Goal: Task Accomplishment & Management: Complete application form

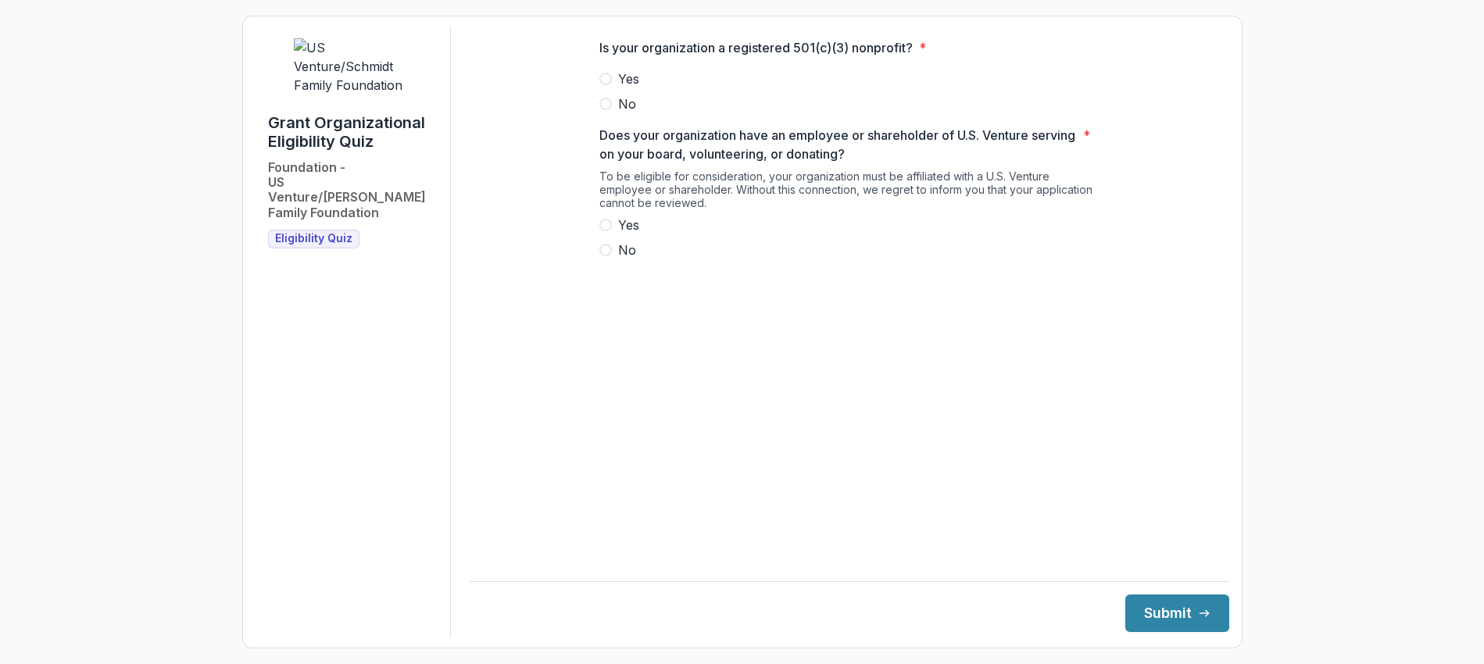
click at [602, 85] on span at bounding box center [605, 79] width 13 height 13
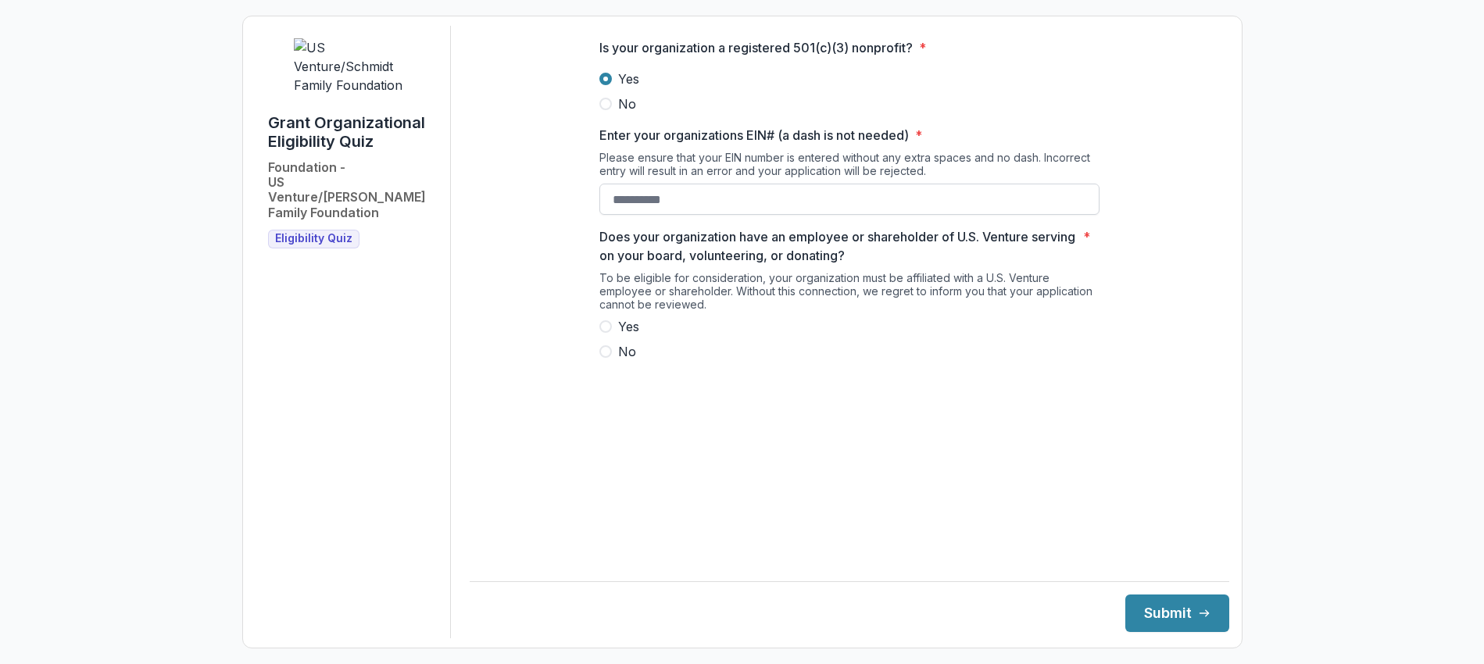
click at [629, 215] on input "Enter your organizations EIN# (a dash is not needed) *" at bounding box center [849, 199] width 500 height 31
paste input "**********"
type input "**********"
click at [605, 333] on span at bounding box center [605, 326] width 13 height 13
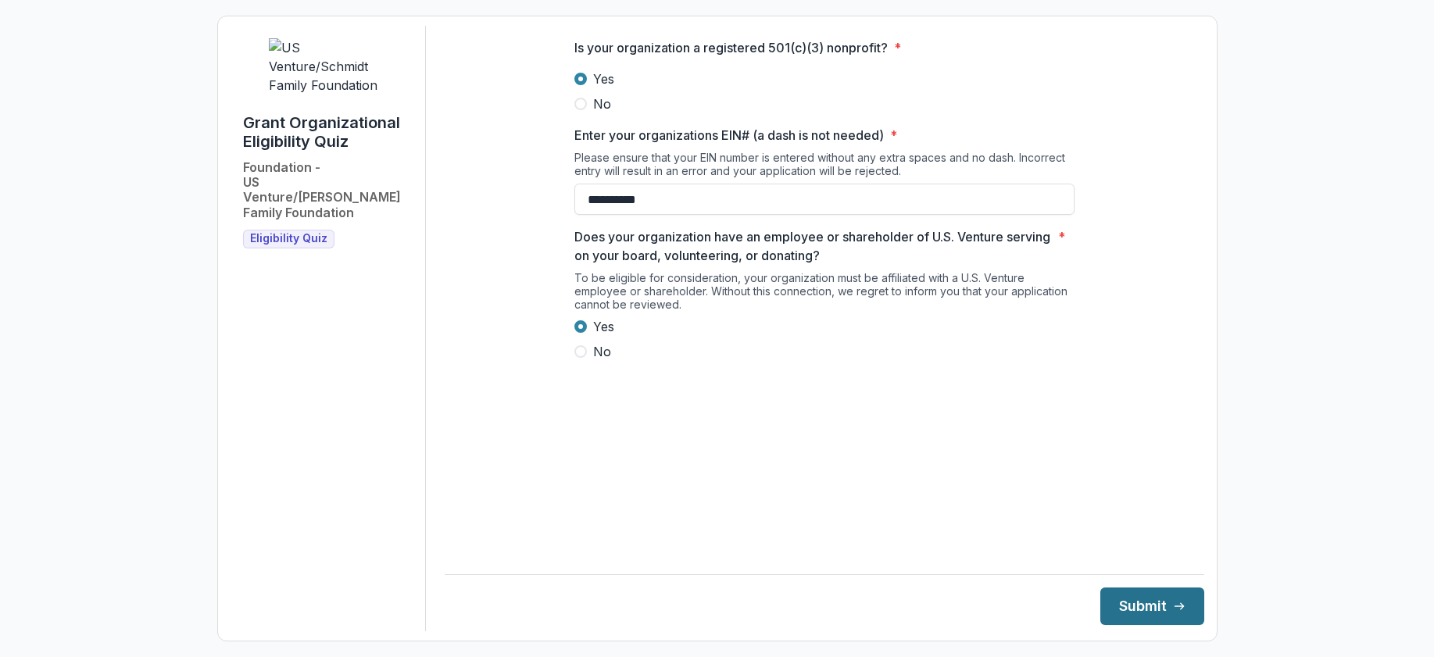
click at [1143, 599] on button "Submit" at bounding box center [1152, 607] width 104 height 38
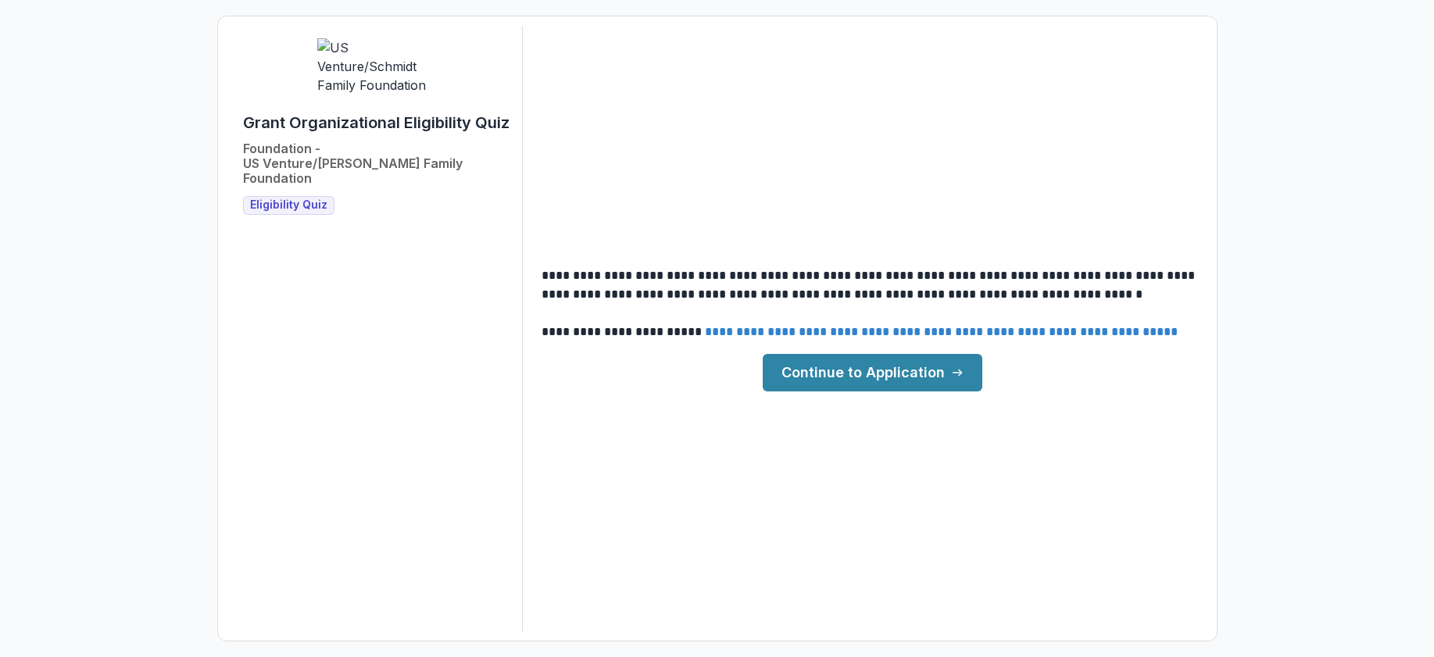
click at [878, 375] on link "Continue to Application" at bounding box center [873, 373] width 220 height 38
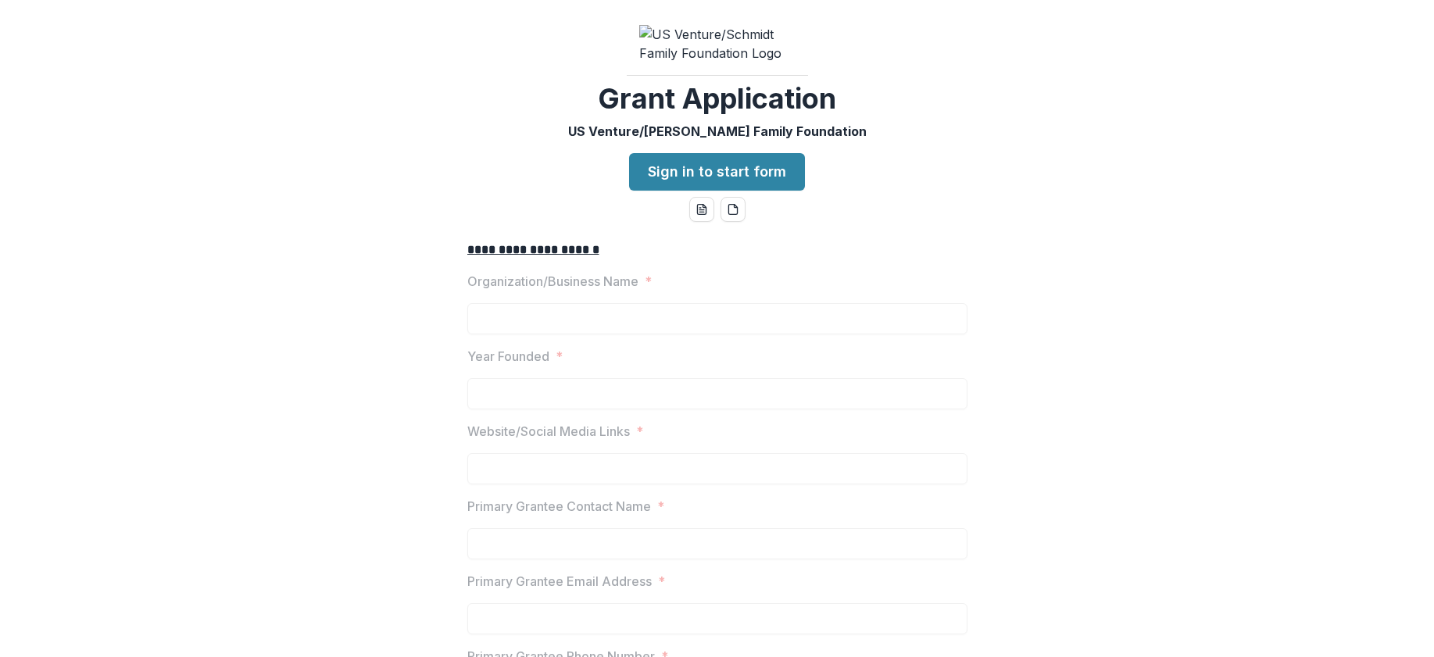
click at [573, 202] on div "**********" at bounding box center [717, 328] width 1434 height 657
click at [689, 189] on link "Sign in to start form" at bounding box center [717, 172] width 176 height 38
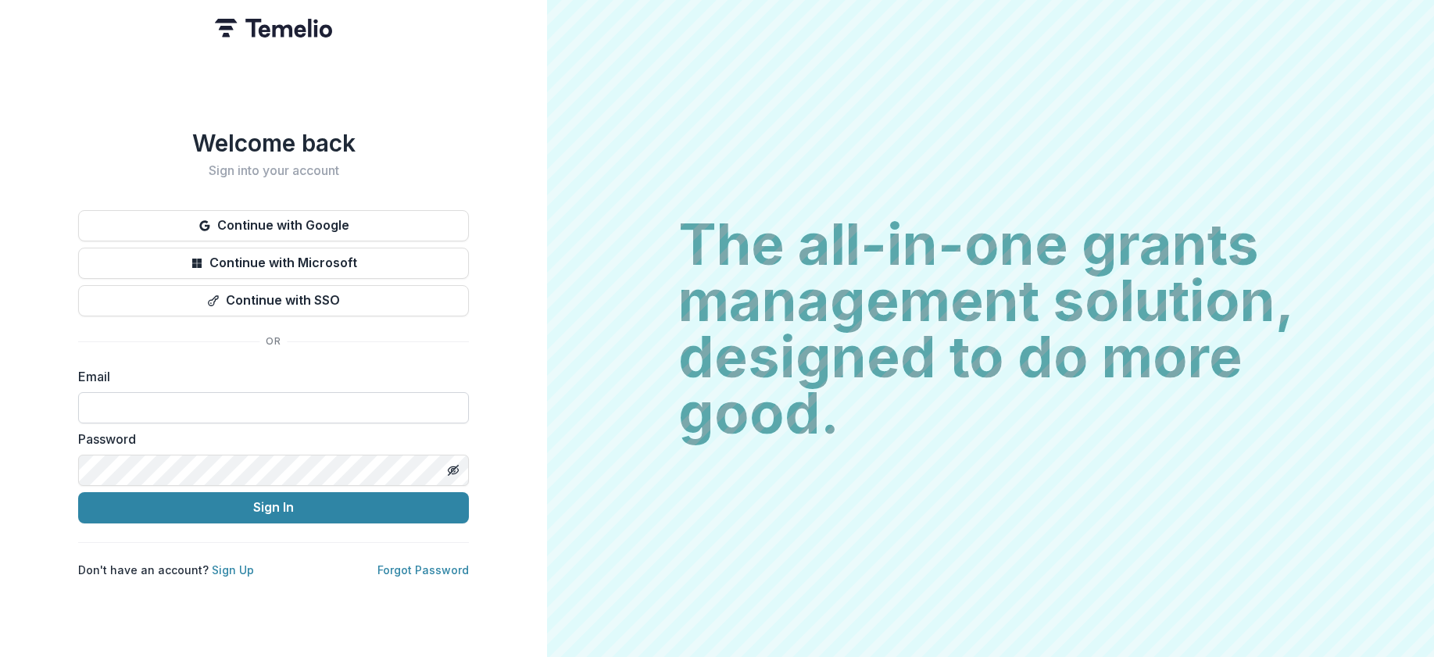
click at [194, 406] on input at bounding box center [273, 407] width 391 height 31
click at [145, 325] on div "Welcome back Sign into your account Continue with Google Continue with Microsof…" at bounding box center [273, 353] width 391 height 449
click at [216, 563] on link "Sign Up" at bounding box center [233, 569] width 42 height 13
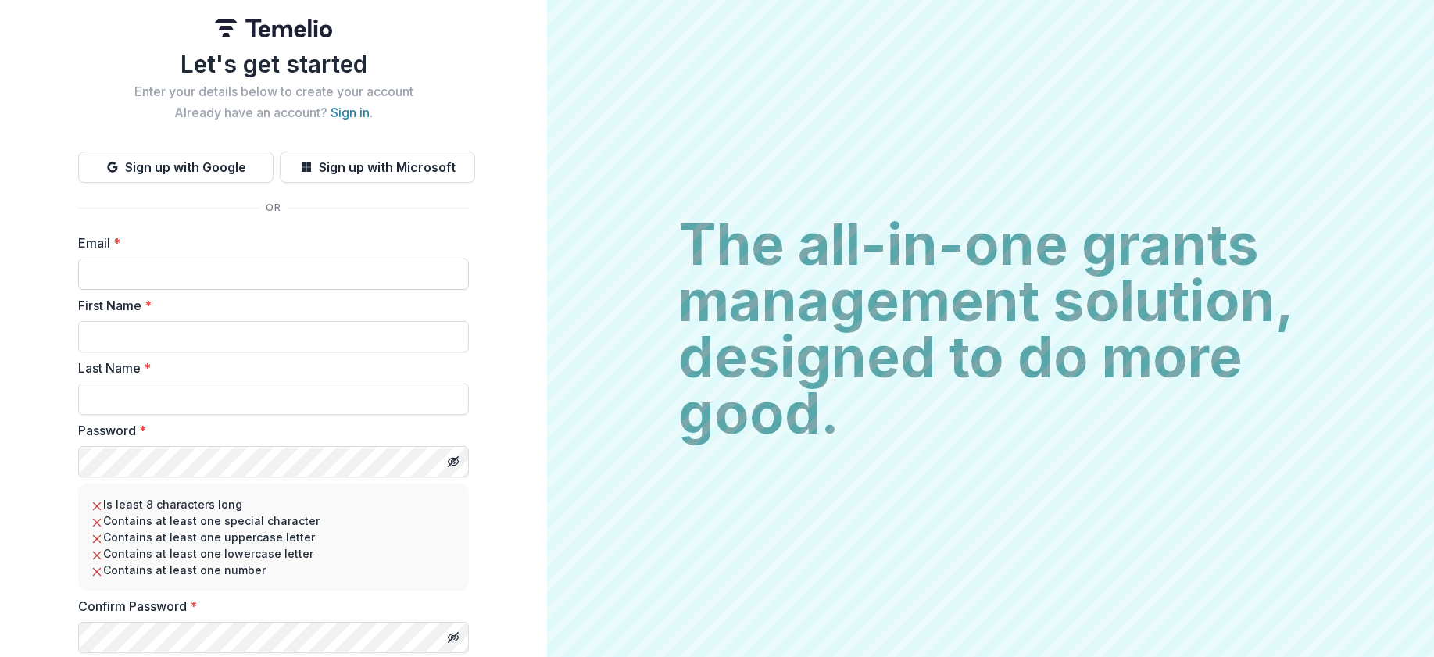
click at [169, 281] on input "Email *" at bounding box center [273, 274] width 391 height 31
type input "**********"
type input "*"
type input "***"
type input "*******"
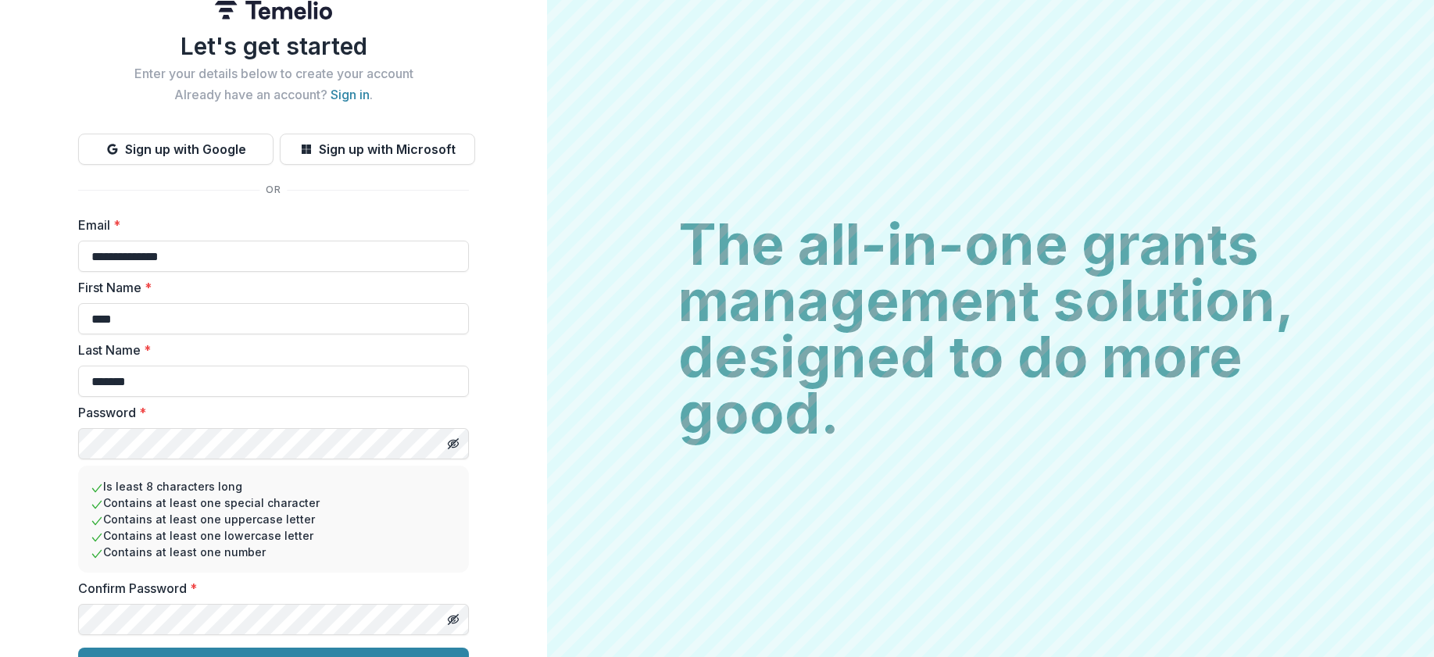
scroll to position [52, 0]
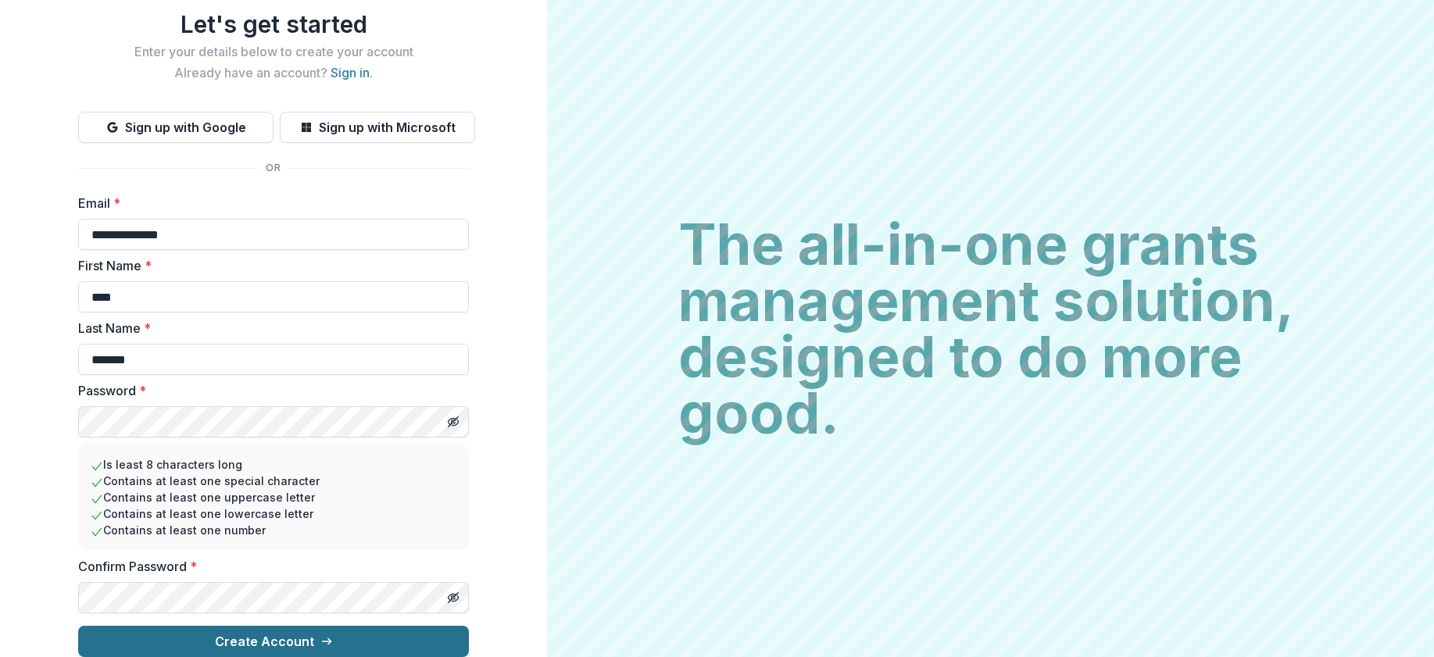
click at [272, 640] on button "Create Account" at bounding box center [273, 641] width 391 height 31
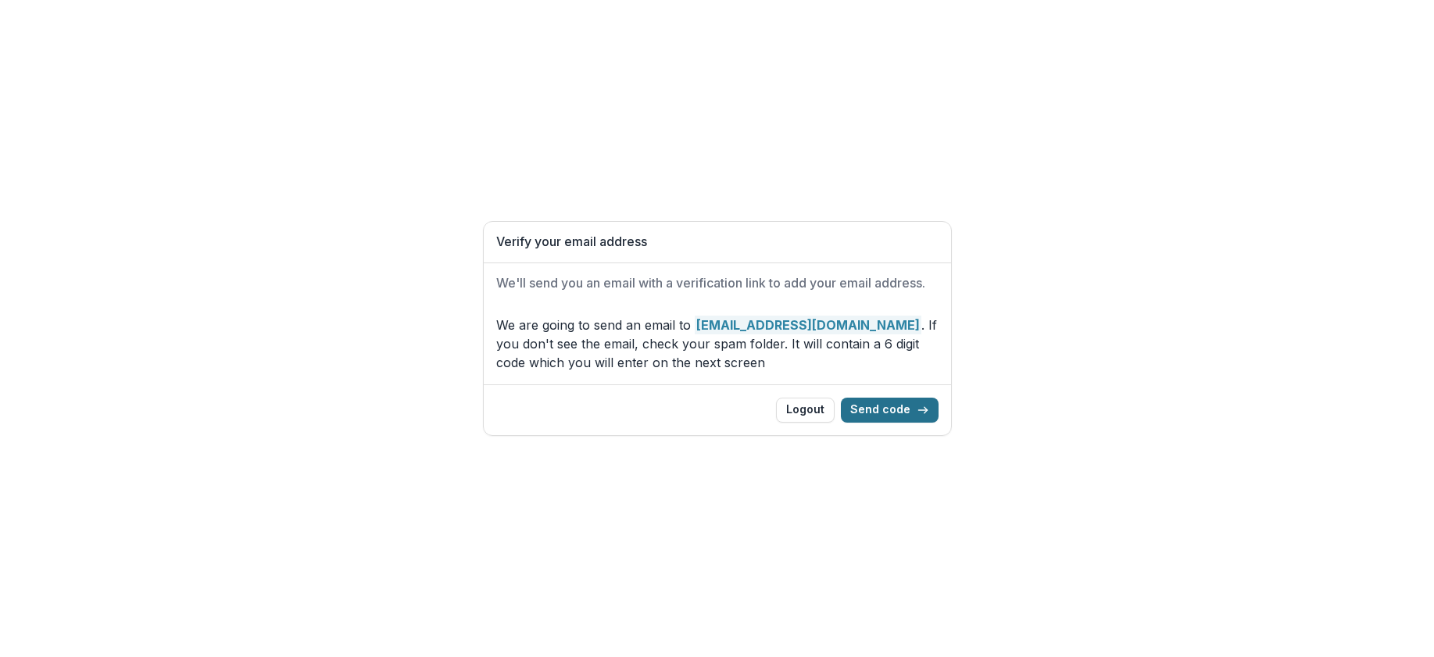
click at [900, 413] on button "Send code" at bounding box center [890, 410] width 98 height 25
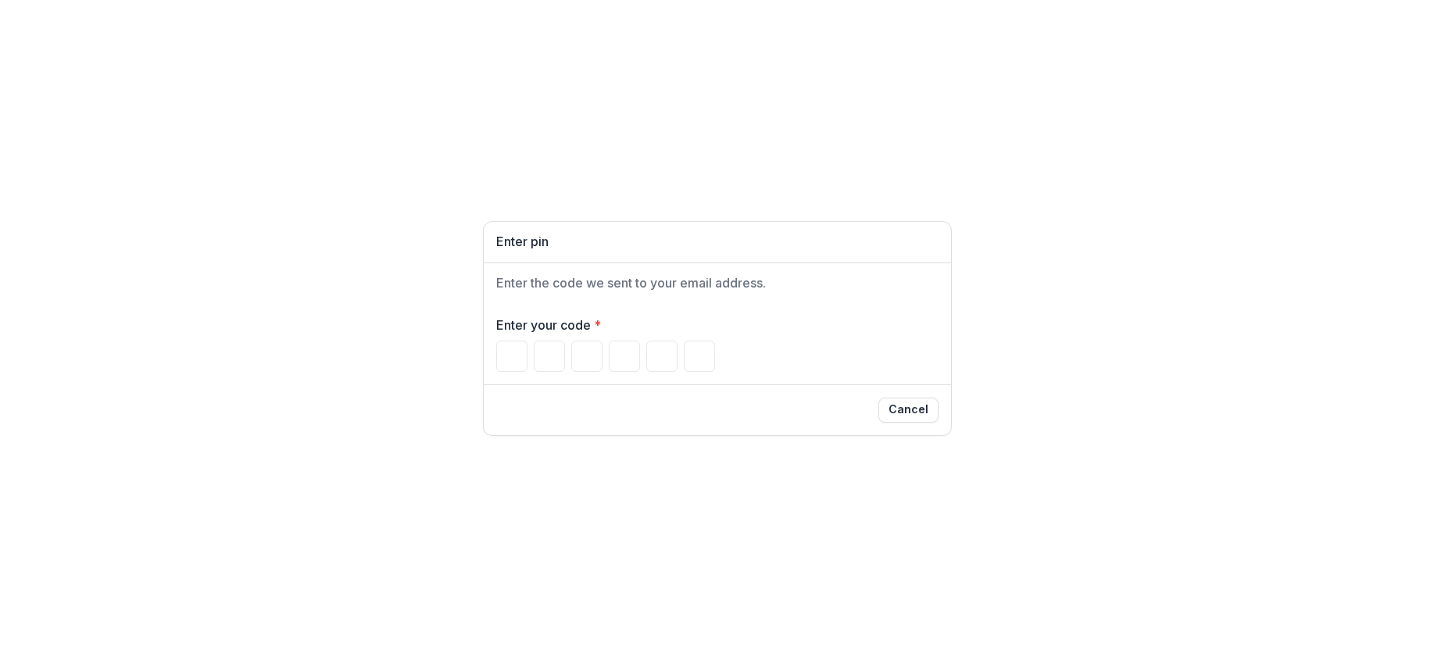
paste input "******"
type input "*"
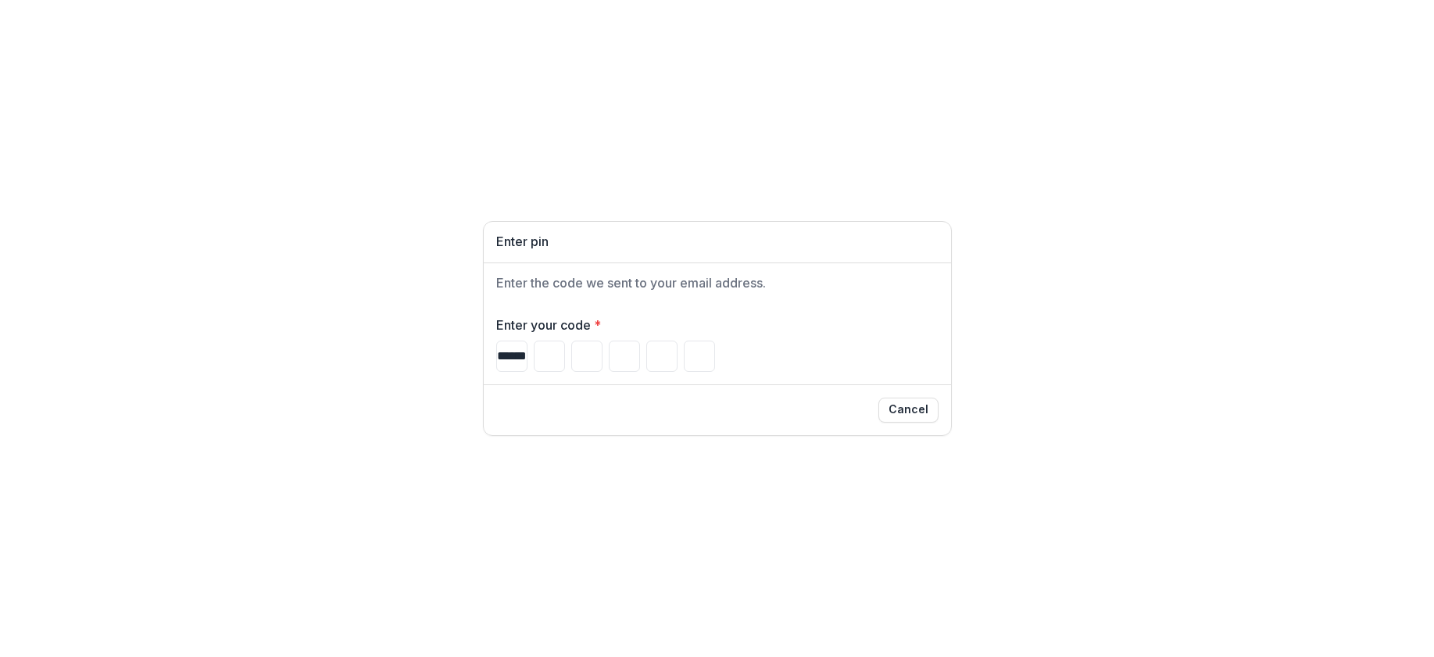
type input "*"
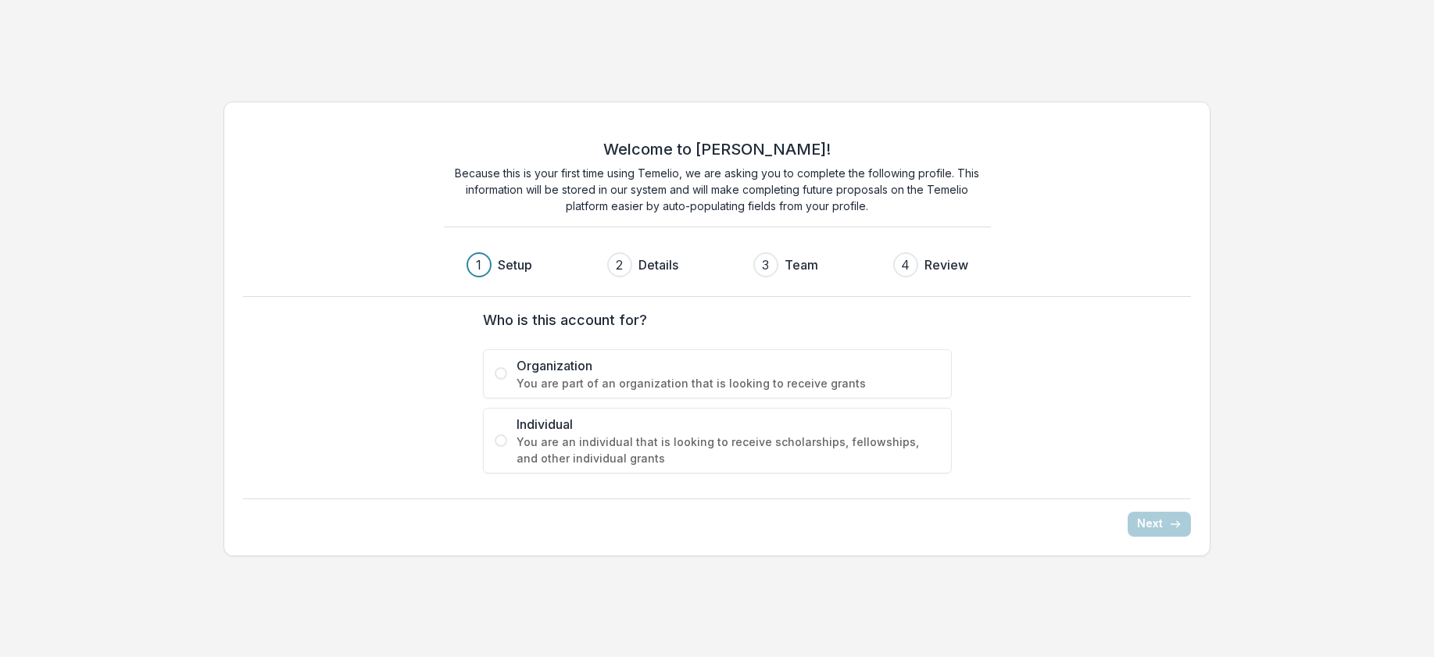
click at [501, 367] on span at bounding box center [501, 373] width 13 height 13
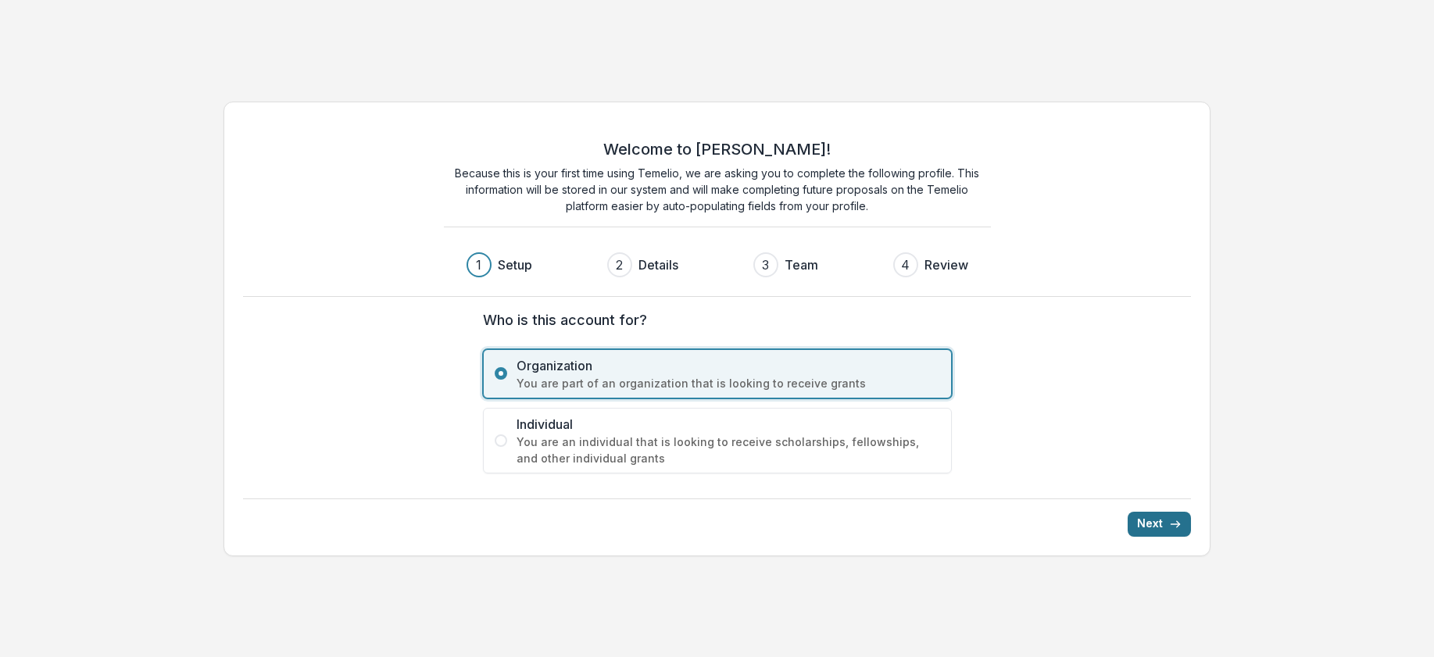
click at [1140, 528] on button "Next" at bounding box center [1159, 524] width 63 height 25
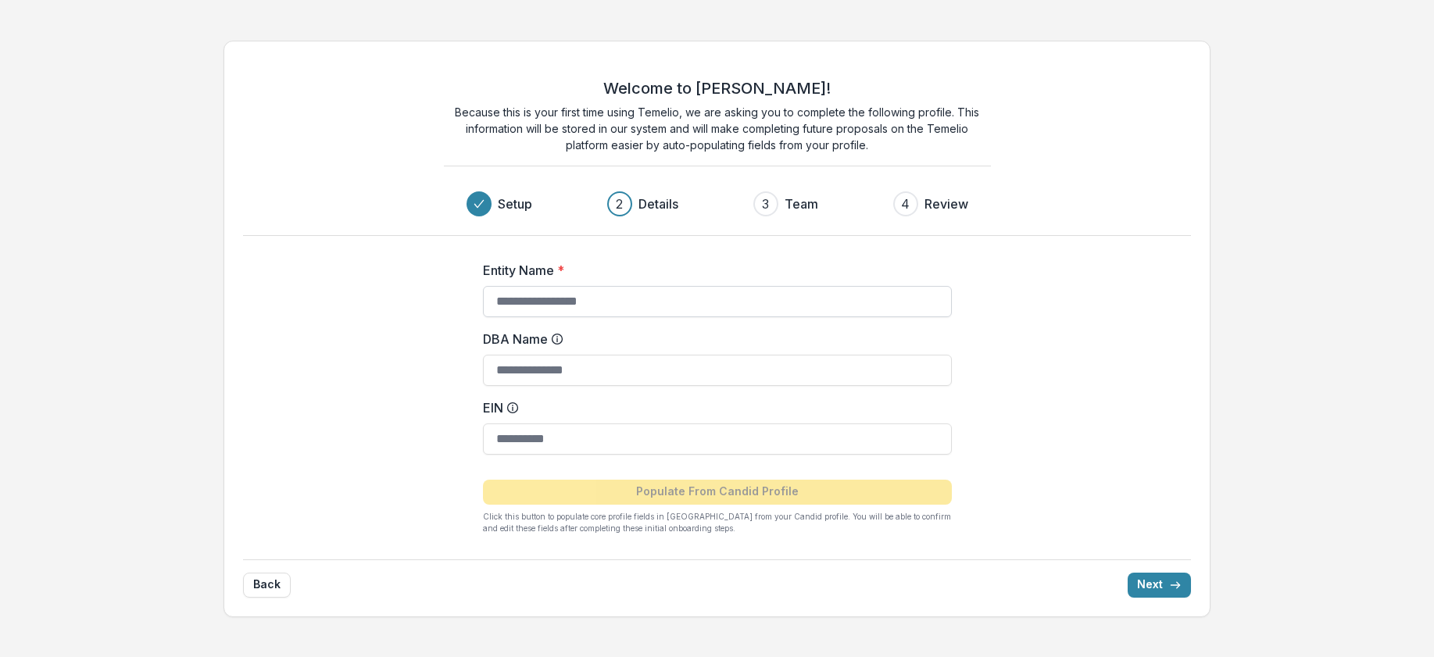
click at [605, 292] on input "Entity Name *" at bounding box center [717, 301] width 469 height 31
type input "**********"
drag, startPoint x: 667, startPoint y: 370, endPoint x: 442, endPoint y: 364, distance: 225.9
click at [442, 367] on div "**********" at bounding box center [717, 391] width 625 height 311
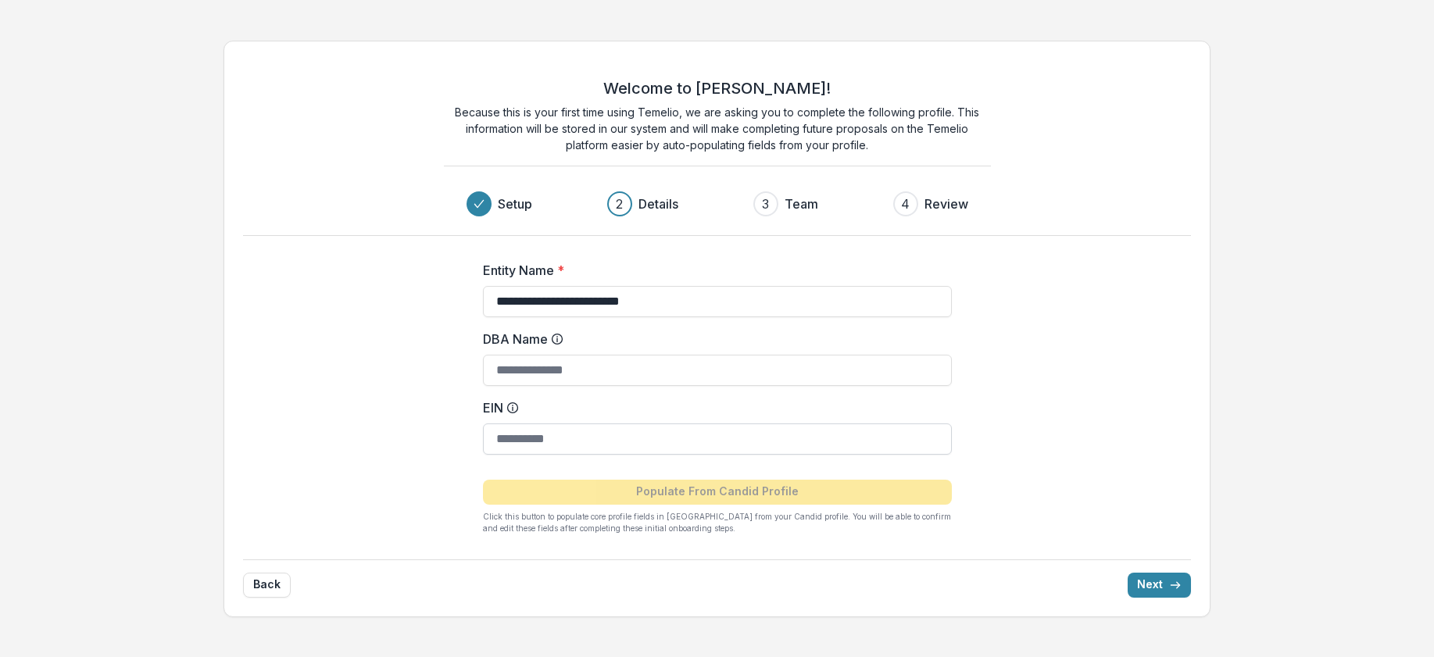
click at [549, 440] on input "EIN" at bounding box center [717, 439] width 469 height 31
paste input "**********"
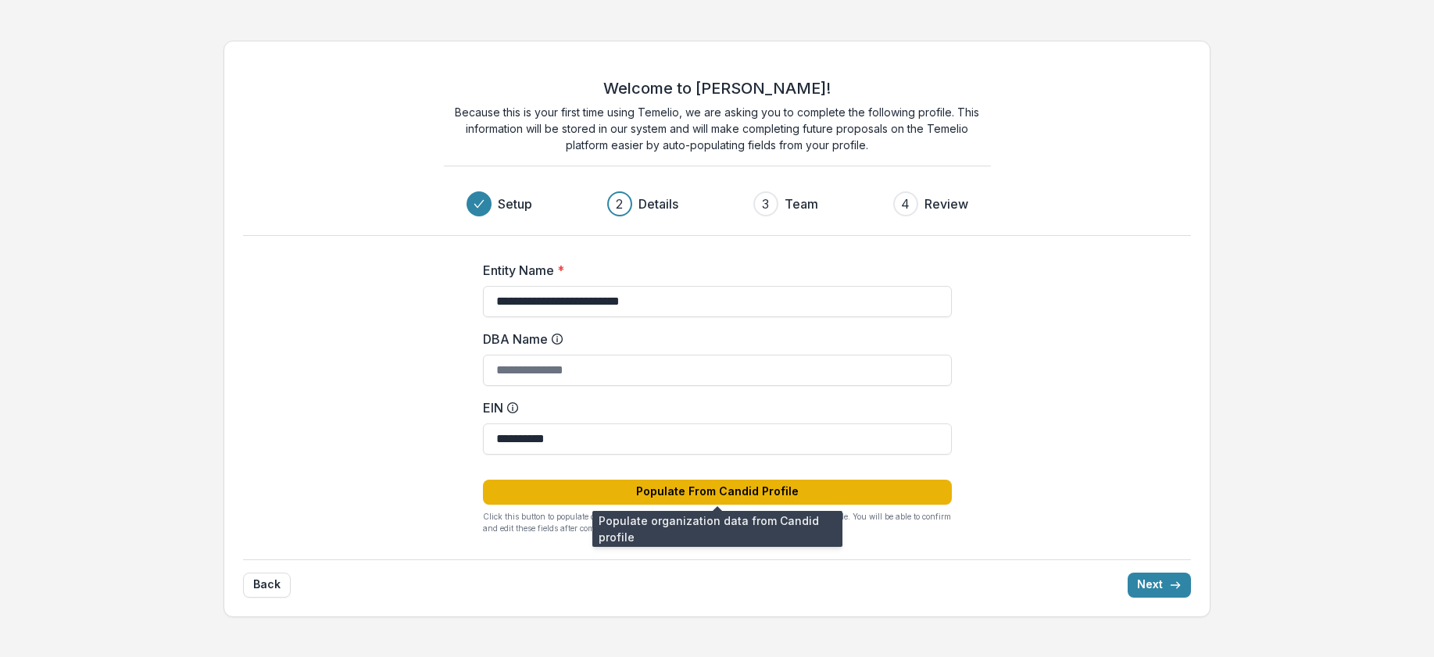
type input "**********"
click at [784, 495] on button "Populate From Candid Profile" at bounding box center [717, 492] width 469 height 25
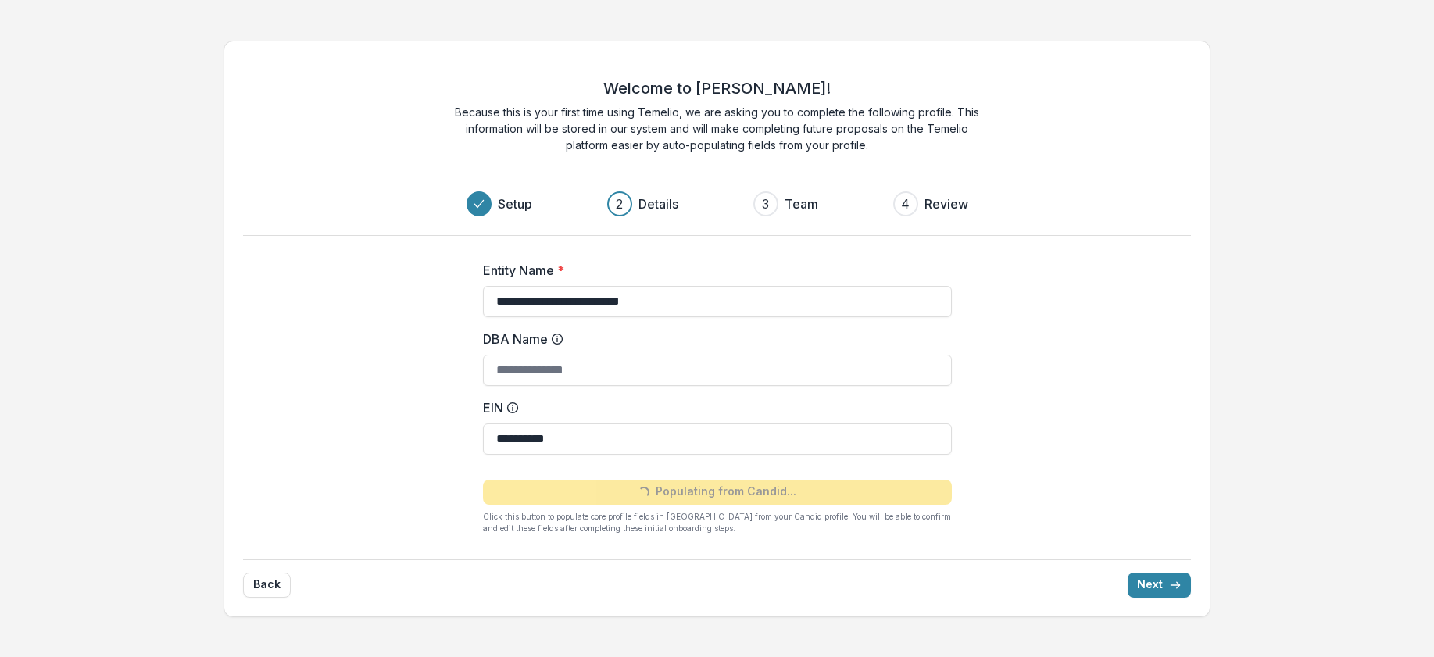
type input "**********"
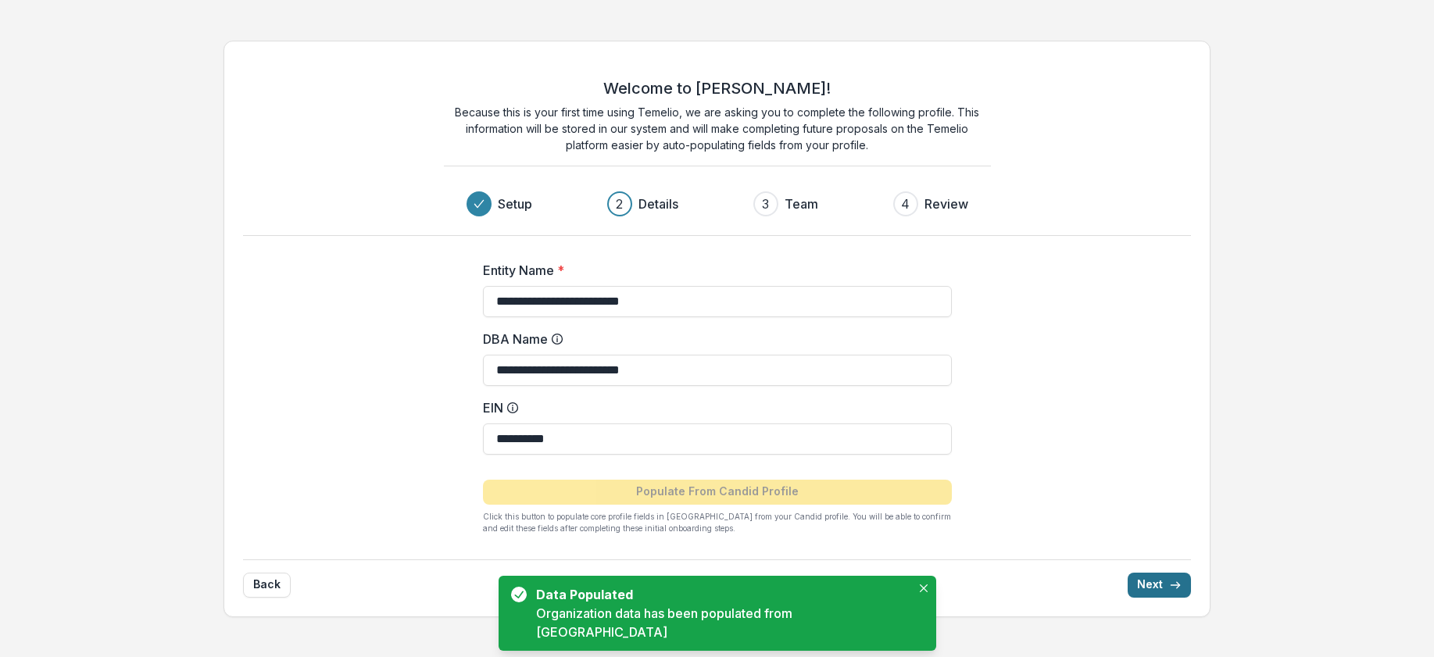
click at [1171, 586] on icon "submit" at bounding box center [1175, 585] width 13 height 13
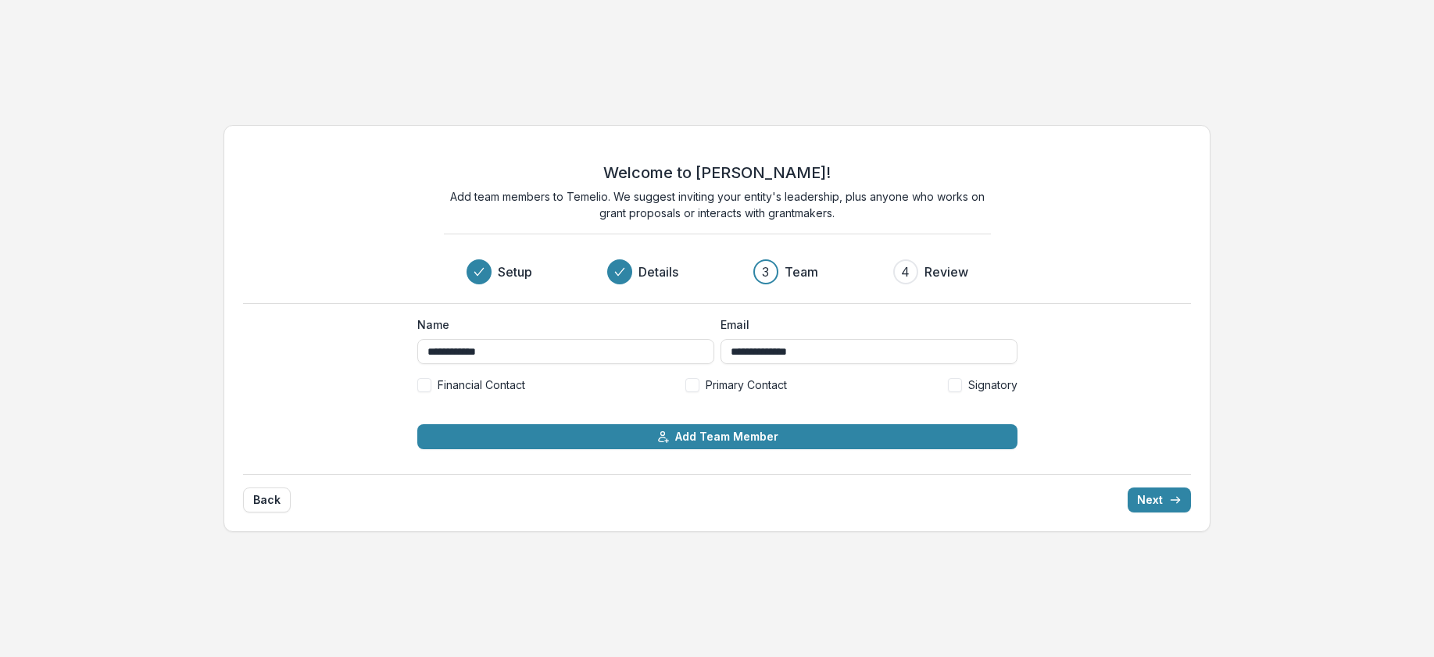
click at [703, 387] on label "Primary Contact" at bounding box center [736, 385] width 102 height 16
click at [1149, 496] on button "Next" at bounding box center [1159, 500] width 63 height 25
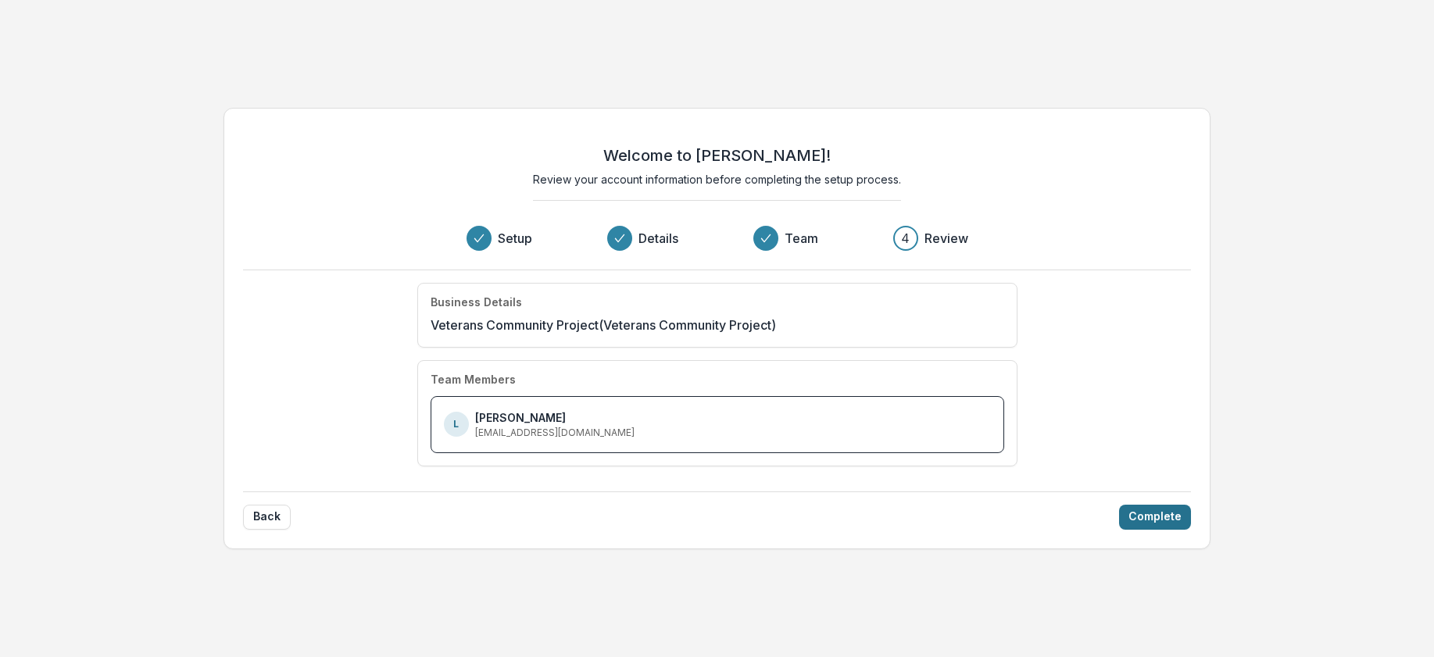
click at [1173, 514] on button "Complete" at bounding box center [1155, 517] width 72 height 25
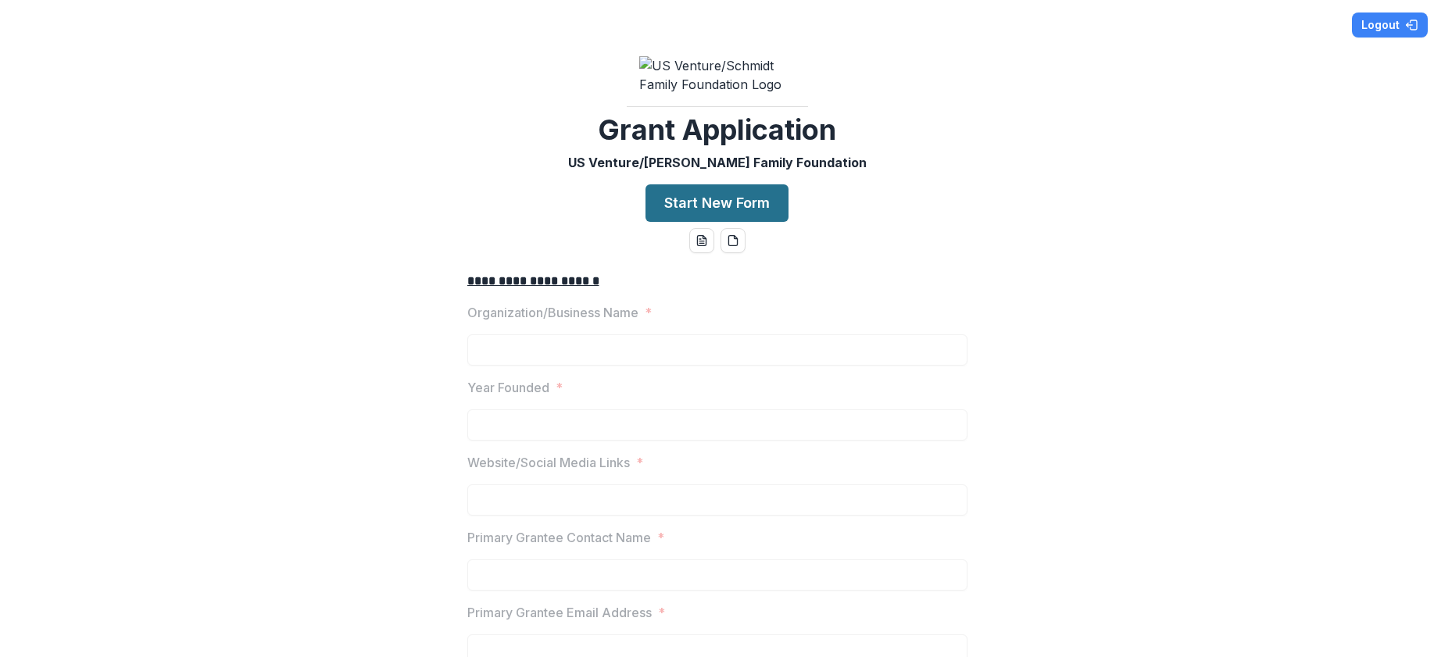
click at [659, 222] on button "Start New Form" at bounding box center [717, 203] width 143 height 38
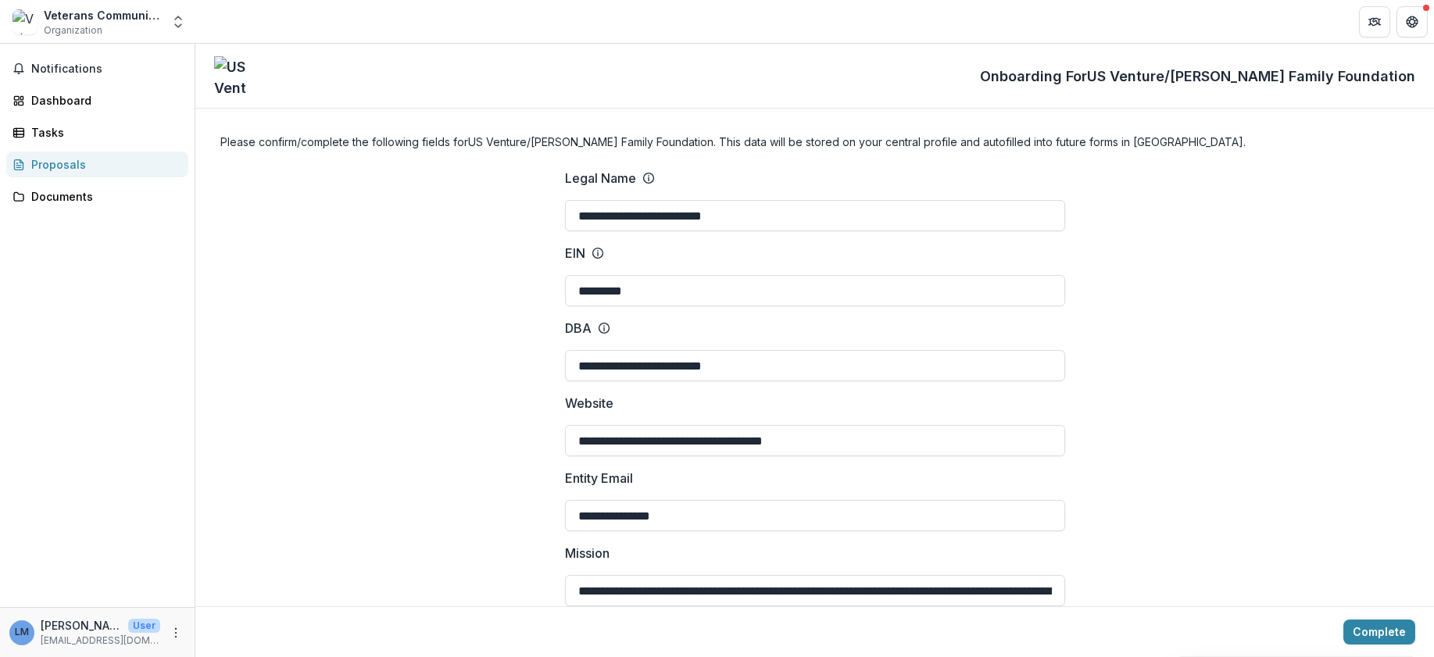
drag, startPoint x: 1427, startPoint y: 161, endPoint x: 1426, endPoint y: 188, distance: 26.6
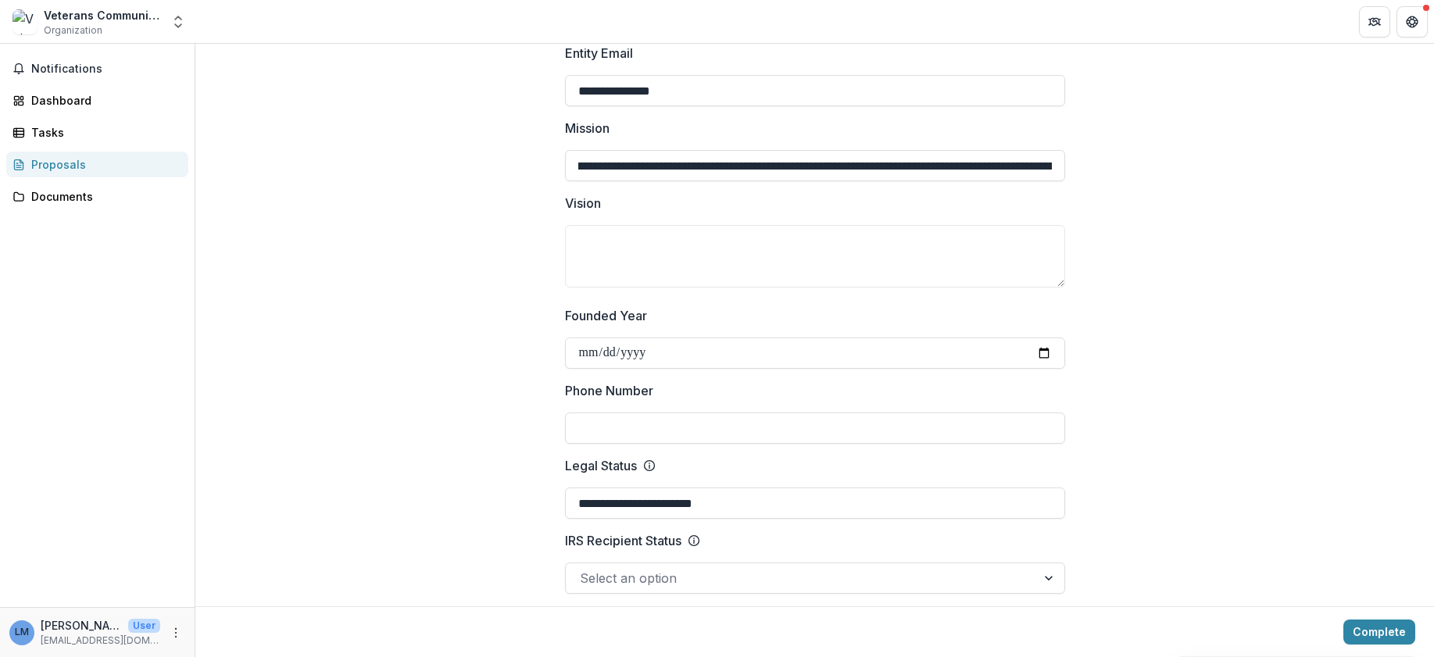
scroll to position [0, 3879]
drag, startPoint x: 575, startPoint y: 166, endPoint x: 1159, endPoint y: 173, distance: 583.8
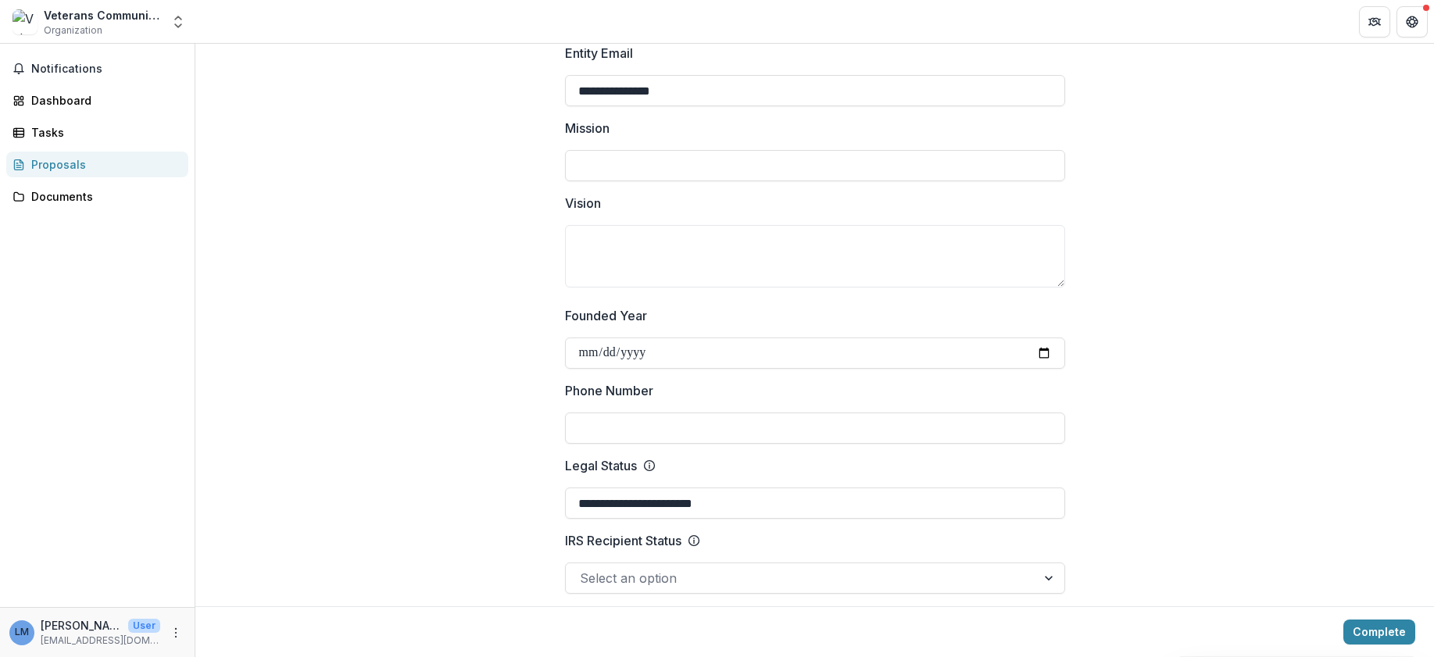
scroll to position [0, 0]
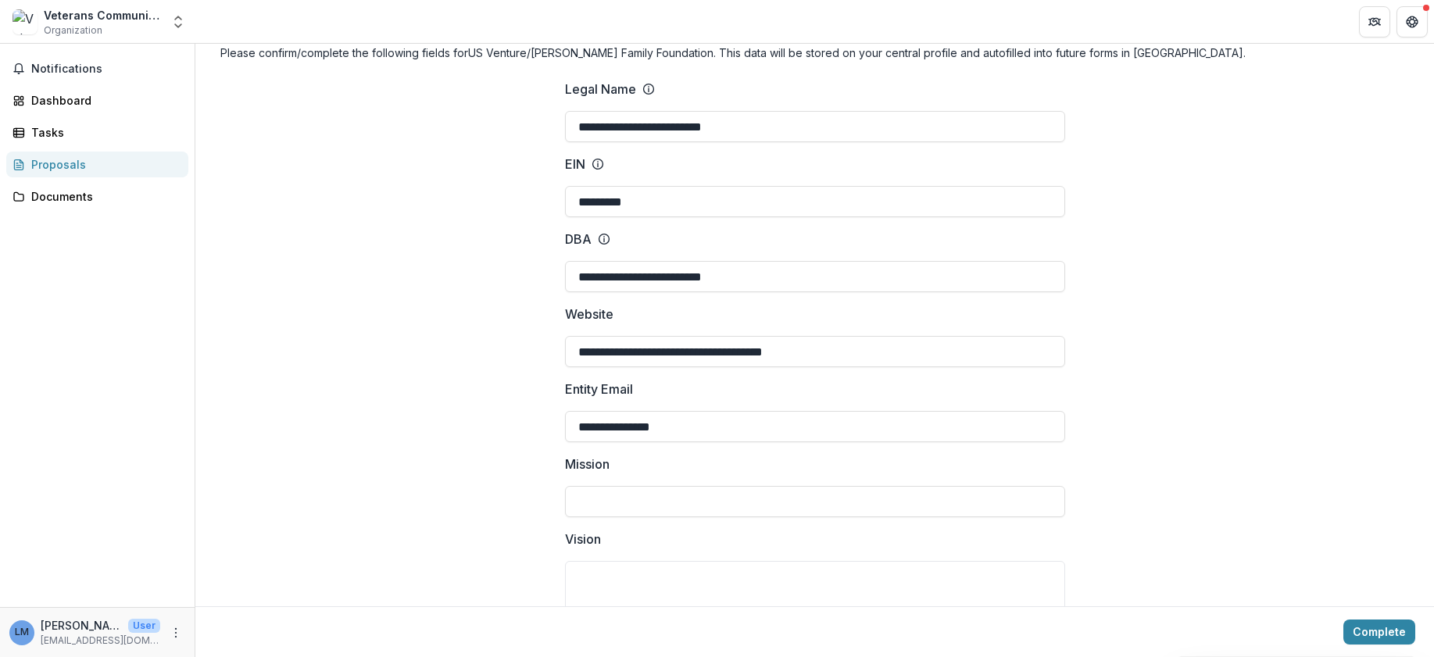
scroll to position [81, 0]
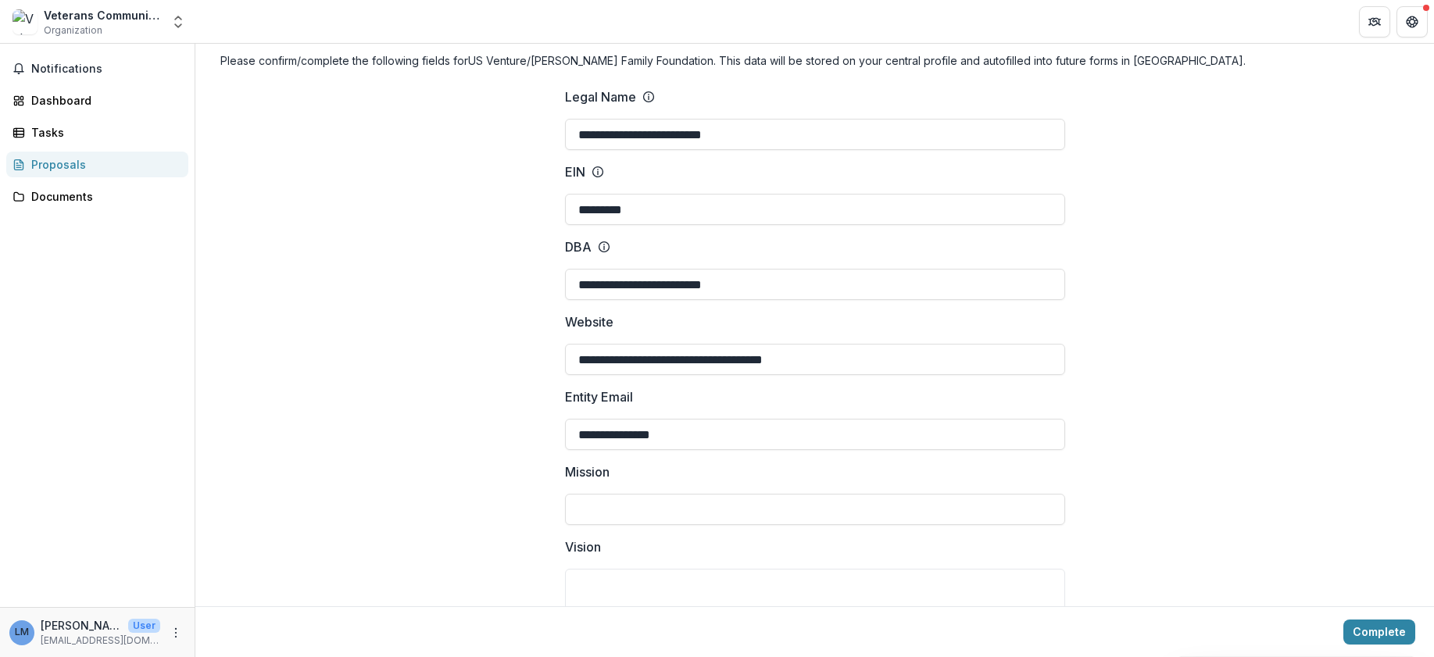
drag, startPoint x: 705, startPoint y: 431, endPoint x: 431, endPoint y: 431, distance: 273.5
type input "**********"
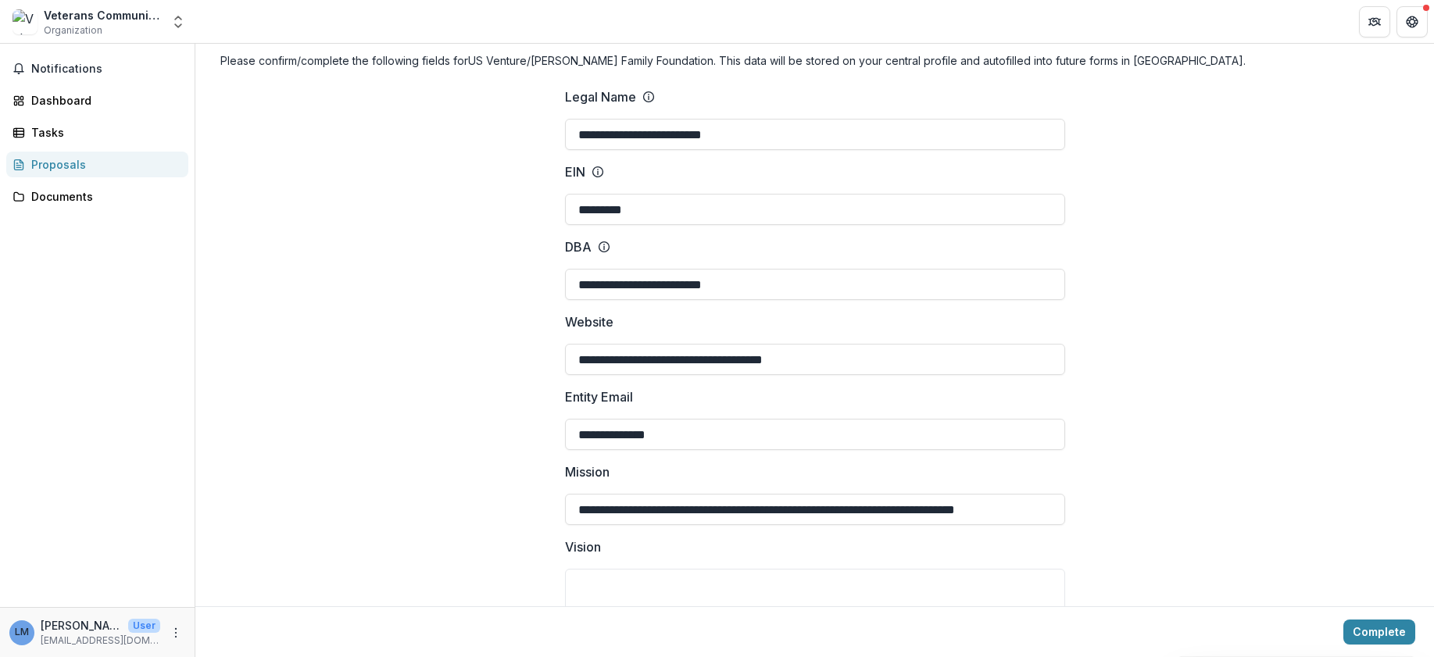
scroll to position [0, 0]
drag, startPoint x: 1232, startPoint y: 413, endPoint x: 1224, endPoint y: 410, distance: 8.4
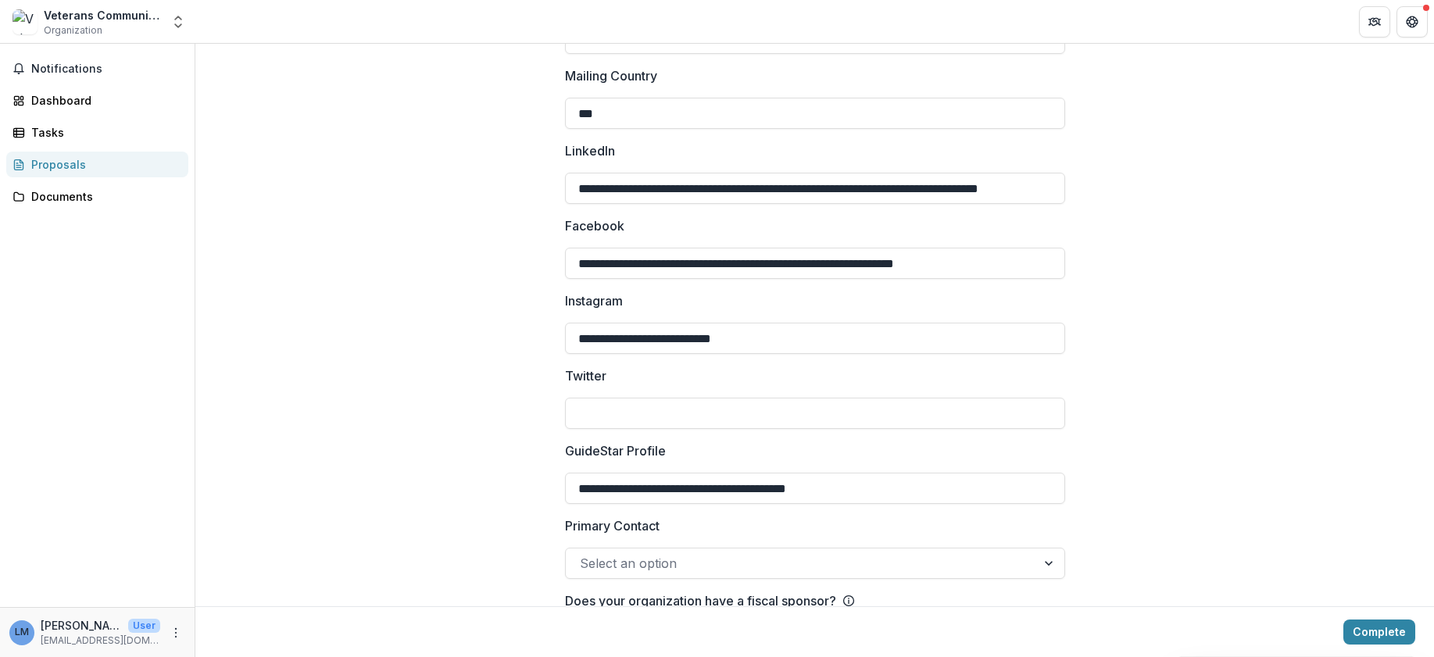
scroll to position [2102, 0]
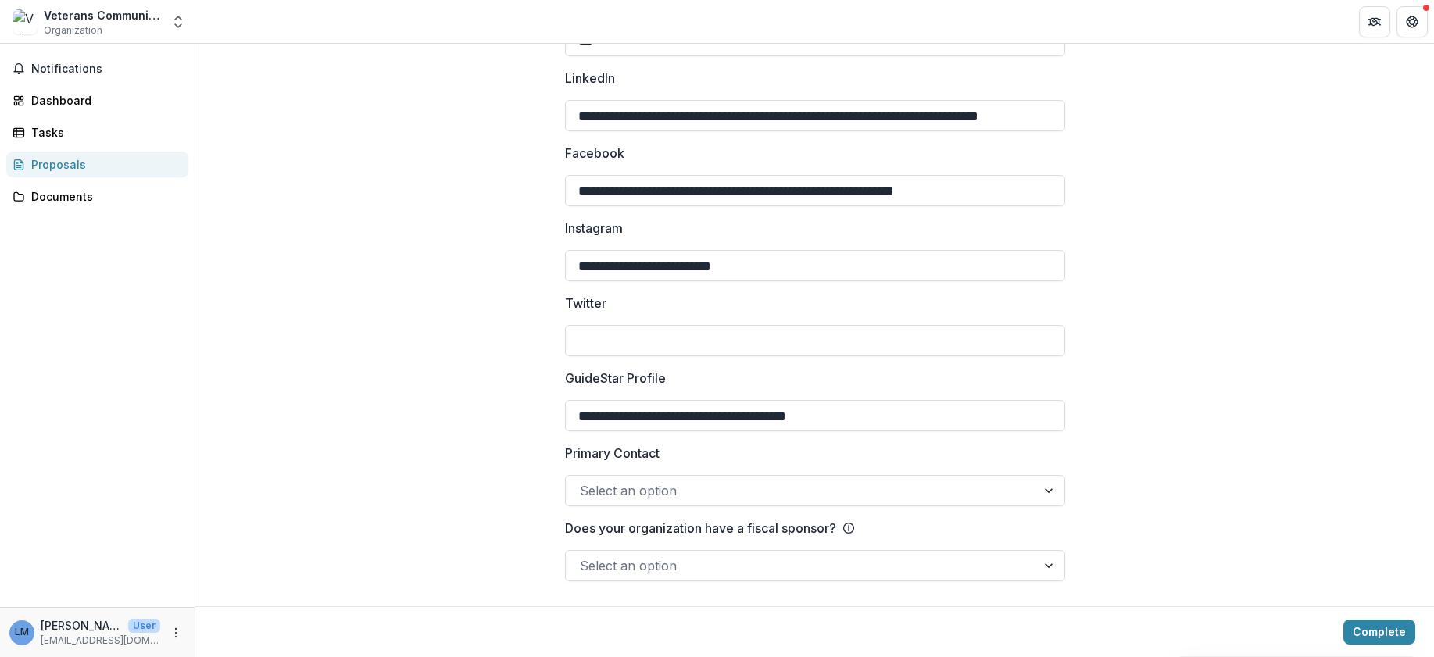
click at [727, 492] on div at bounding box center [801, 491] width 442 height 22
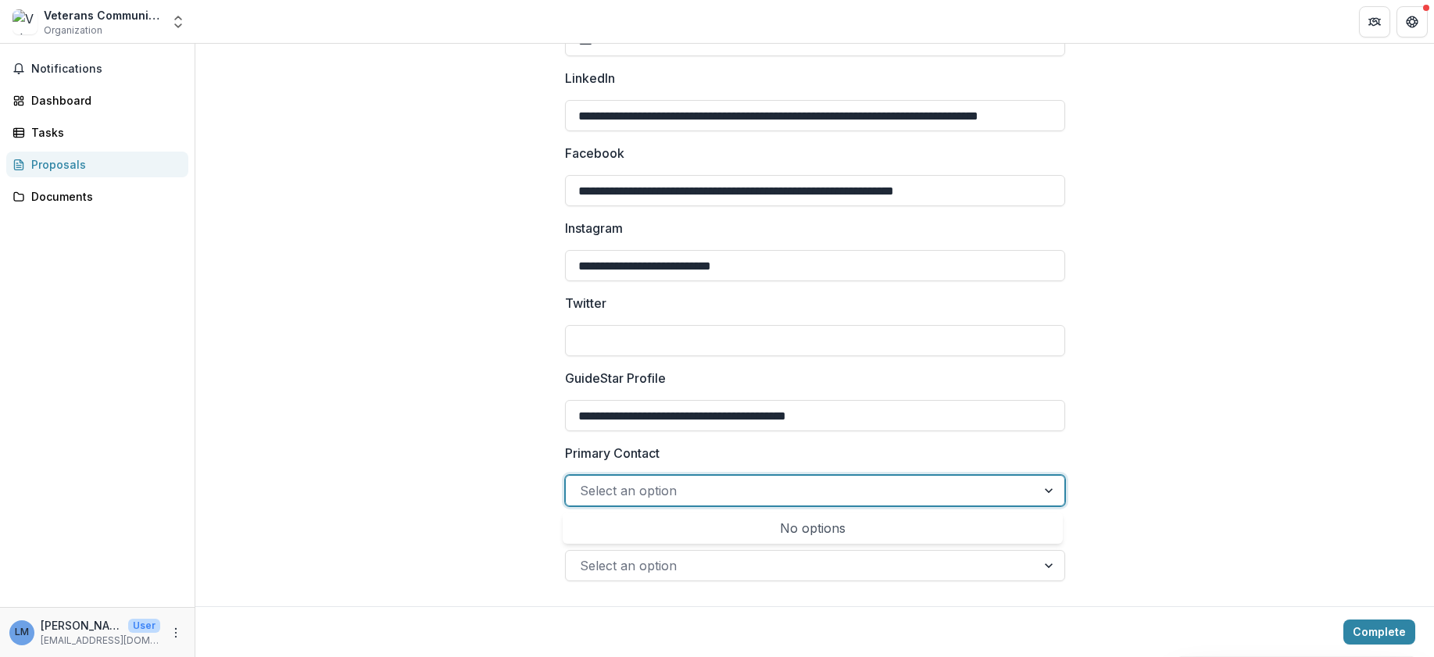
click at [727, 492] on div at bounding box center [801, 491] width 442 height 22
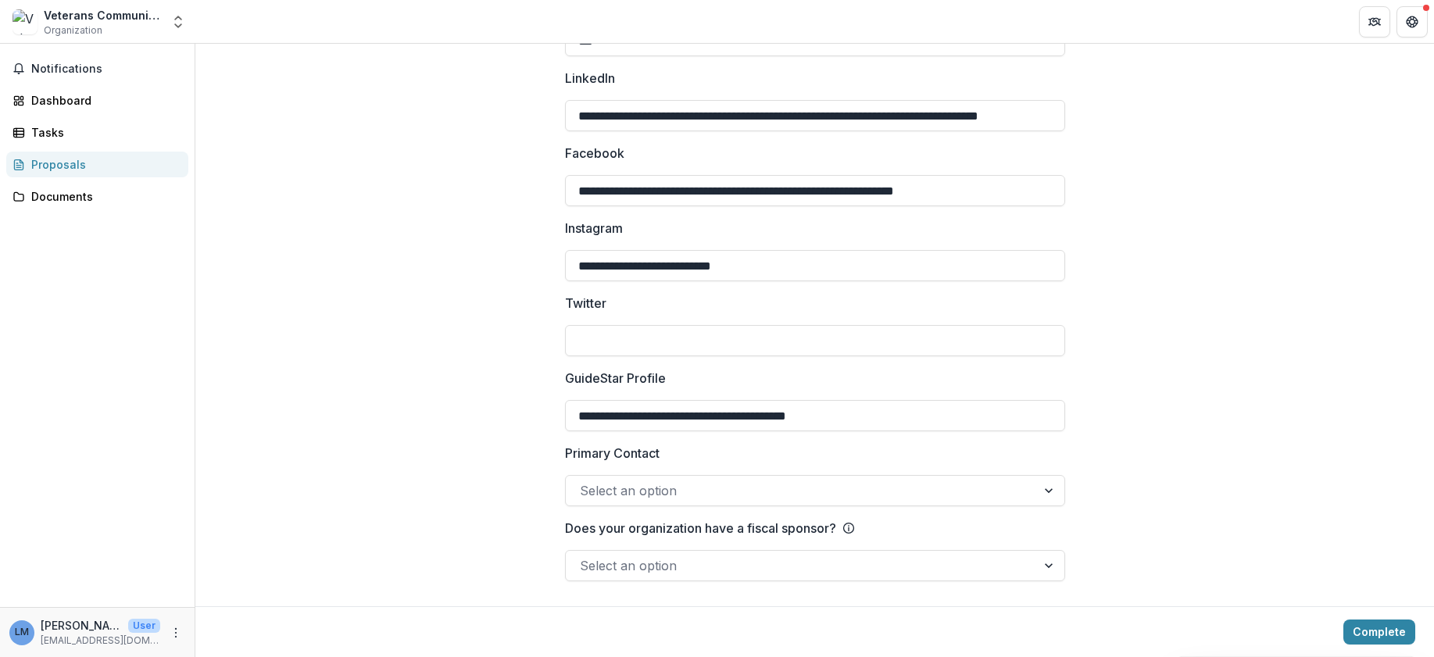
drag, startPoint x: 1427, startPoint y: 529, endPoint x: 1427, endPoint y: 517, distance: 11.7
click at [758, 564] on div at bounding box center [801, 566] width 442 height 22
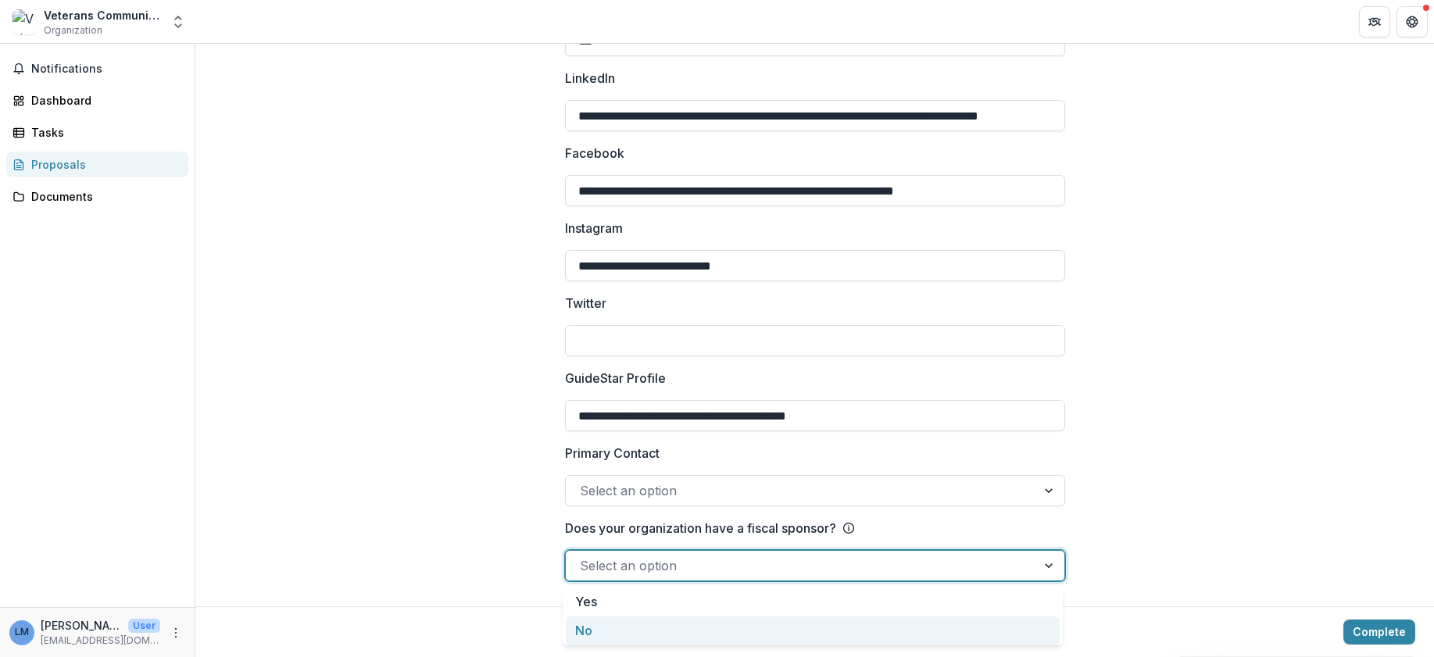
click at [670, 631] on div "No" at bounding box center [813, 631] width 494 height 29
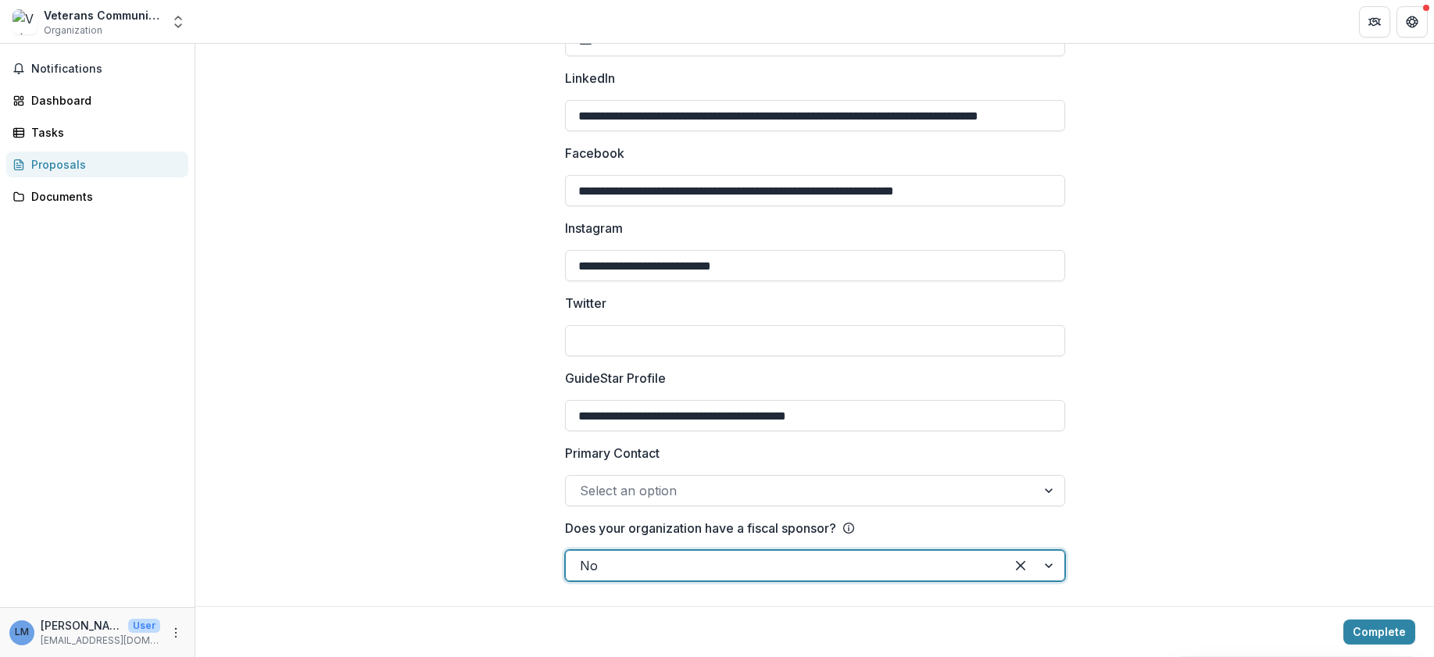
click at [957, 493] on div at bounding box center [801, 491] width 442 height 22
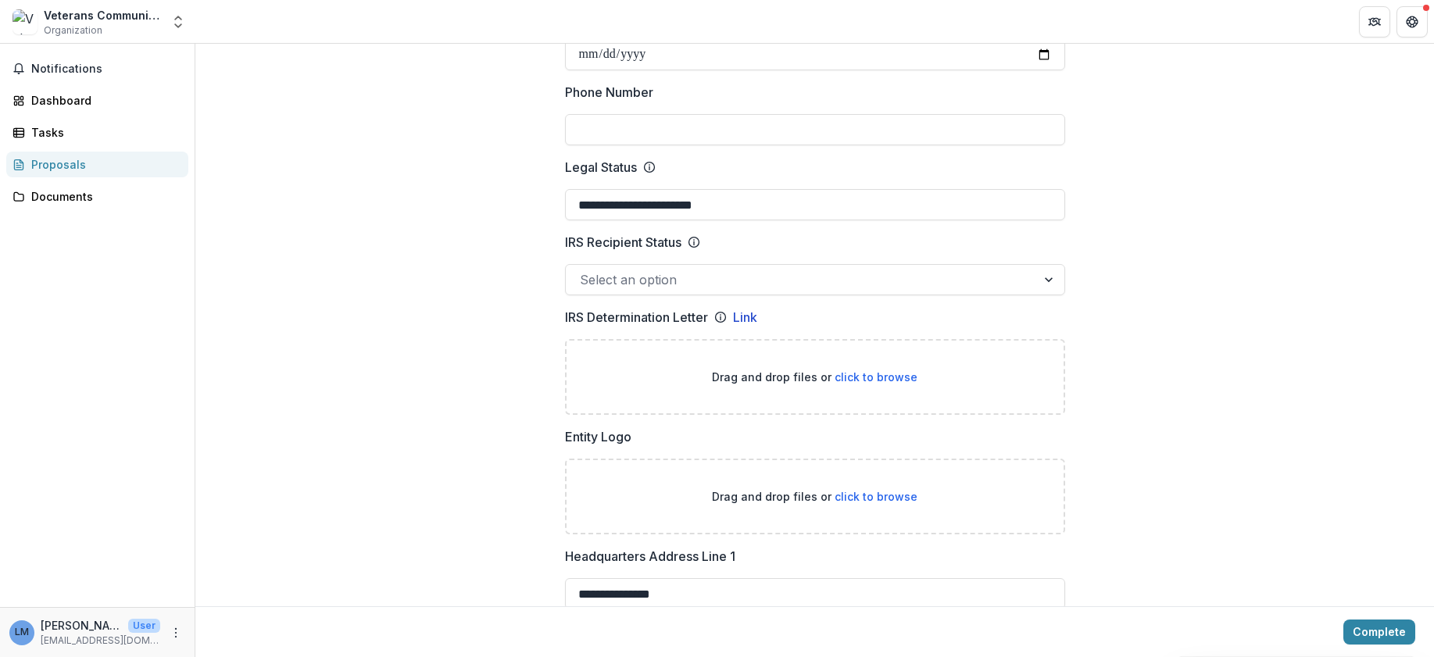
scroll to position [696, 0]
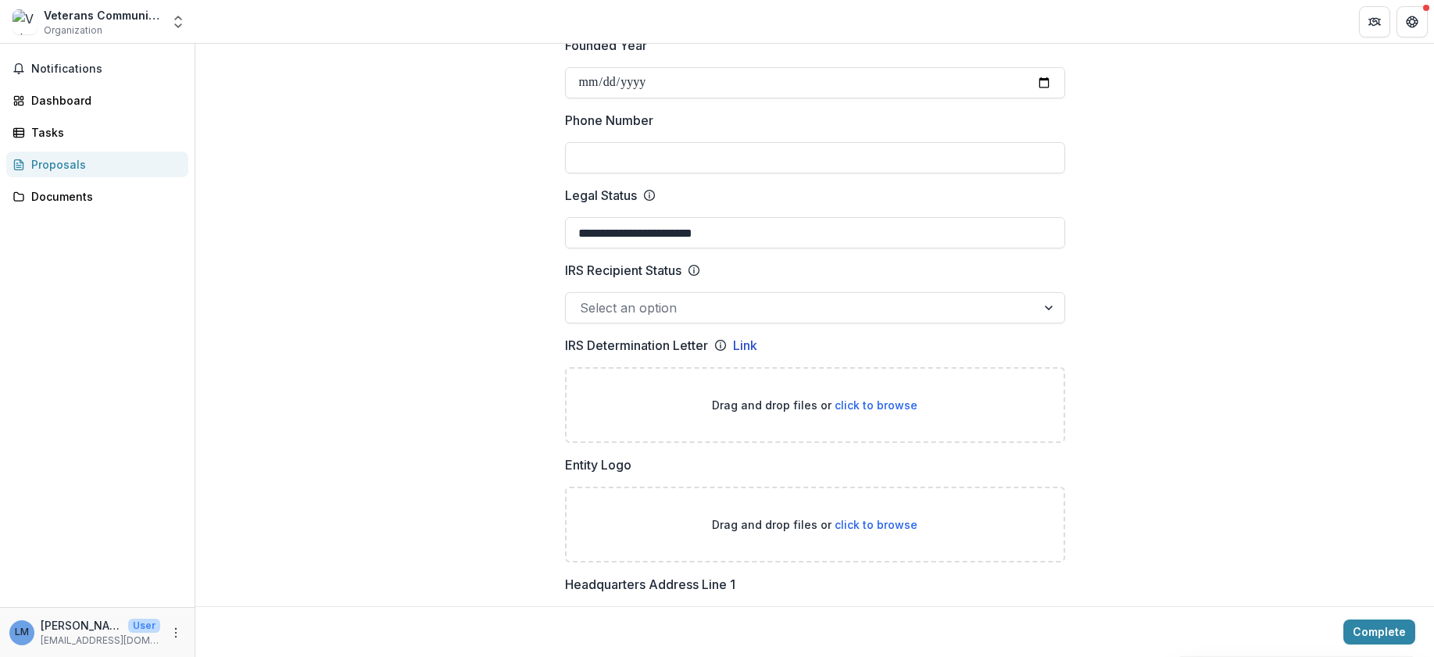
click at [850, 404] on span "click to browse" at bounding box center [876, 405] width 83 height 13
click at [885, 405] on span "click to browse" at bounding box center [876, 405] width 83 height 13
click at [849, 403] on span "click to browse" at bounding box center [876, 405] width 83 height 13
type input "**********"
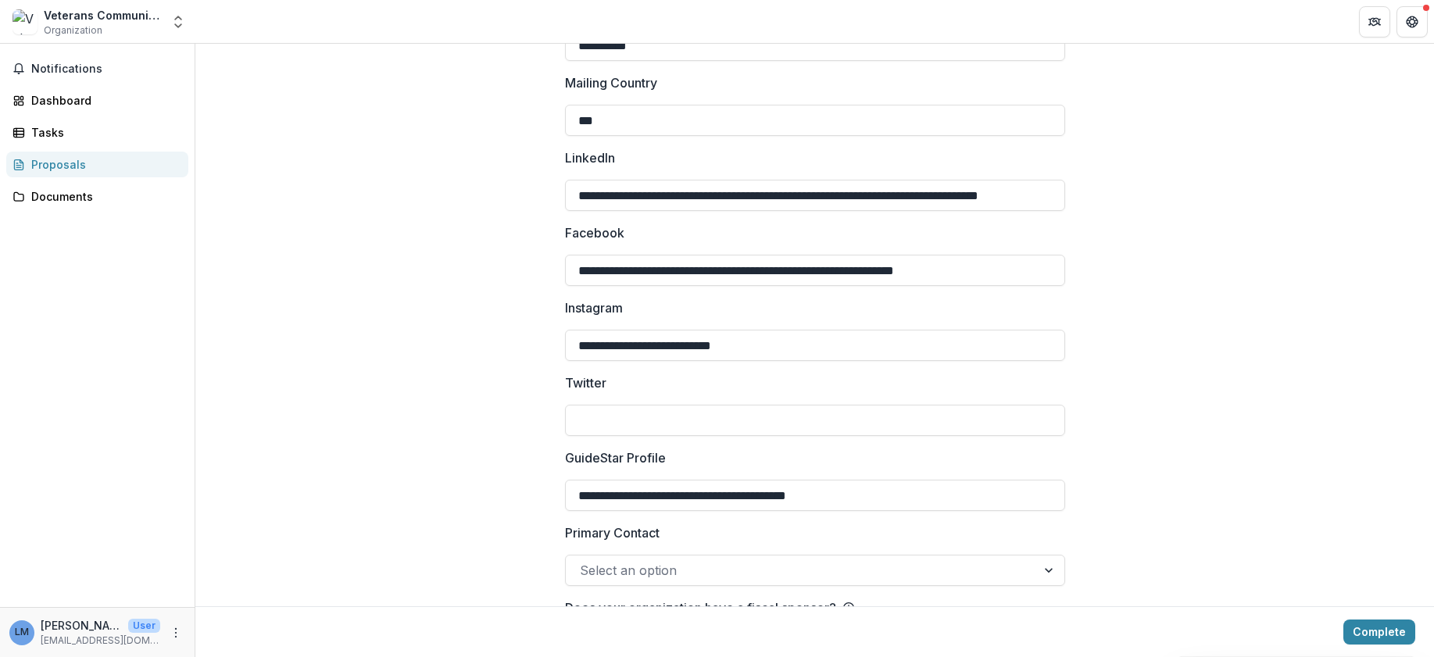
scroll to position [2159, 0]
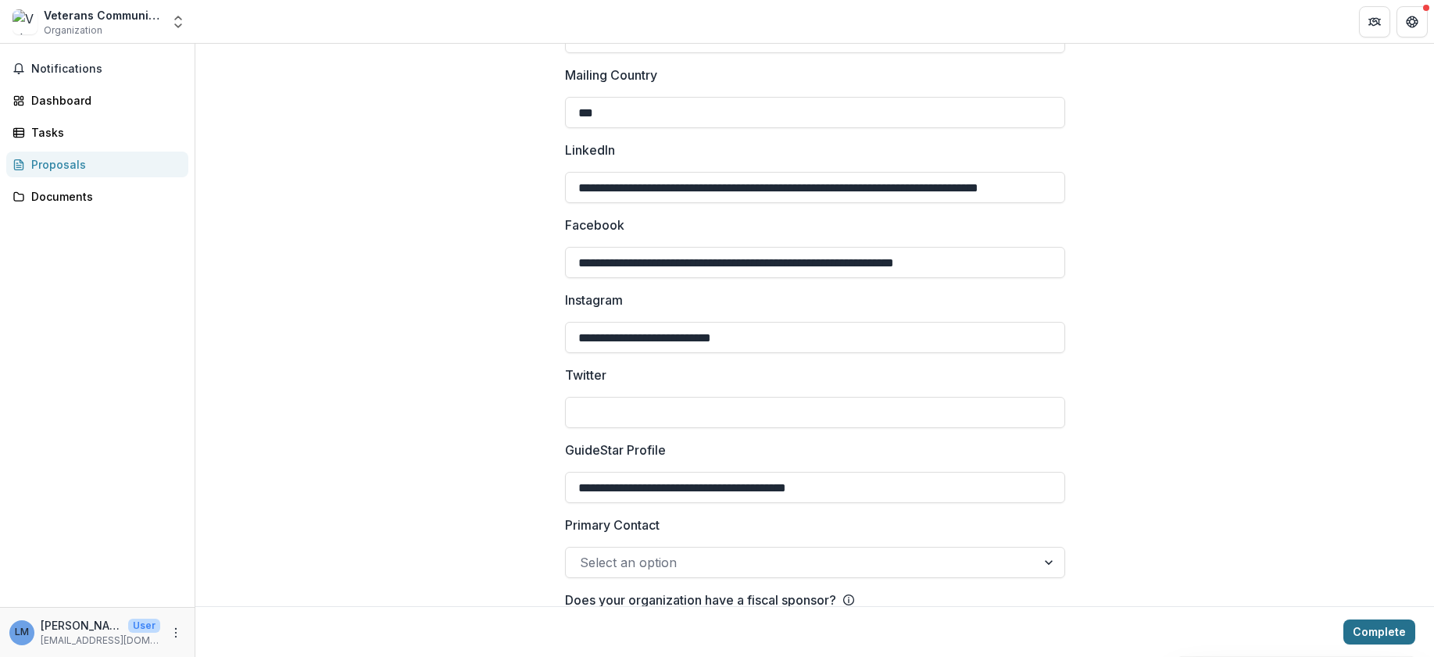
click at [1378, 636] on button "Complete" at bounding box center [1379, 632] width 72 height 25
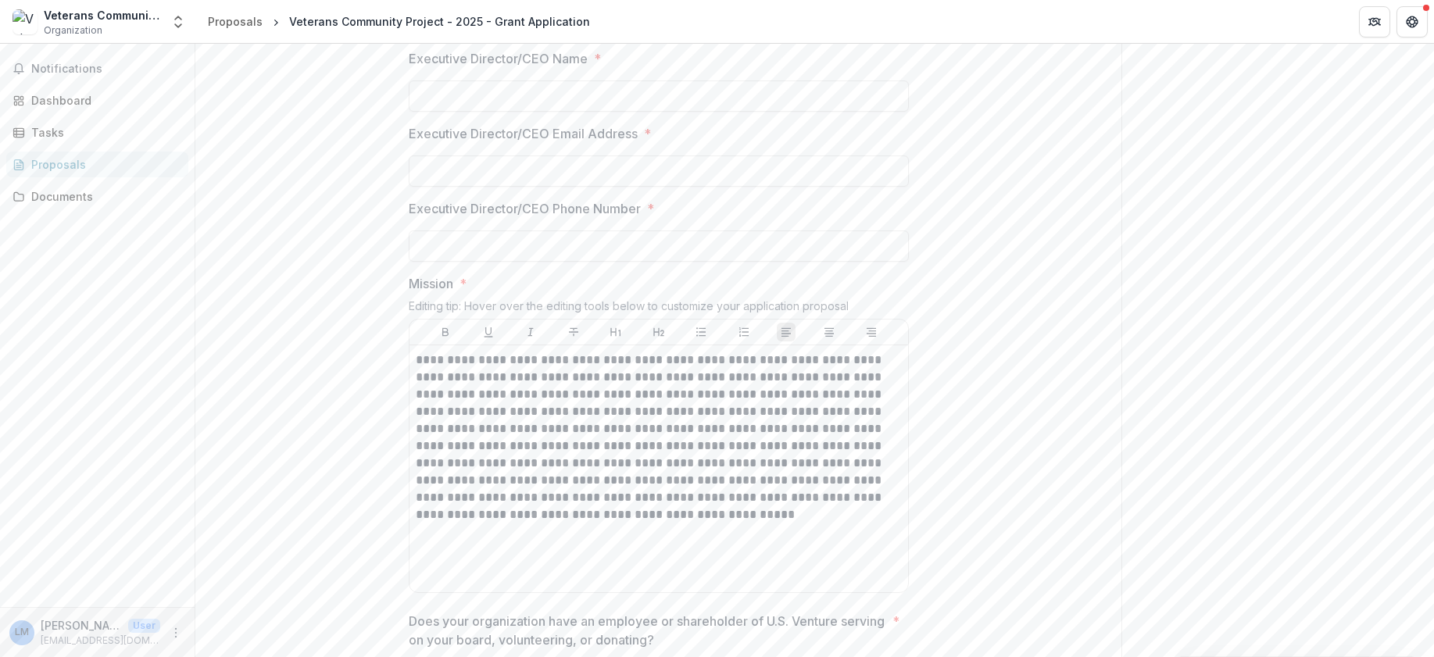
scroll to position [749, 0]
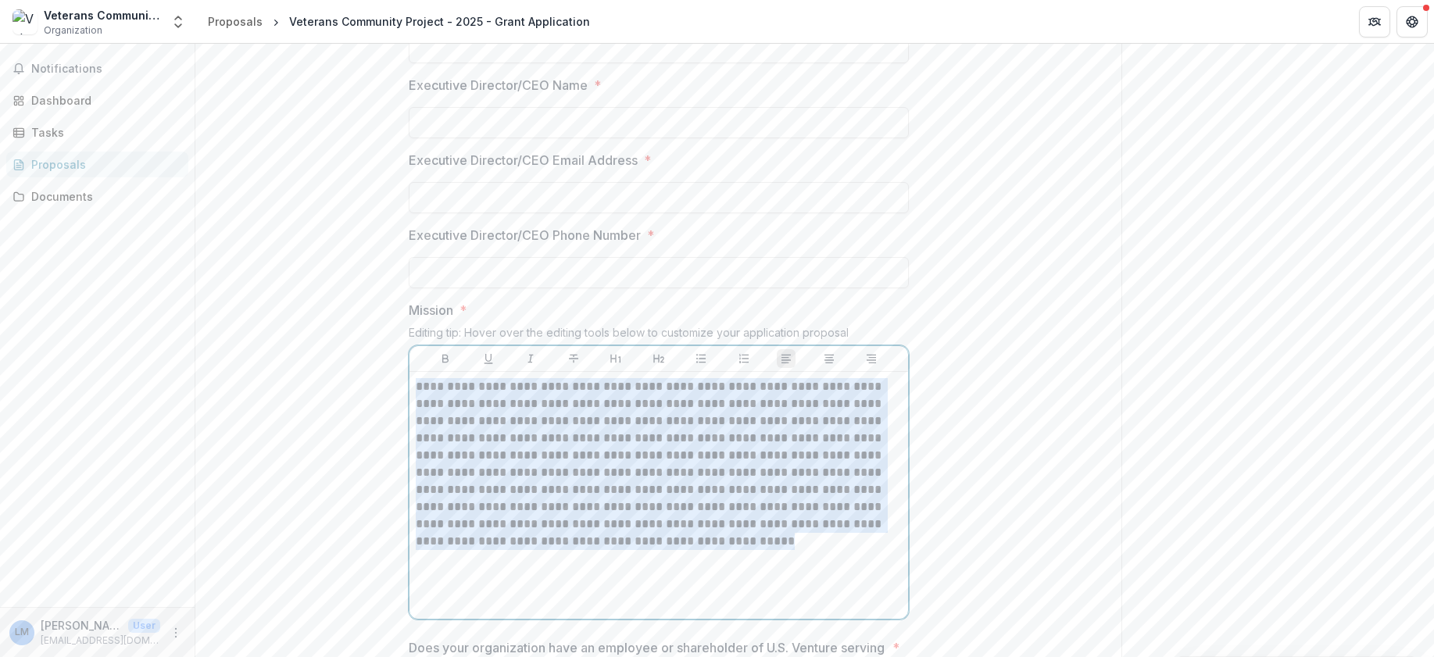
drag, startPoint x: 646, startPoint y: 563, endPoint x: 388, endPoint y: 379, distance: 317.1
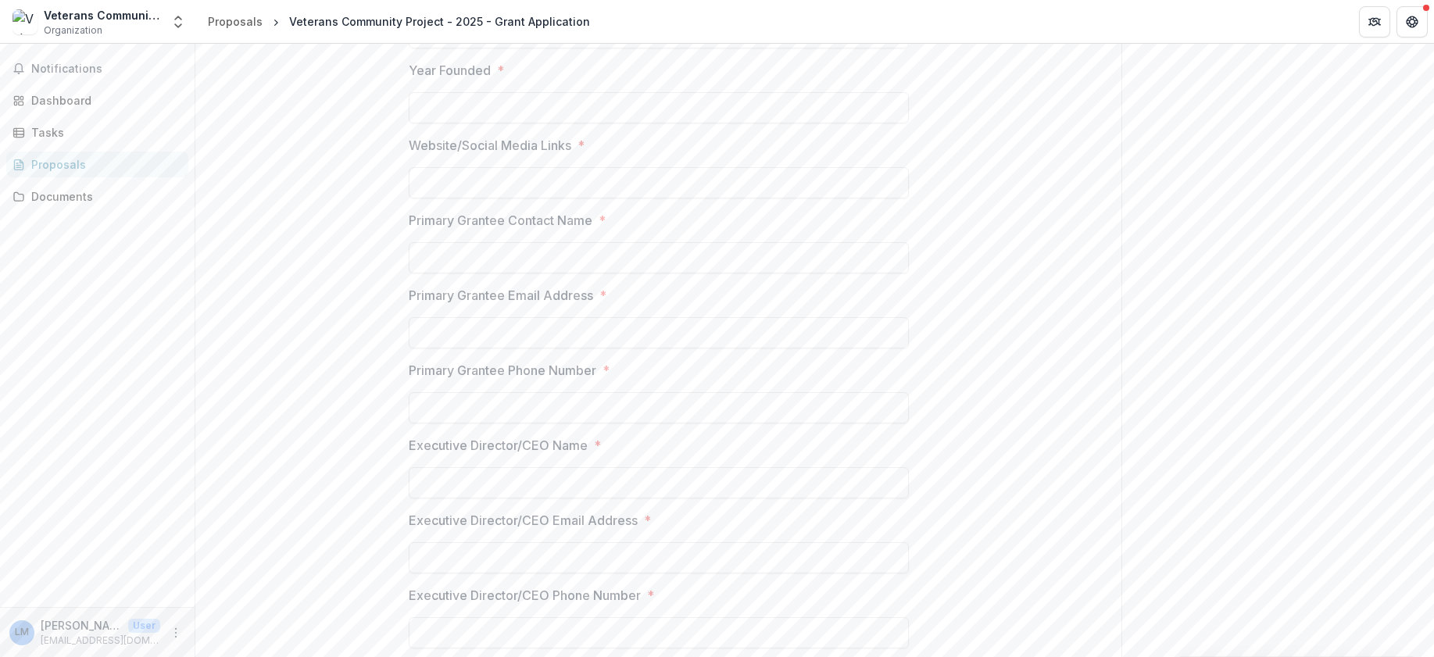
scroll to position [0, 0]
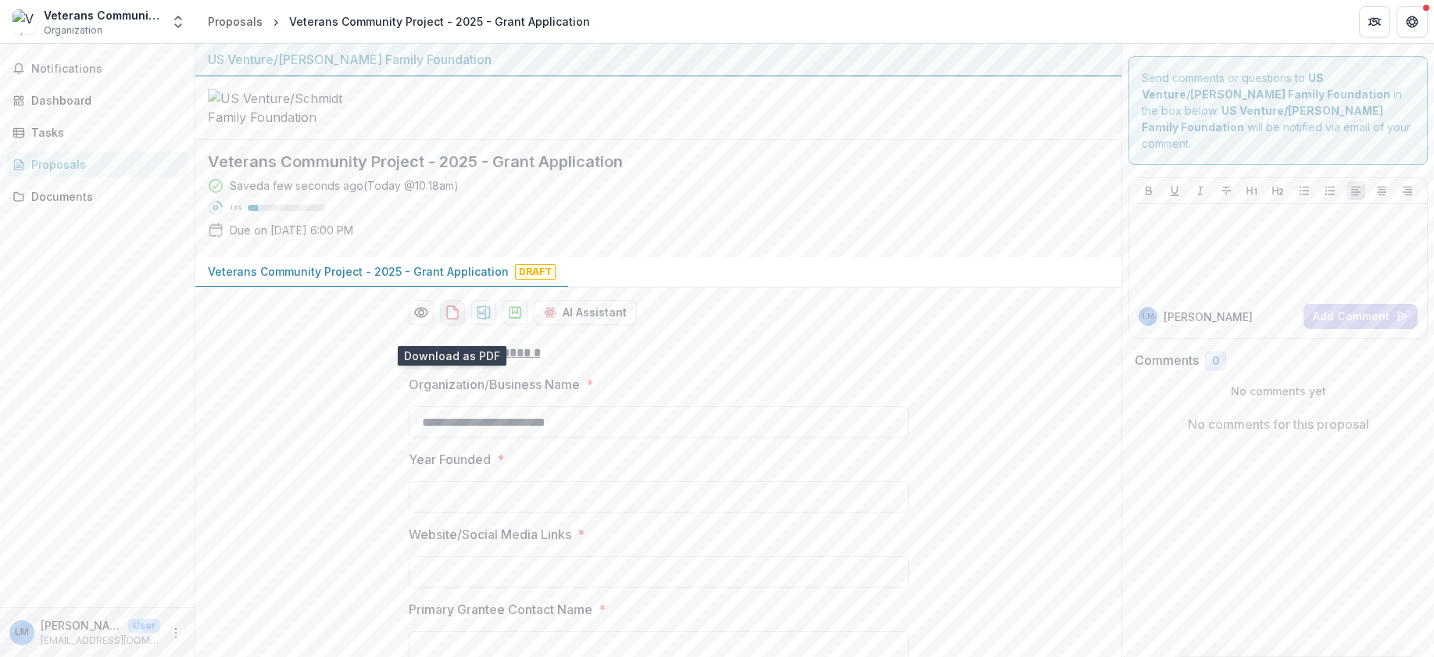
click at [449, 320] on icon "download-proposal" at bounding box center [453, 313] width 16 height 16
click at [485, 320] on icon "download-proposal" at bounding box center [483, 313] width 13 height 14
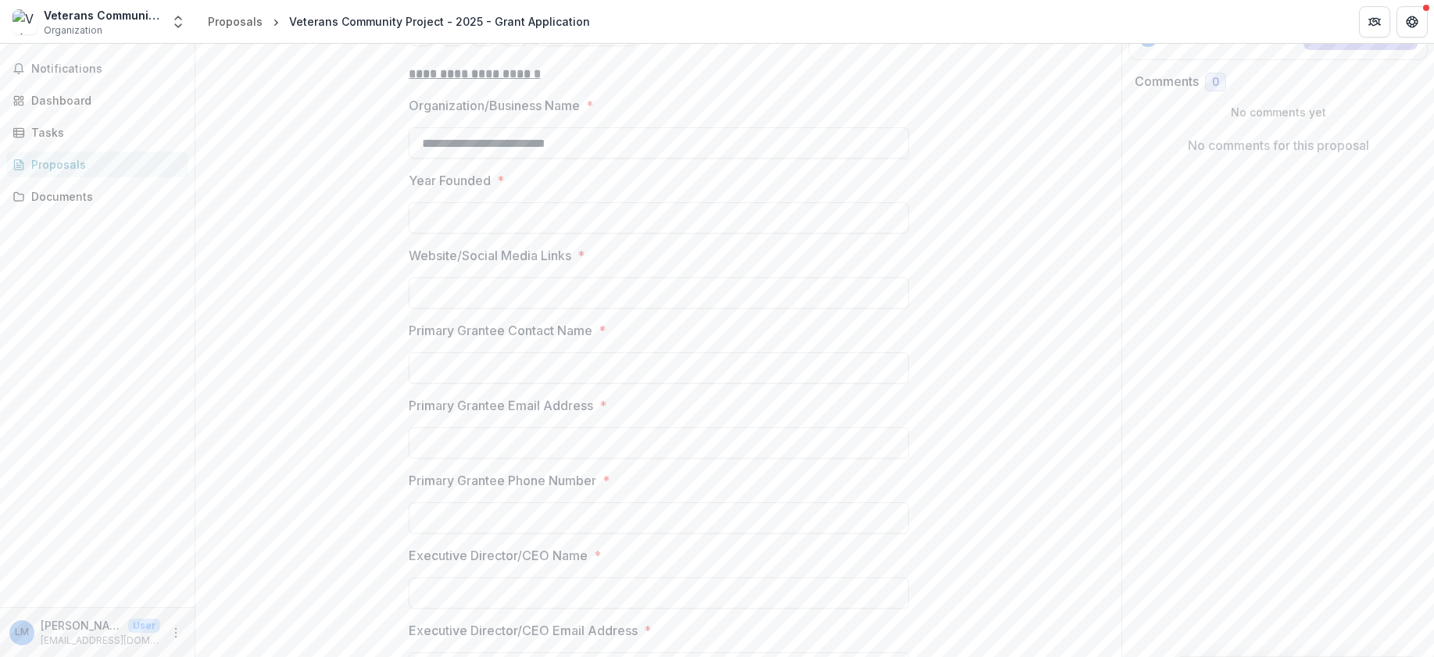
scroll to position [281, 0]
drag, startPoint x: 1428, startPoint y: 123, endPoint x: 1428, endPoint y: 150, distance: 27.4
click at [1428, 150] on div "Comments 0 No comments yet No comments for this proposal" at bounding box center [1278, 119] width 312 height 98
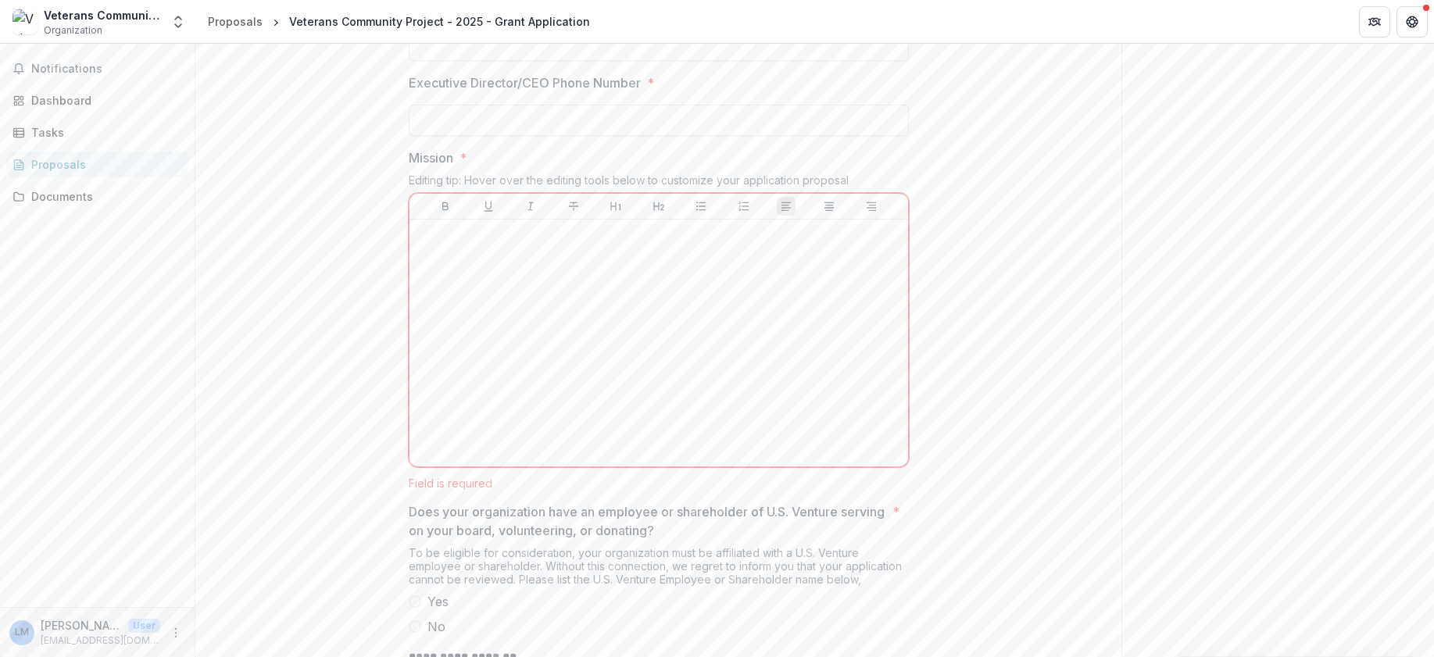
scroll to position [889, 0]
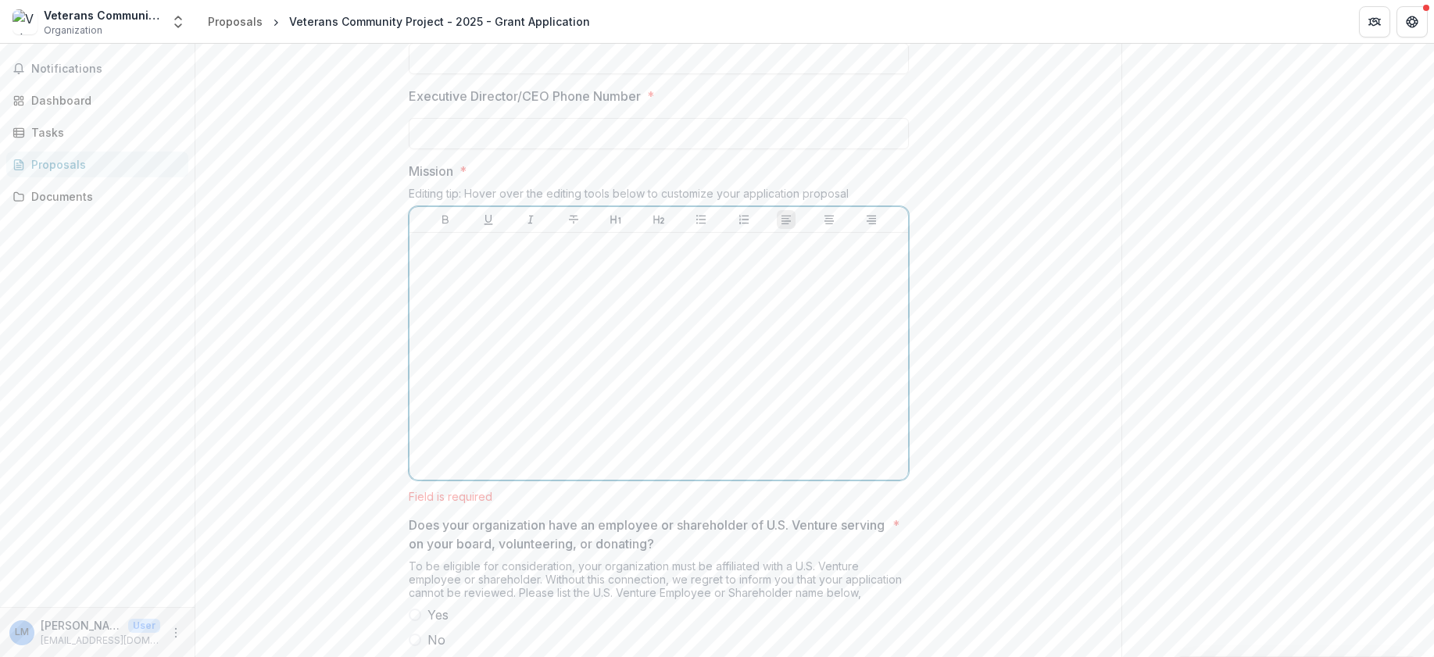
click at [556, 295] on div at bounding box center [659, 356] width 486 height 234
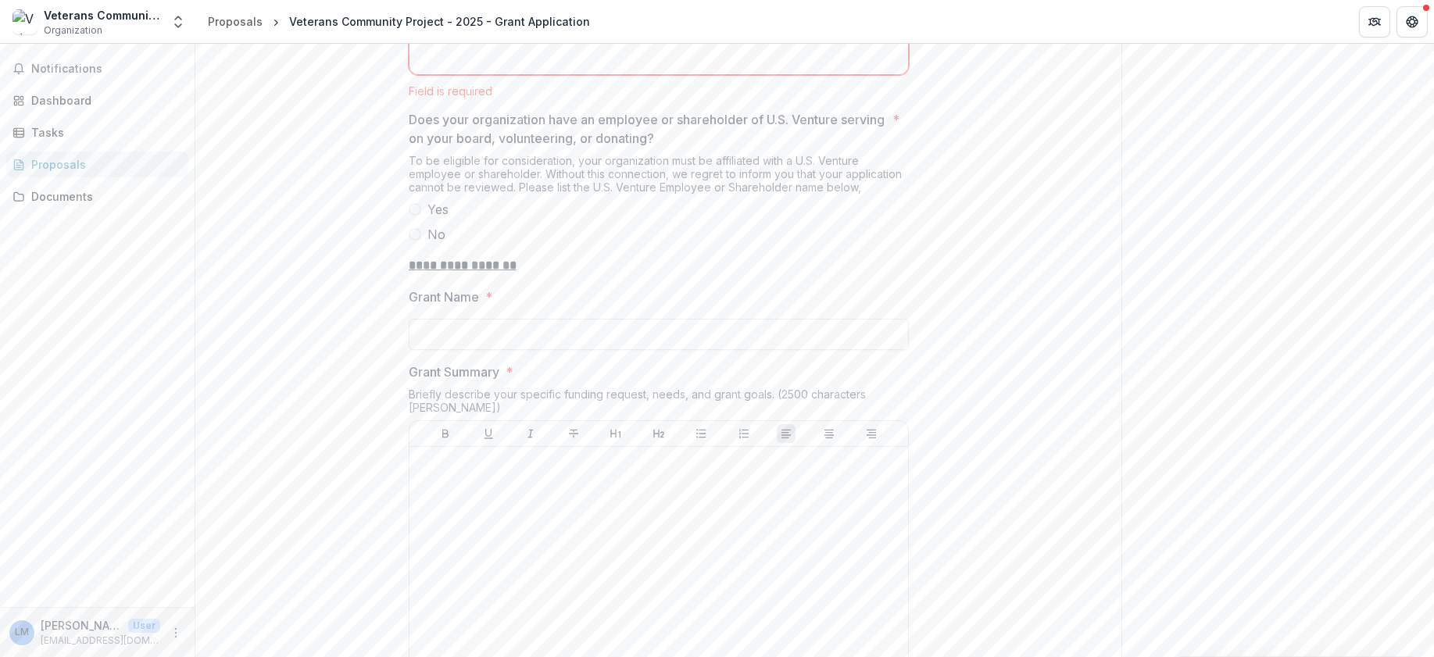
scroll to position [1295, 0]
click at [409, 215] on span at bounding box center [415, 208] width 13 height 13
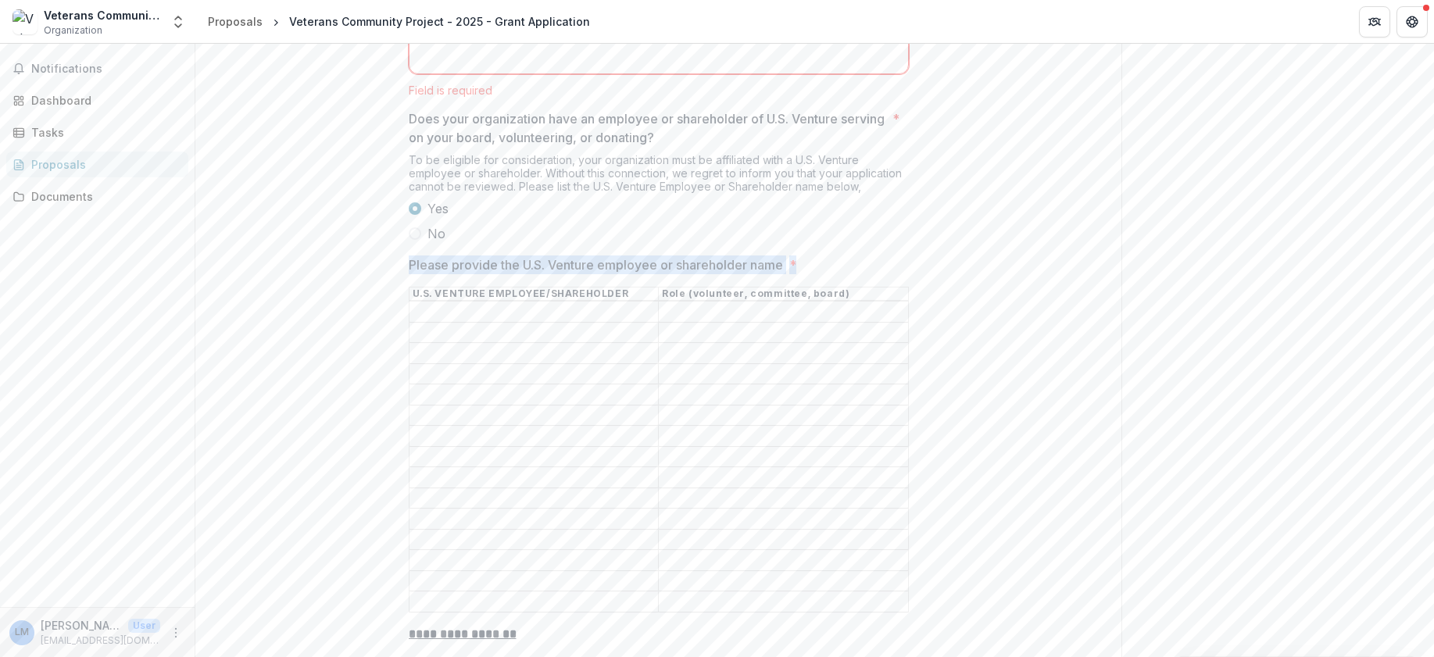
drag, startPoint x: 396, startPoint y: 273, endPoint x: 946, endPoint y: 313, distance: 550.9
copy div "Please provide the U.S. Venture employee or shareholder name *"
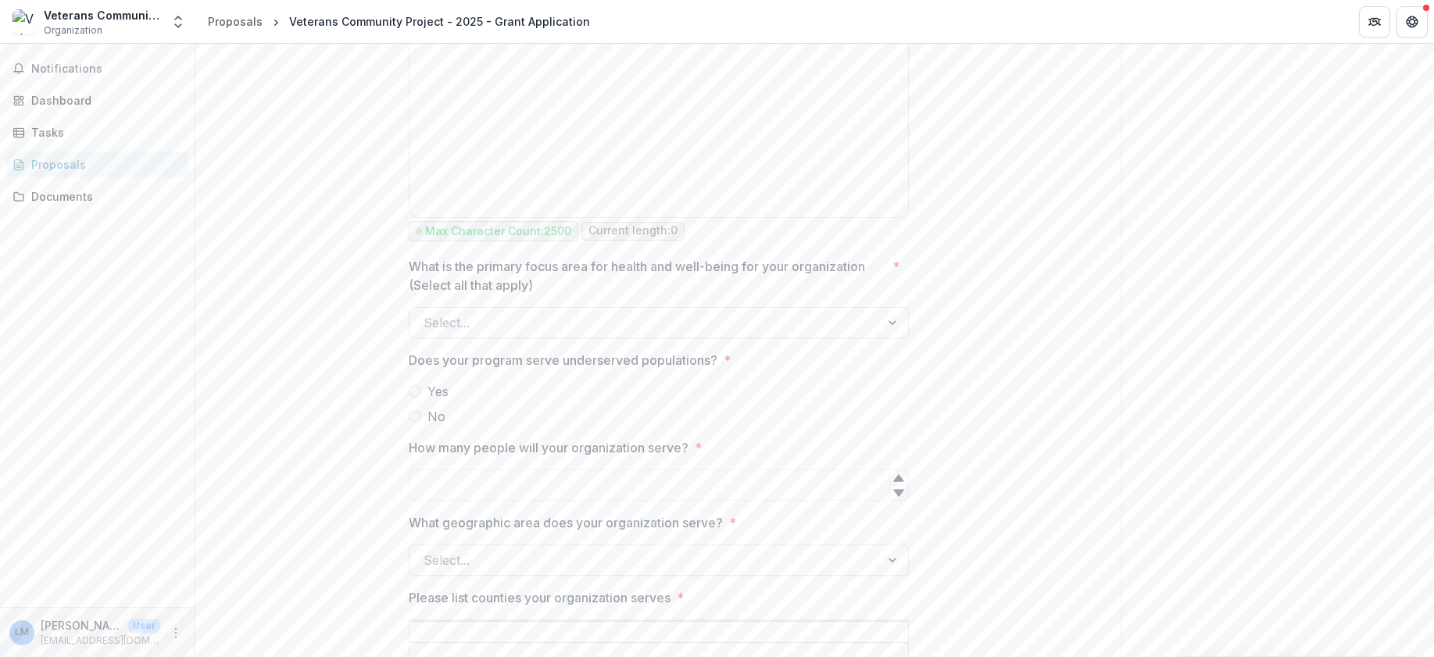
scroll to position [2155, 0]
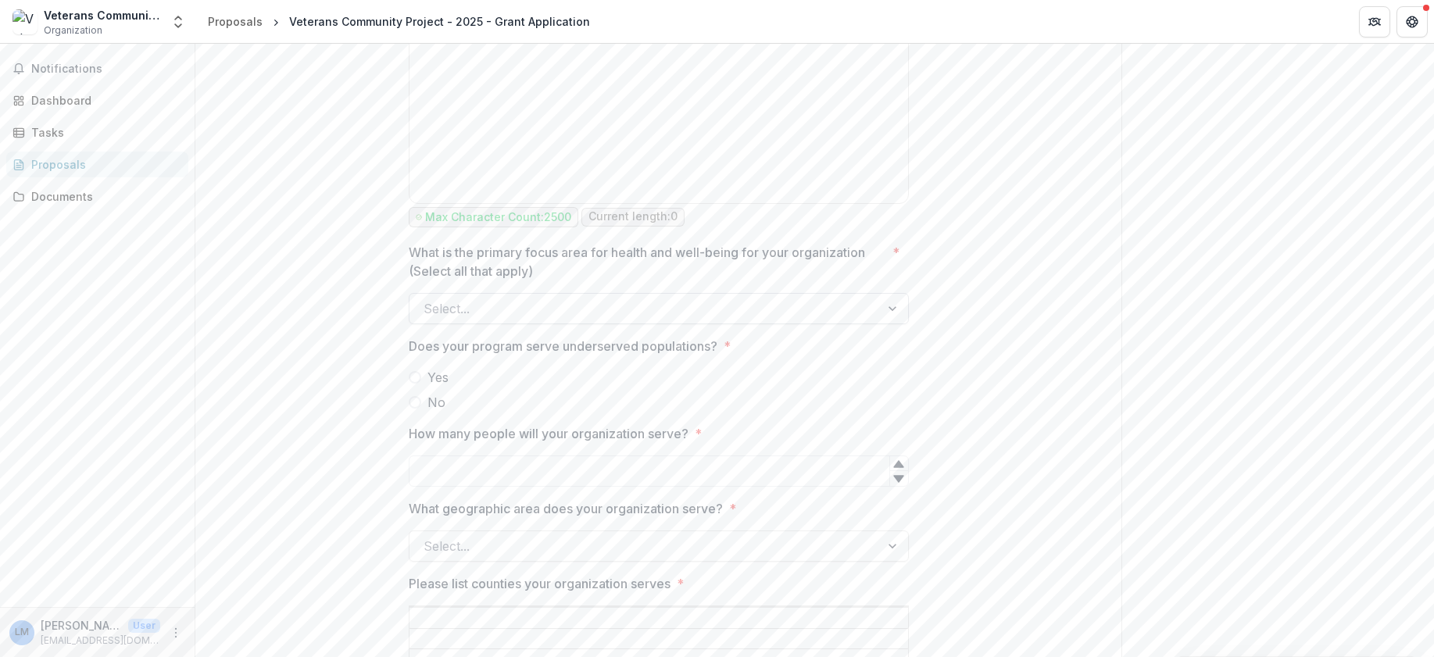
click at [853, 298] on div at bounding box center [645, 309] width 442 height 22
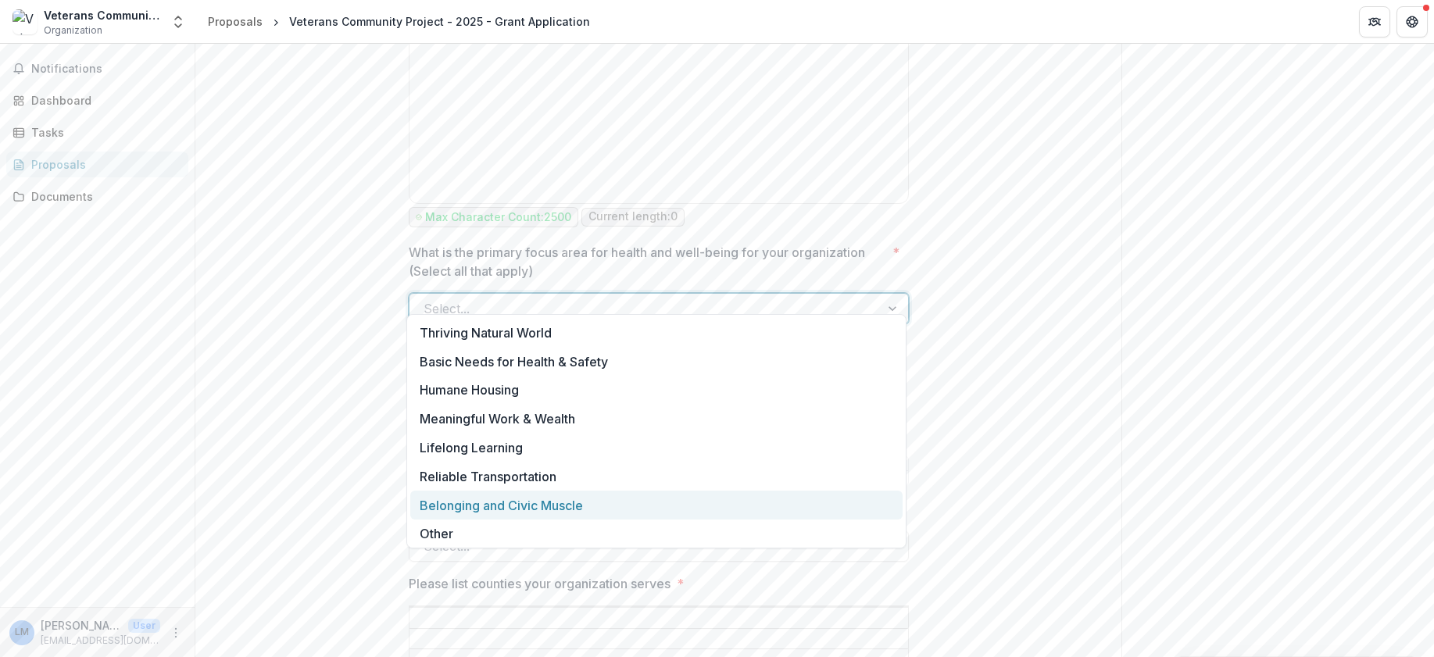
drag, startPoint x: 518, startPoint y: 332, endPoint x: 237, endPoint y: 448, distance: 304.2
click at [237, 448] on body "**********" at bounding box center [717, 328] width 1434 height 657
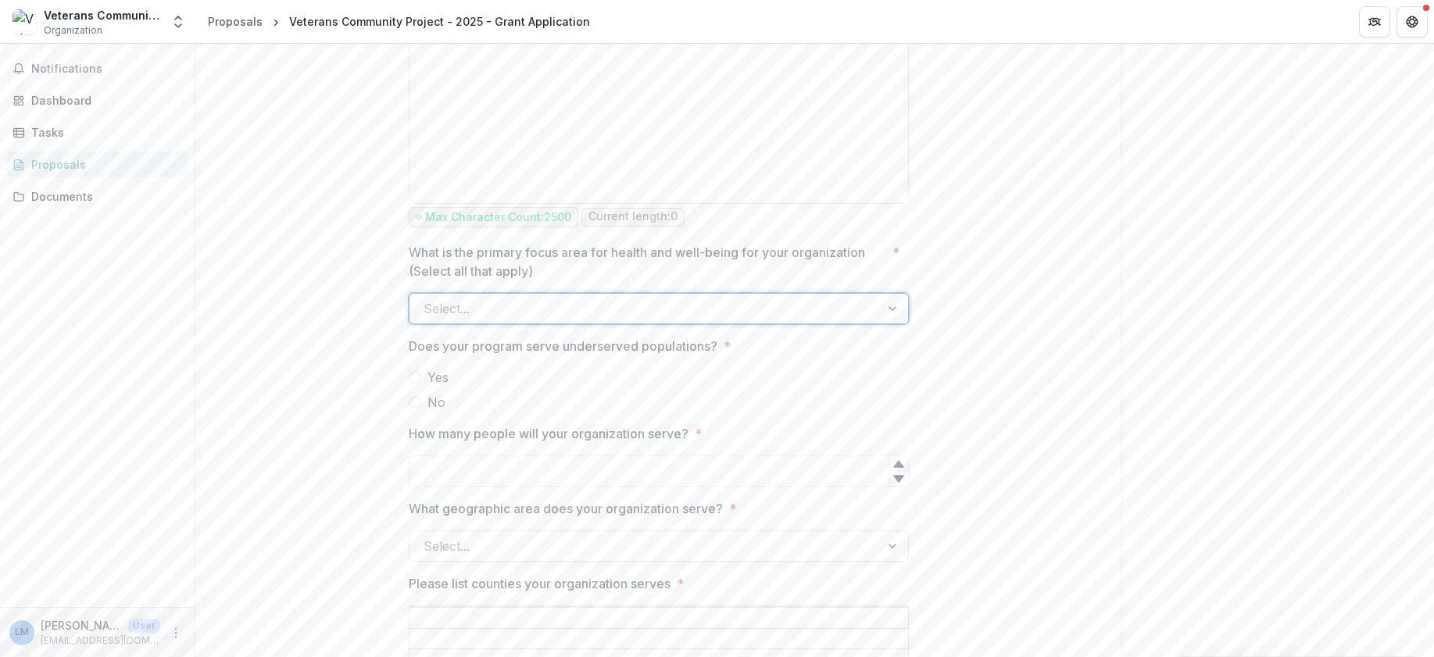
click at [589, 298] on div at bounding box center [645, 309] width 442 height 22
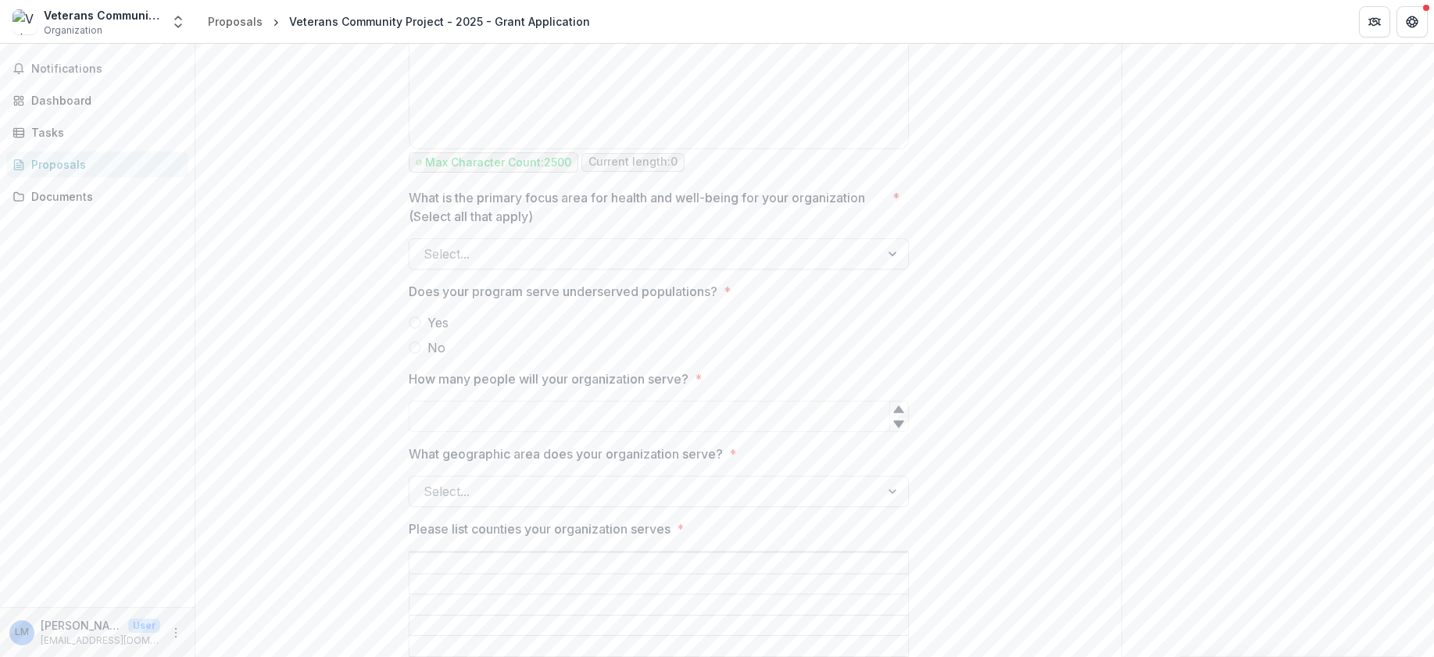
scroll to position [2217, 0]
click at [551, 393] on input "How many people will your organization serve? *" at bounding box center [659, 408] width 500 height 31
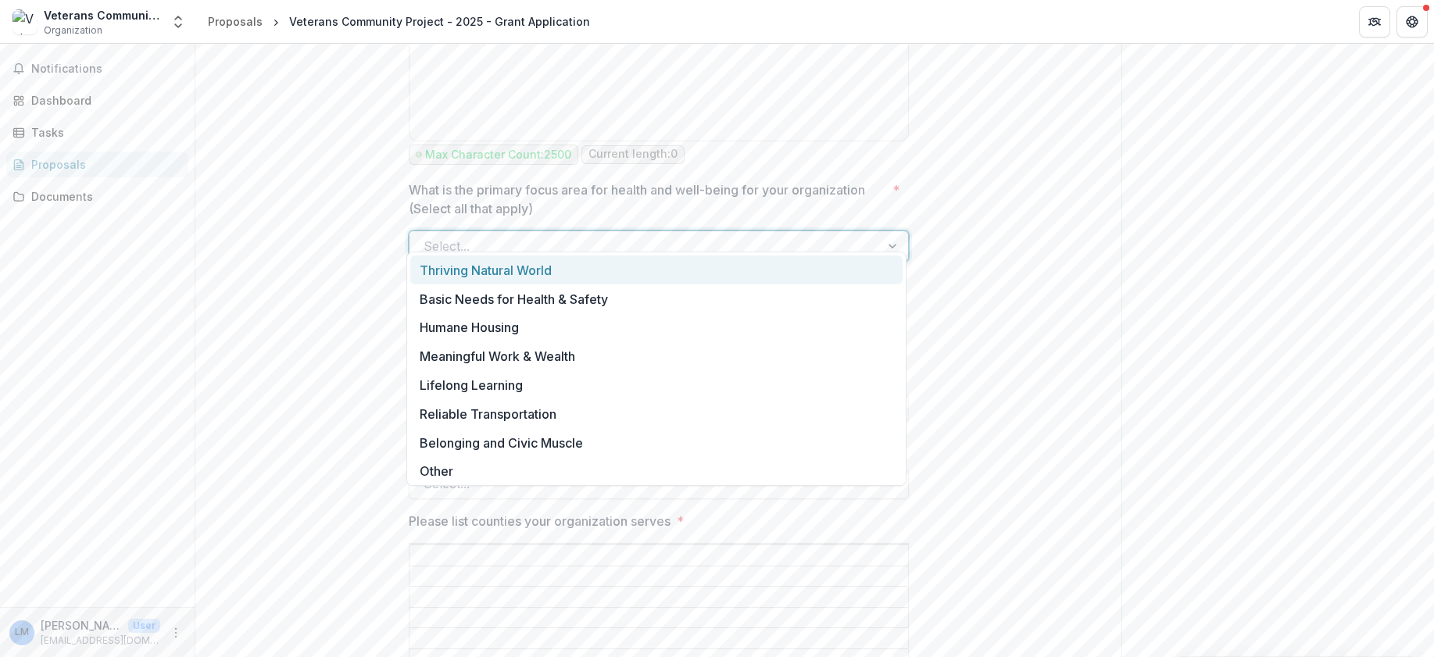
click at [445, 235] on div at bounding box center [645, 246] width 442 height 22
click at [471, 241] on div "Select..." at bounding box center [645, 246] width 470 height 25
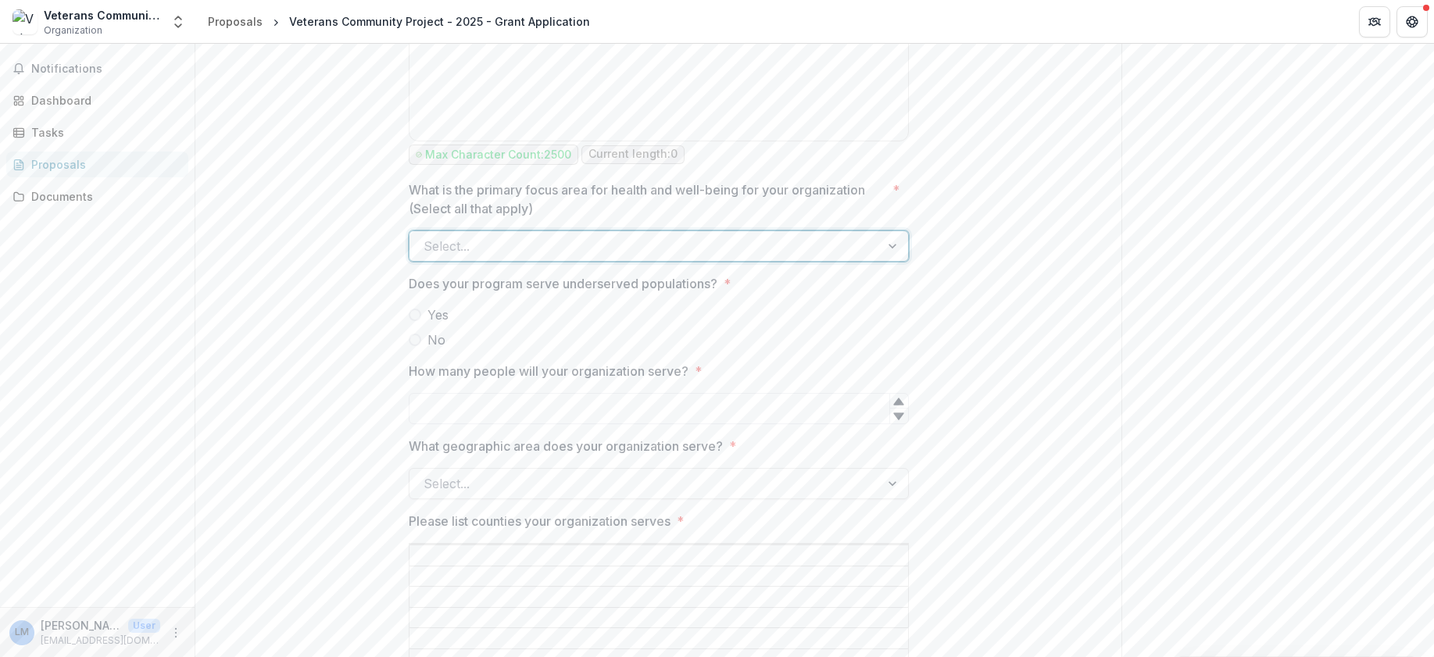
click at [415, 309] on span at bounding box center [415, 315] width 13 height 13
click at [446, 406] on div "Select..." at bounding box center [659, 408] width 500 height 31
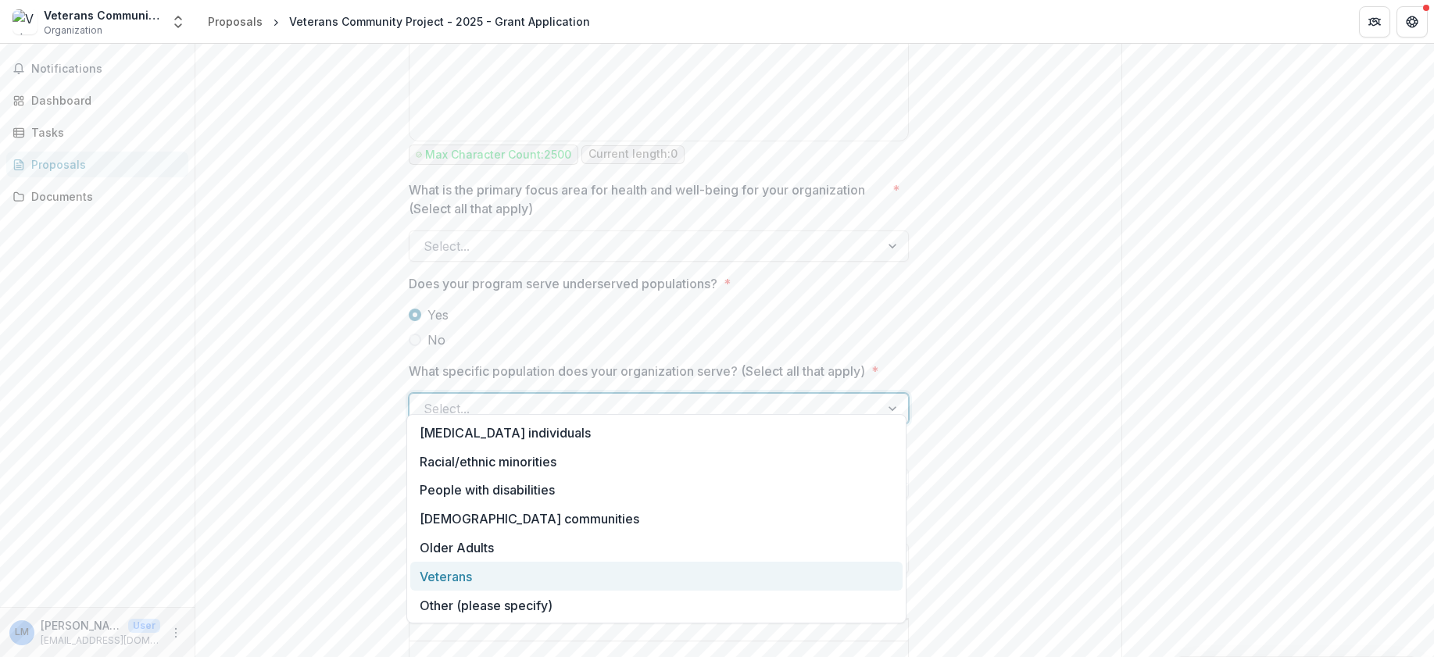
click at [456, 580] on div "Veterans" at bounding box center [656, 576] width 492 height 29
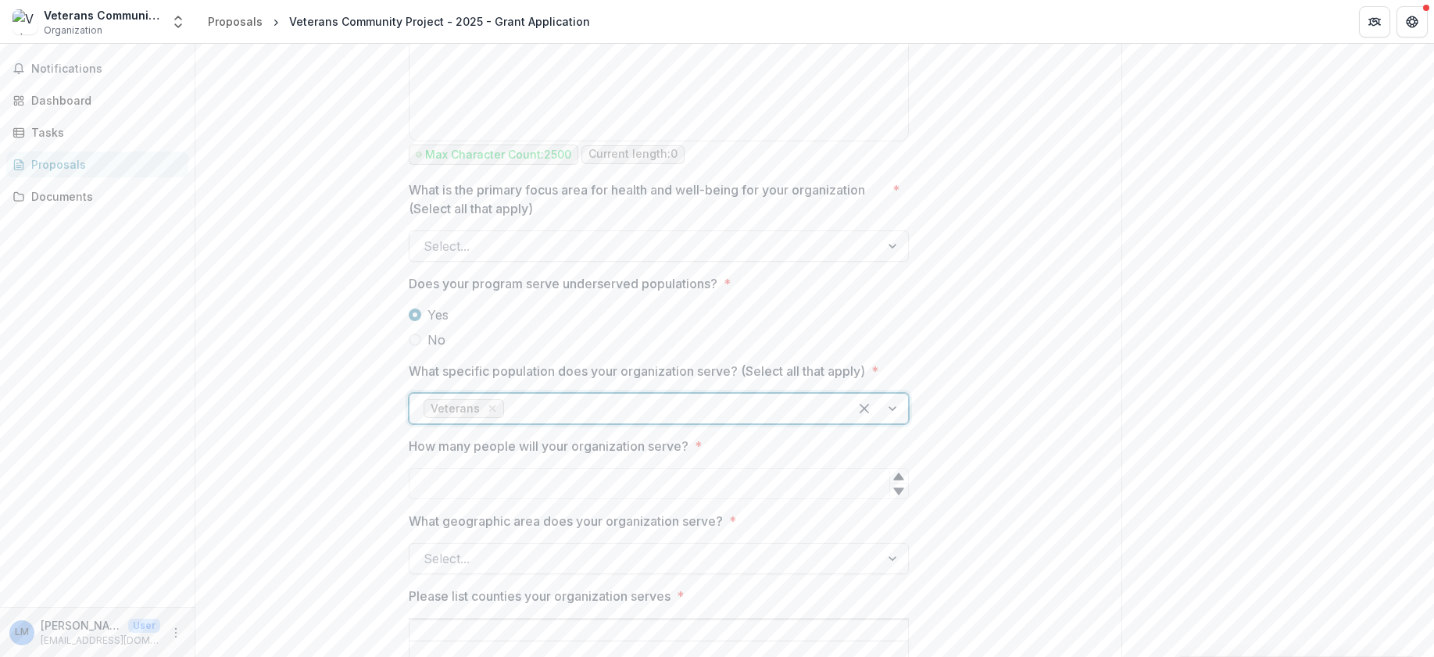
click at [575, 399] on div at bounding box center [670, 409] width 327 height 22
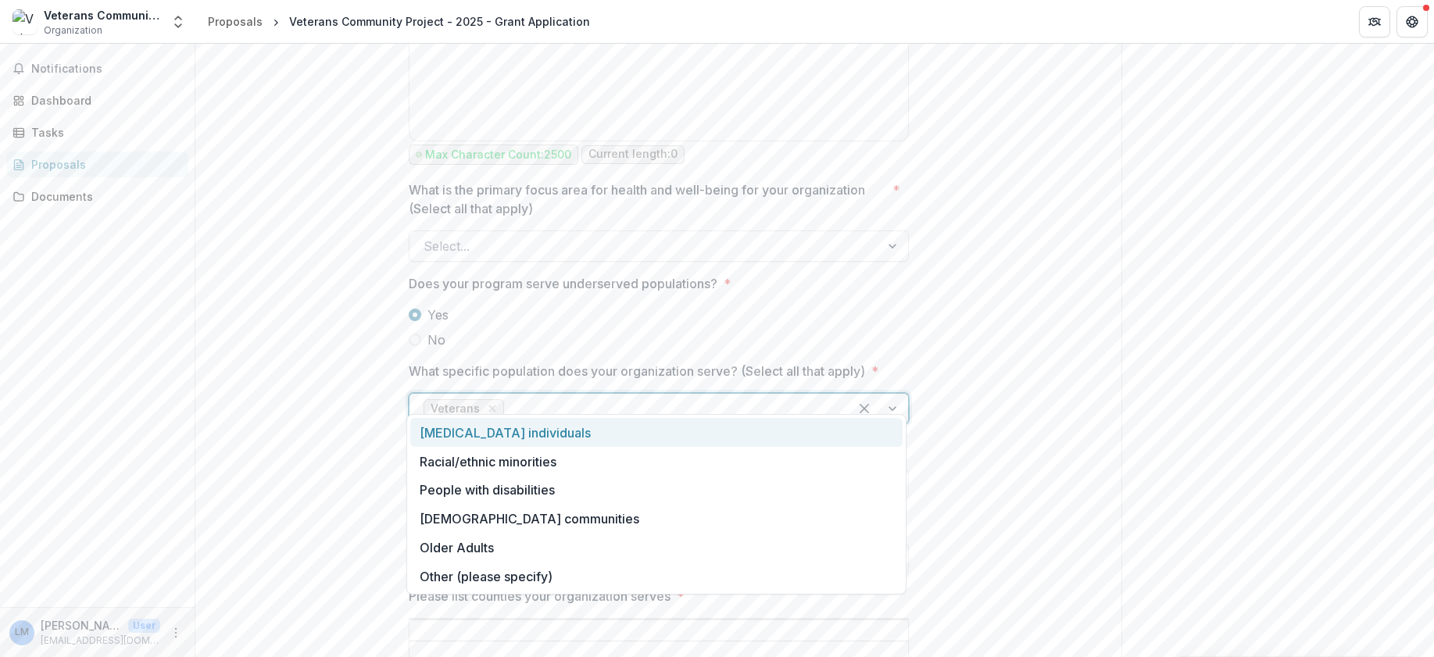
click at [523, 433] on div "[MEDICAL_DATA] individuals" at bounding box center [656, 432] width 492 height 29
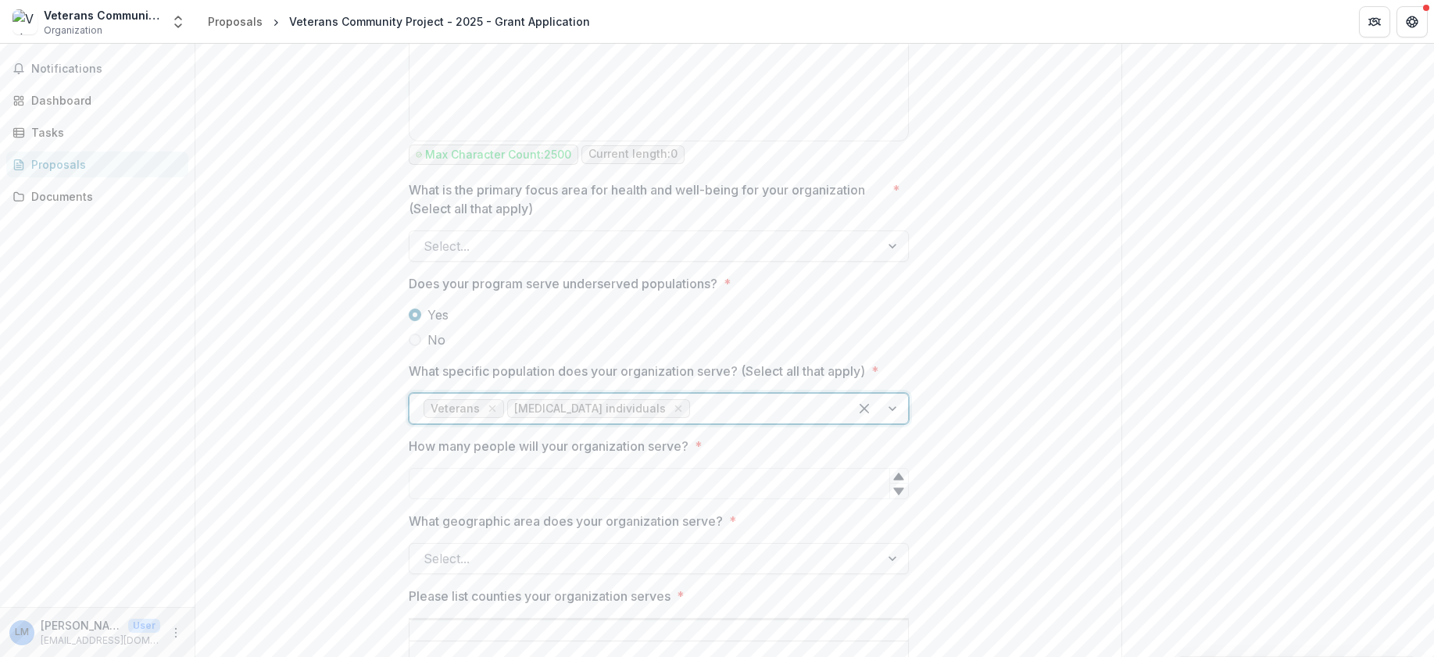
click at [714, 398] on div at bounding box center [763, 409] width 141 height 22
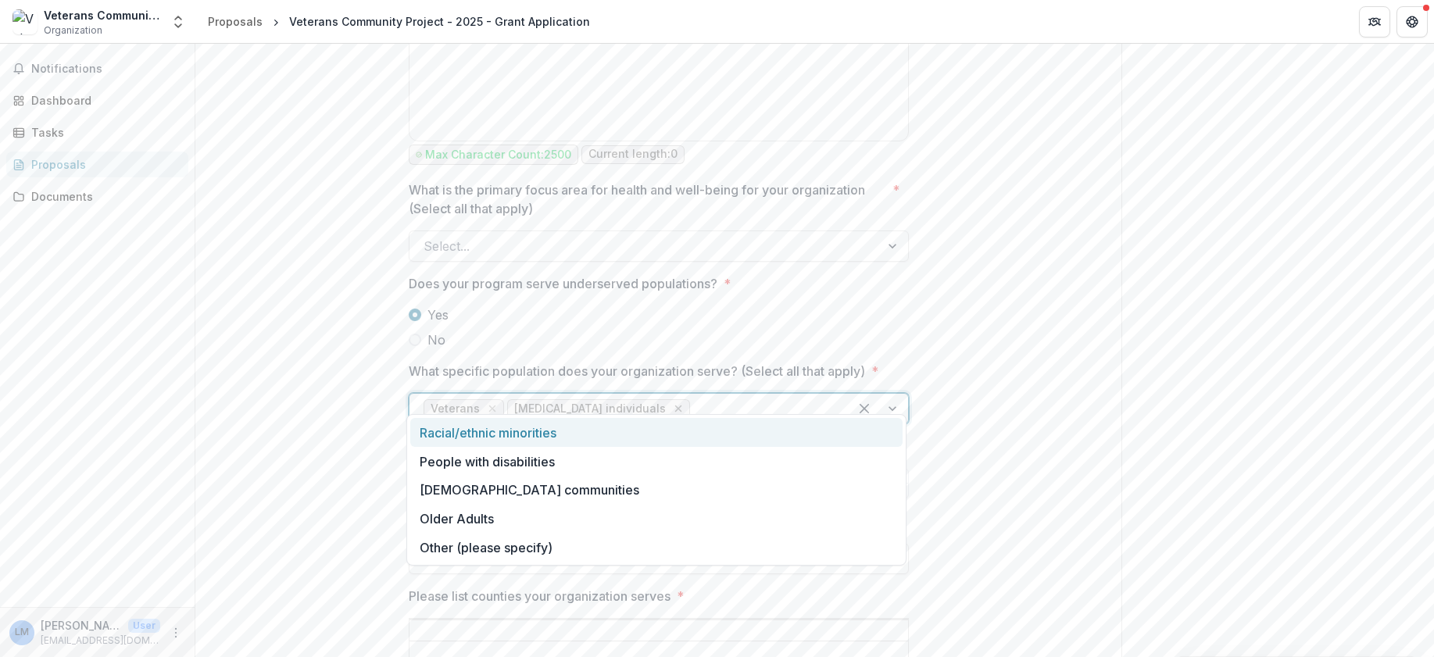
click at [674, 406] on icon "Remove Low-income individuals" at bounding box center [677, 409] width 7 height 7
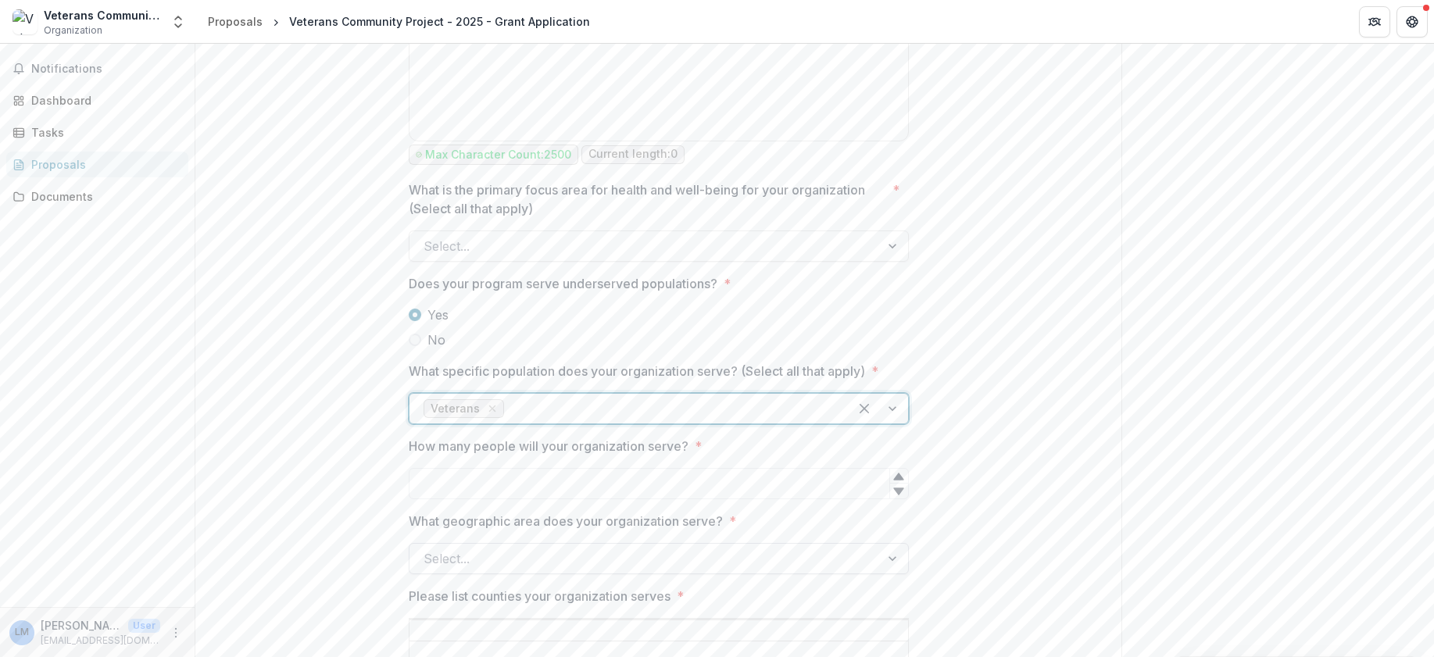
click at [635, 548] on div at bounding box center [645, 559] width 442 height 22
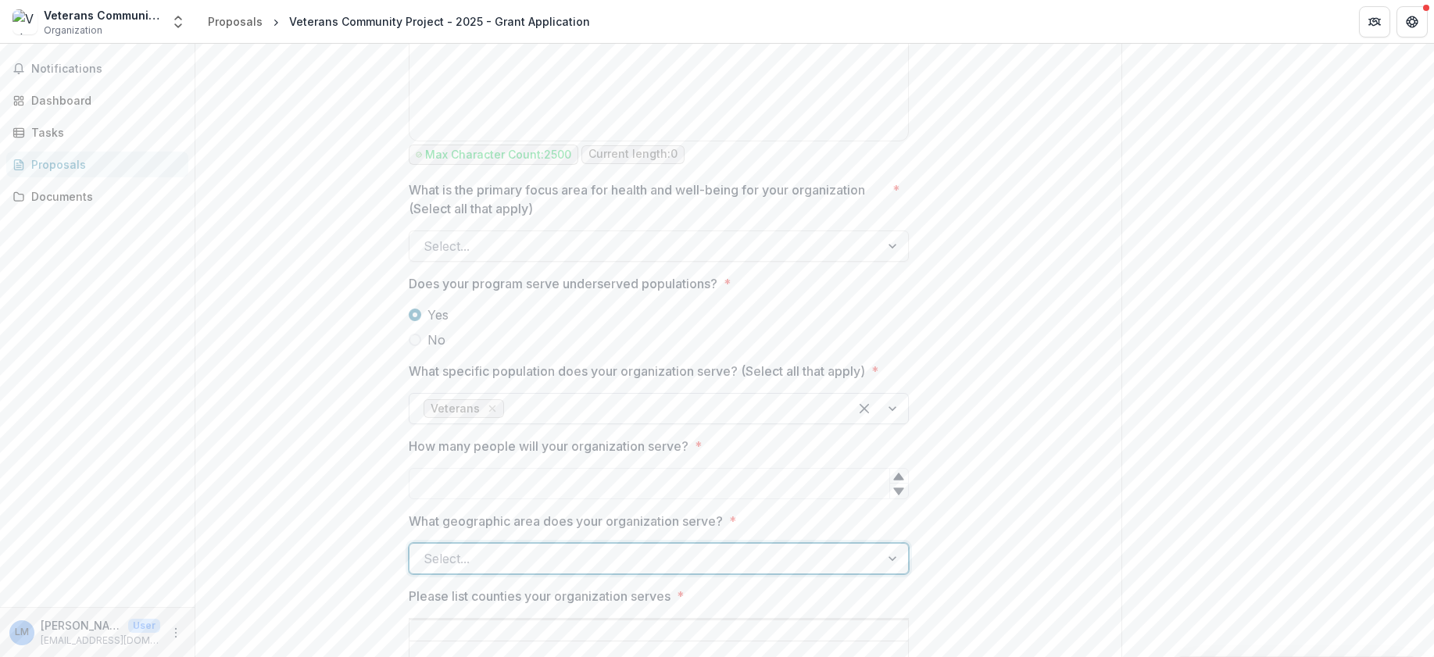
click at [635, 548] on div at bounding box center [645, 559] width 442 height 22
click at [521, 548] on div at bounding box center [645, 559] width 442 height 22
click at [480, 589] on div "Regional" at bounding box center [656, 582] width 492 height 29
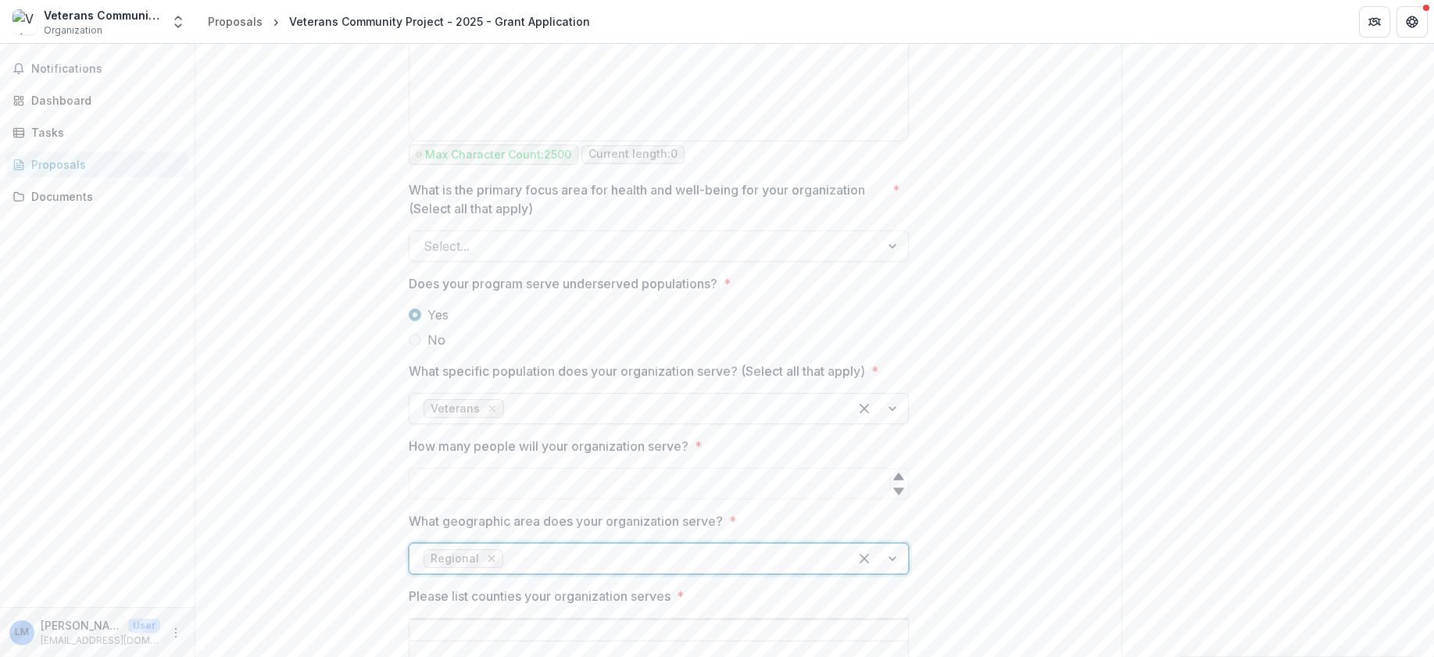
click at [488, 556] on icon "Remove Regional" at bounding box center [491, 559] width 7 height 7
click at [486, 548] on div at bounding box center [645, 559] width 442 height 22
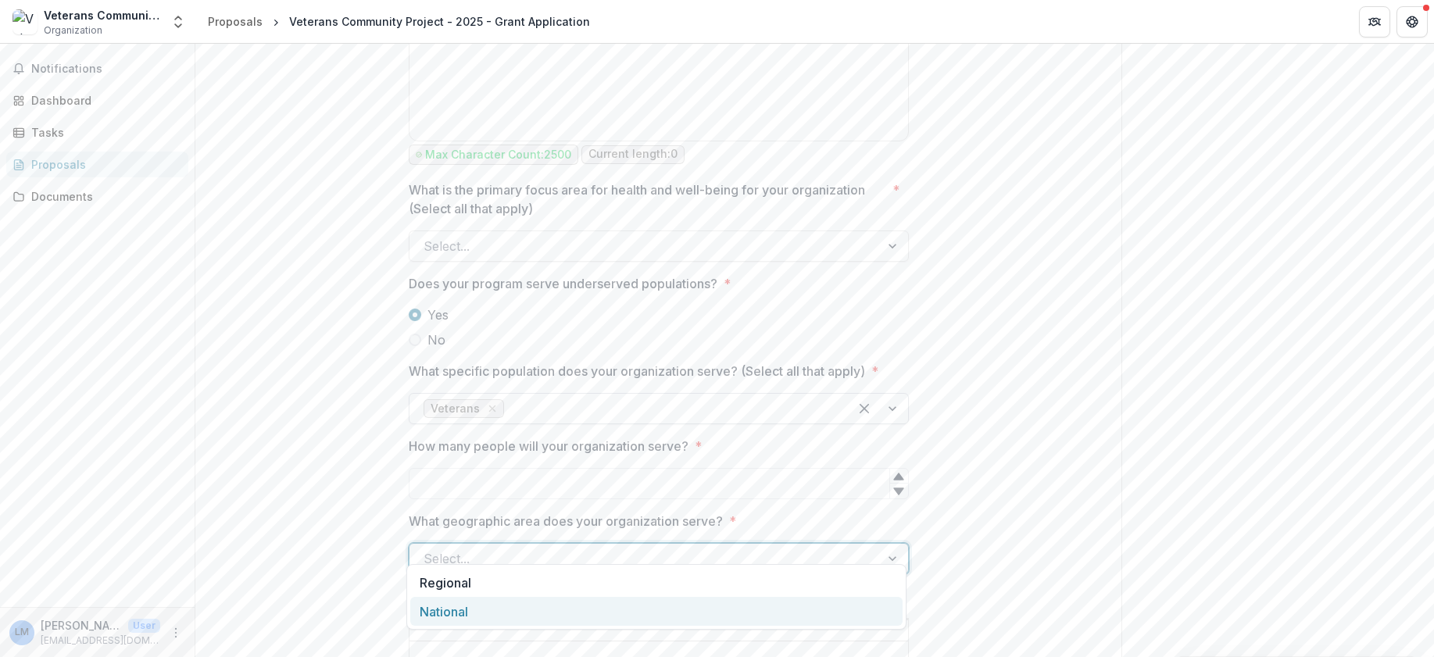
click at [460, 604] on div "National" at bounding box center [656, 611] width 492 height 29
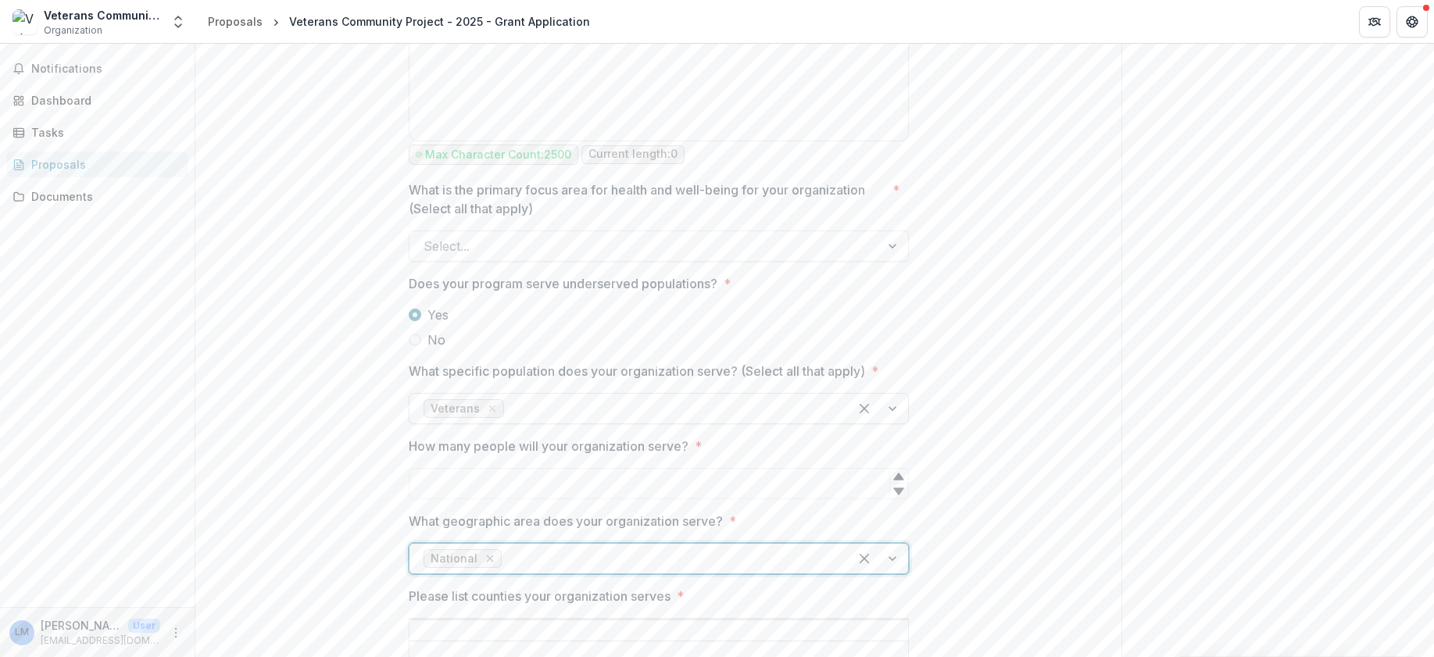
click at [486, 553] on icon "Remove National" at bounding box center [490, 559] width 13 height 13
click at [1298, 467] on div "Send comments or questions to US Venture/[PERSON_NAME] Family Foundation in the…" at bounding box center [1277, 616] width 313 height 5579
drag, startPoint x: 1426, startPoint y: 330, endPoint x: 1427, endPoint y: 356, distance: 25.8
click at [1427, 356] on div "Send comments or questions to US Venture/[PERSON_NAME] Family Foundation in the…" at bounding box center [1277, 616] width 313 height 5579
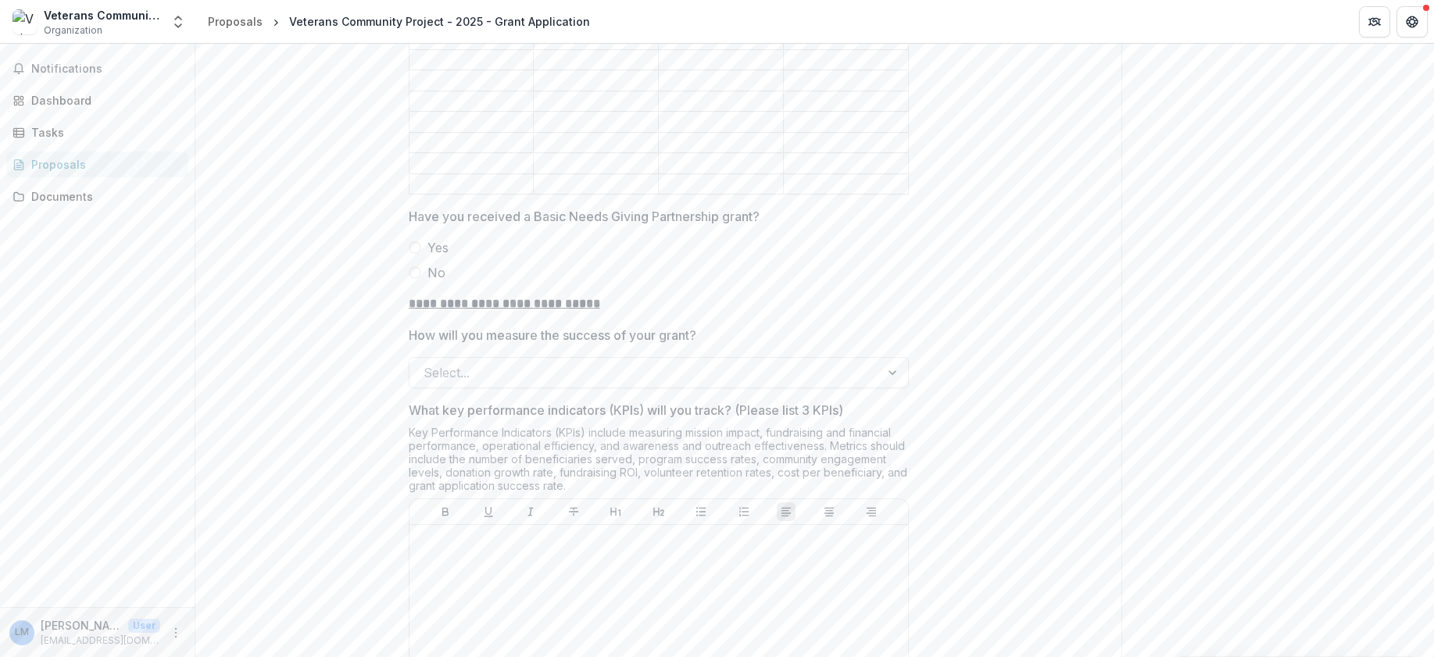
scroll to position [3709, 0]
click at [415, 235] on span at bounding box center [415, 241] width 13 height 13
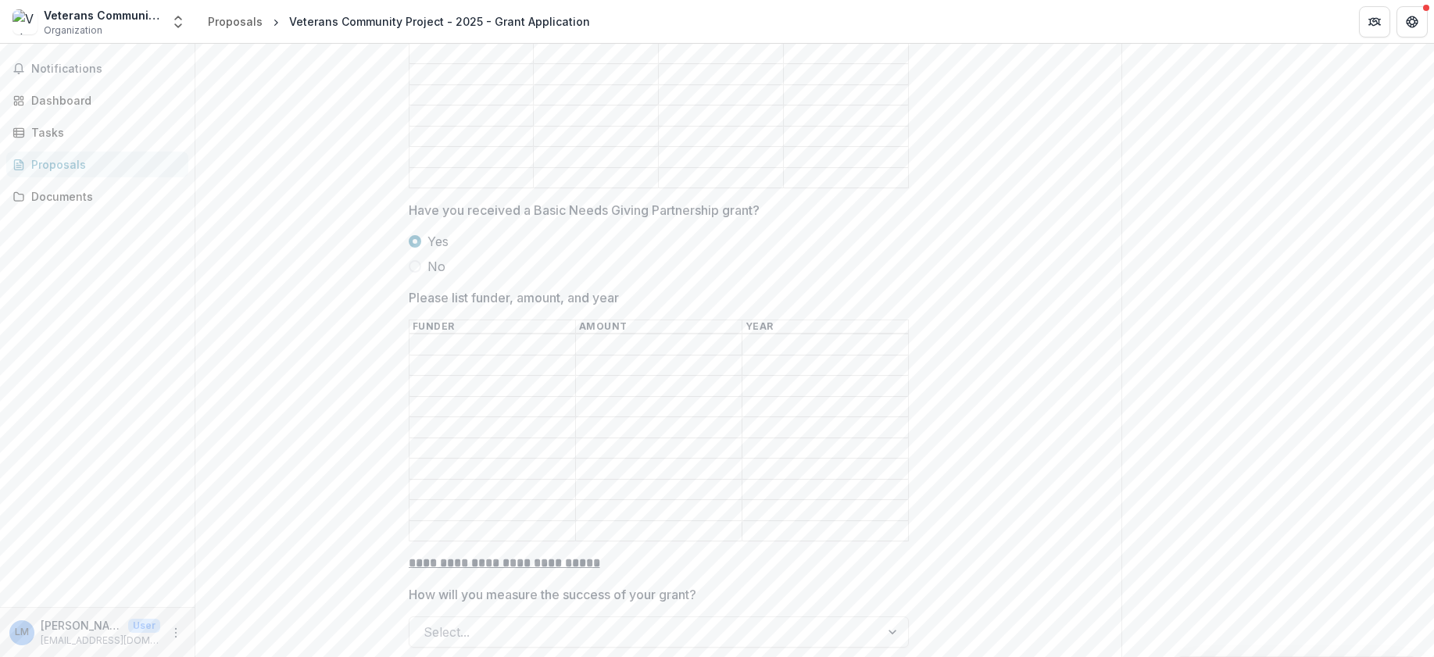
click at [416, 260] on span at bounding box center [415, 266] width 13 height 13
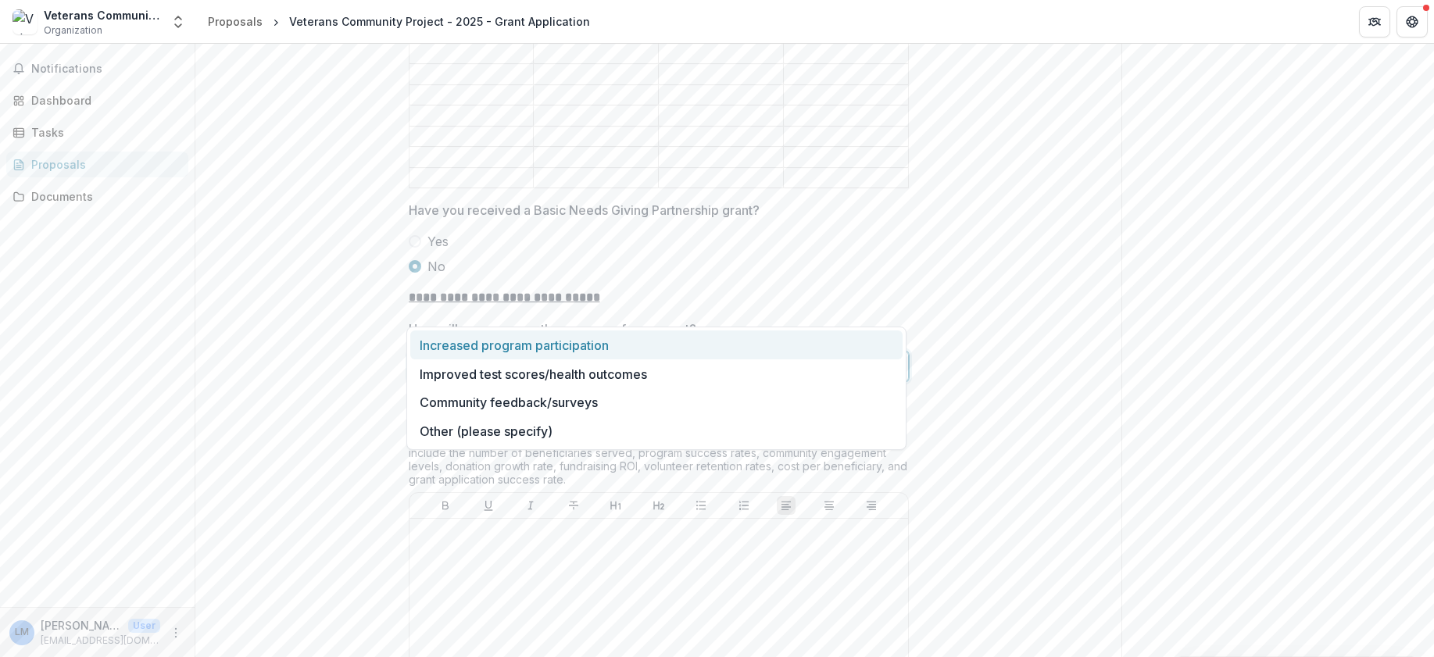
click at [656, 356] on div at bounding box center [645, 367] width 442 height 22
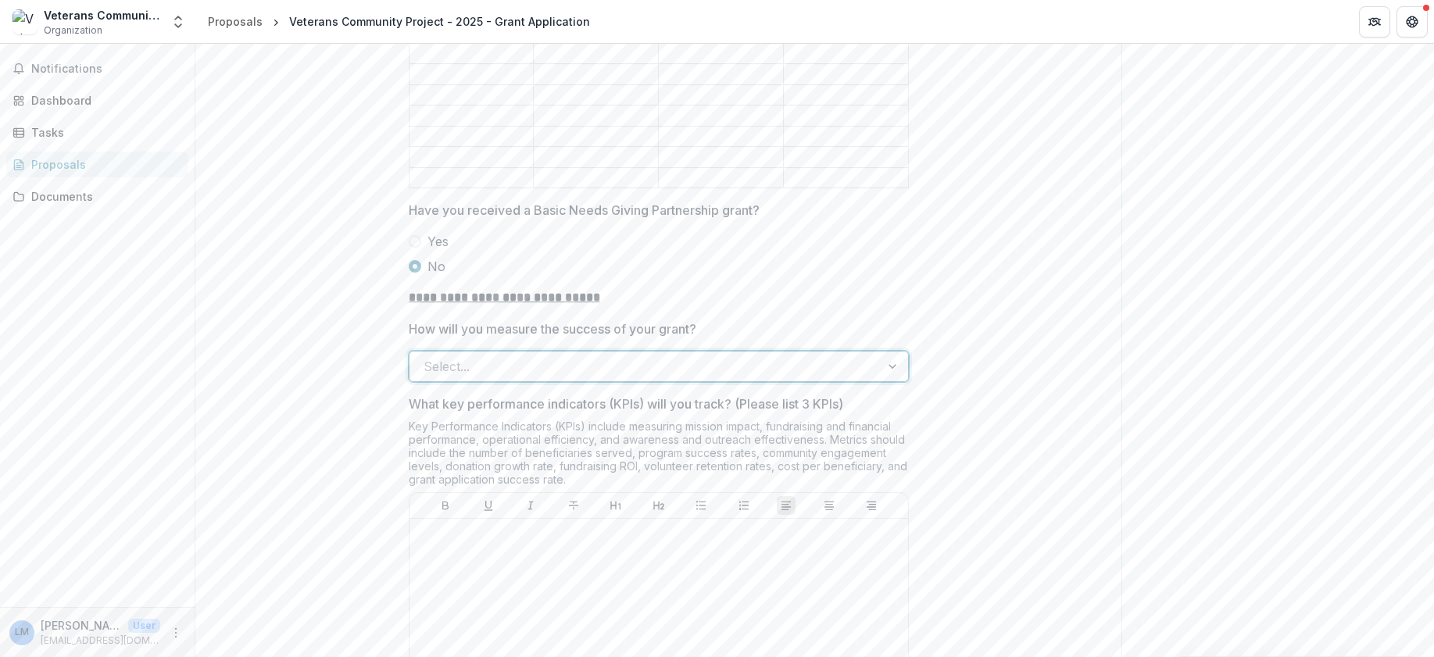
click at [566, 356] on div at bounding box center [645, 367] width 442 height 22
click at [484, 356] on div at bounding box center [645, 367] width 442 height 22
click at [623, 354] on div "Select..." at bounding box center [645, 366] width 470 height 25
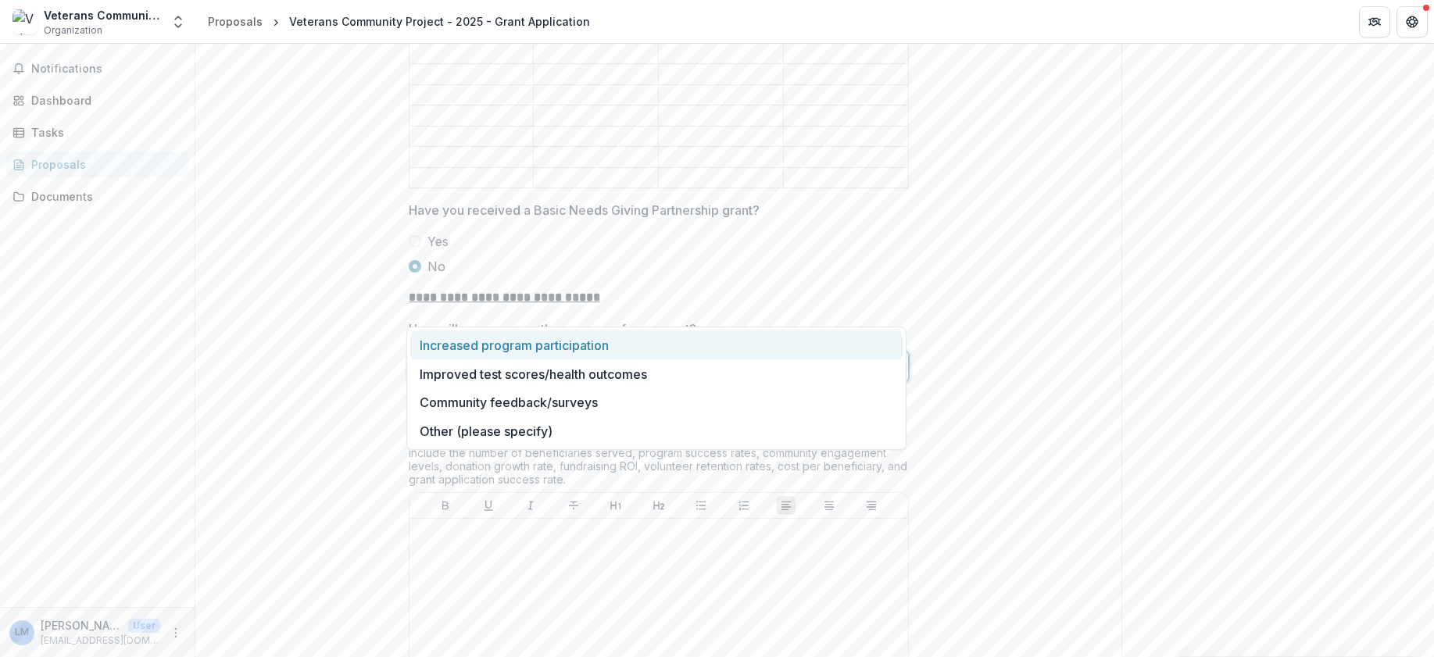
click at [460, 356] on div at bounding box center [645, 367] width 442 height 22
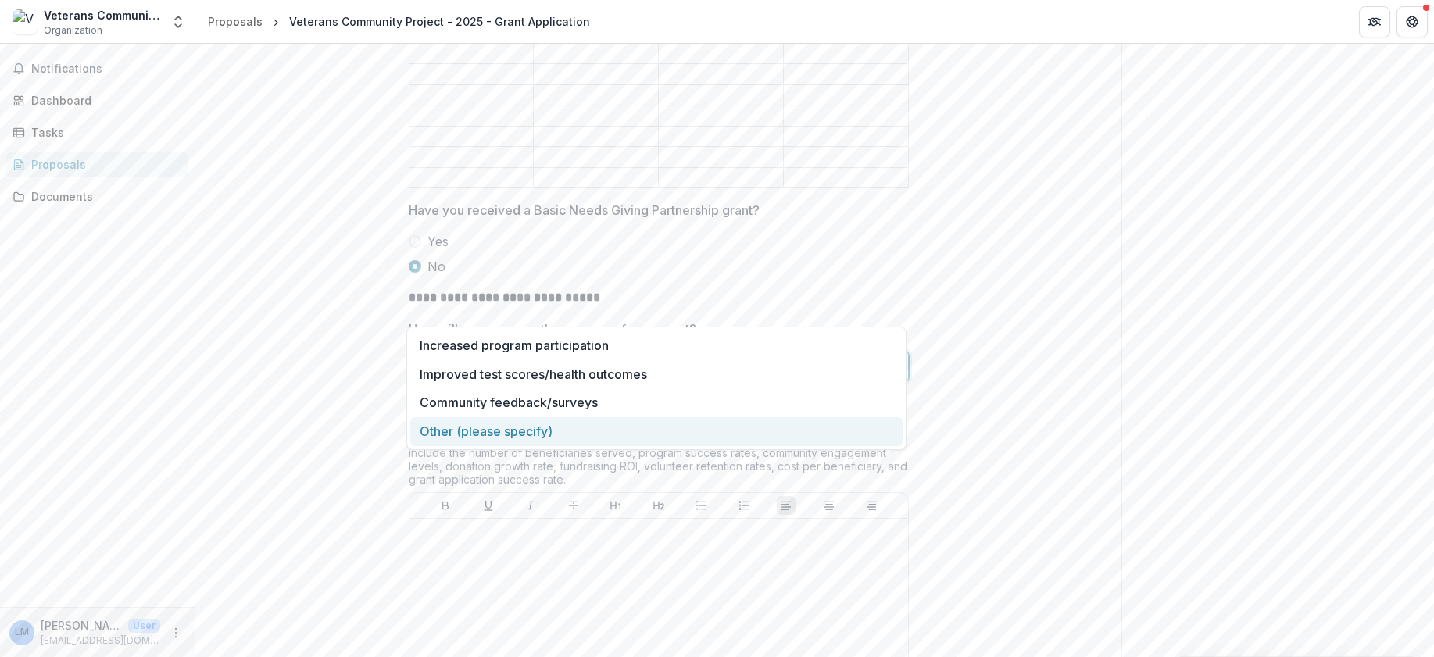
click at [461, 427] on div "Other (please specify)" at bounding box center [656, 431] width 492 height 29
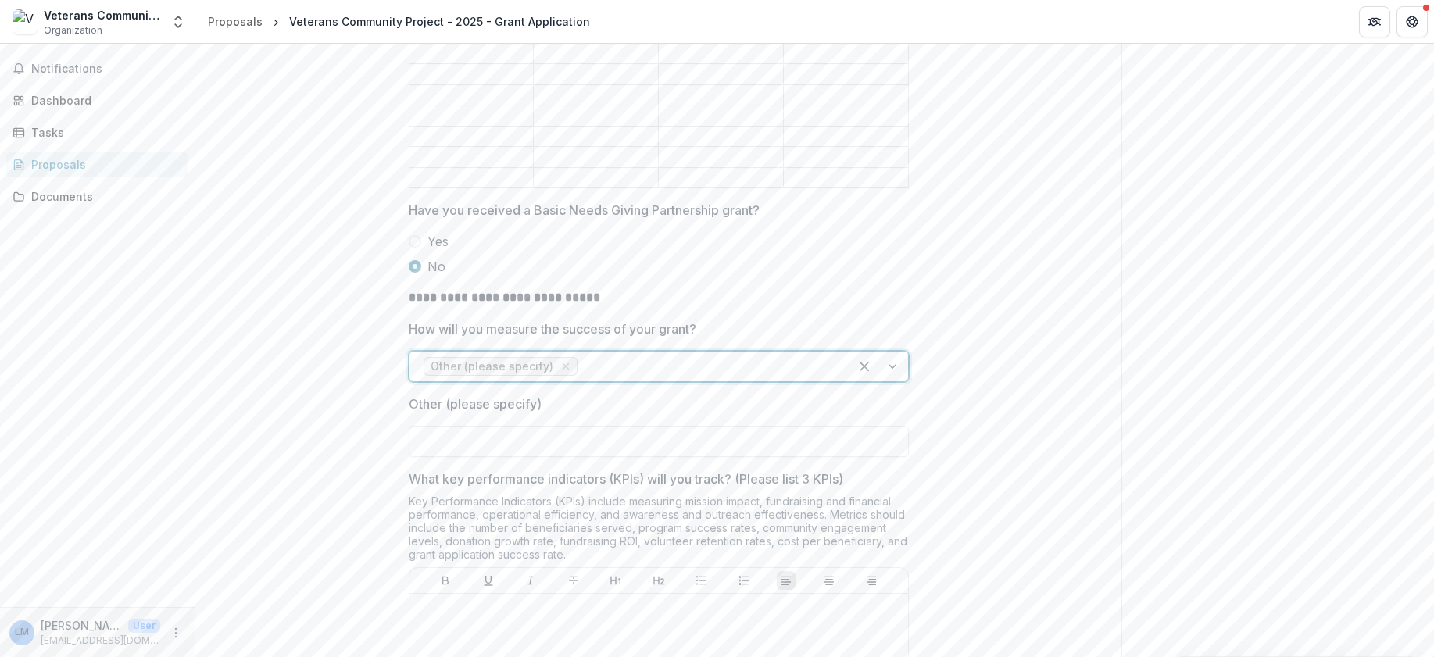
click at [445, 426] on input "Other (please specify)" at bounding box center [659, 441] width 500 height 31
drag, startPoint x: 404, startPoint y: 350, endPoint x: 580, endPoint y: 342, distance: 176.1
copy p "Other (please specify)"
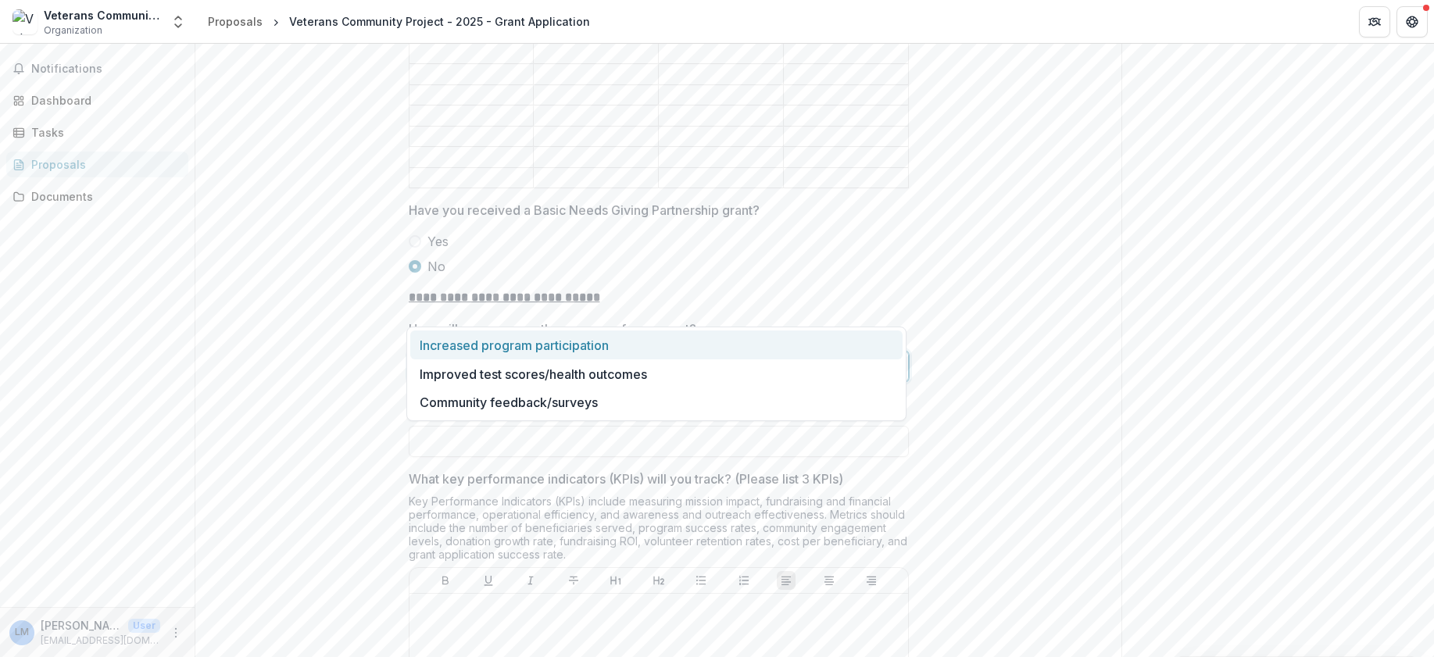
click at [565, 357] on span "Other (please specify)" at bounding box center [501, 366] width 154 height 19
click at [486, 351] on div "Increased program participation" at bounding box center [656, 345] width 492 height 29
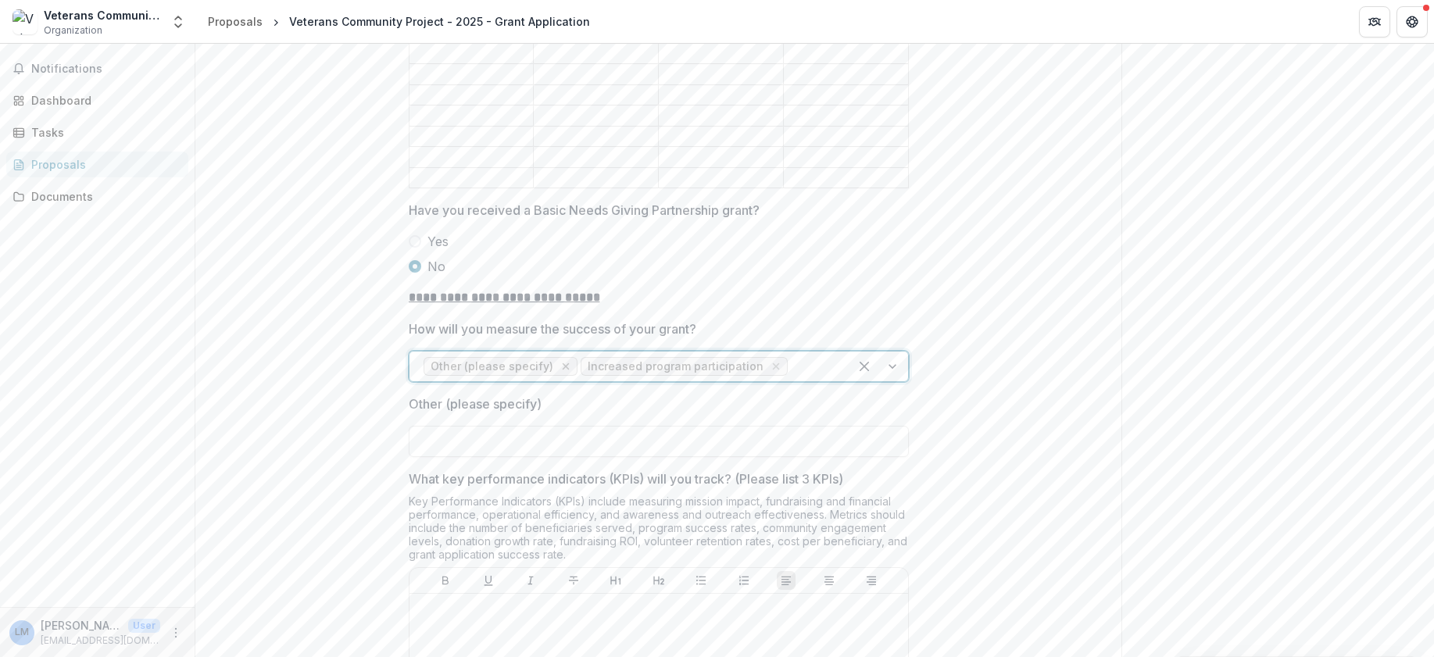
click at [562, 360] on icon "Remove Other (please specify)" at bounding box center [566, 366] width 13 height 13
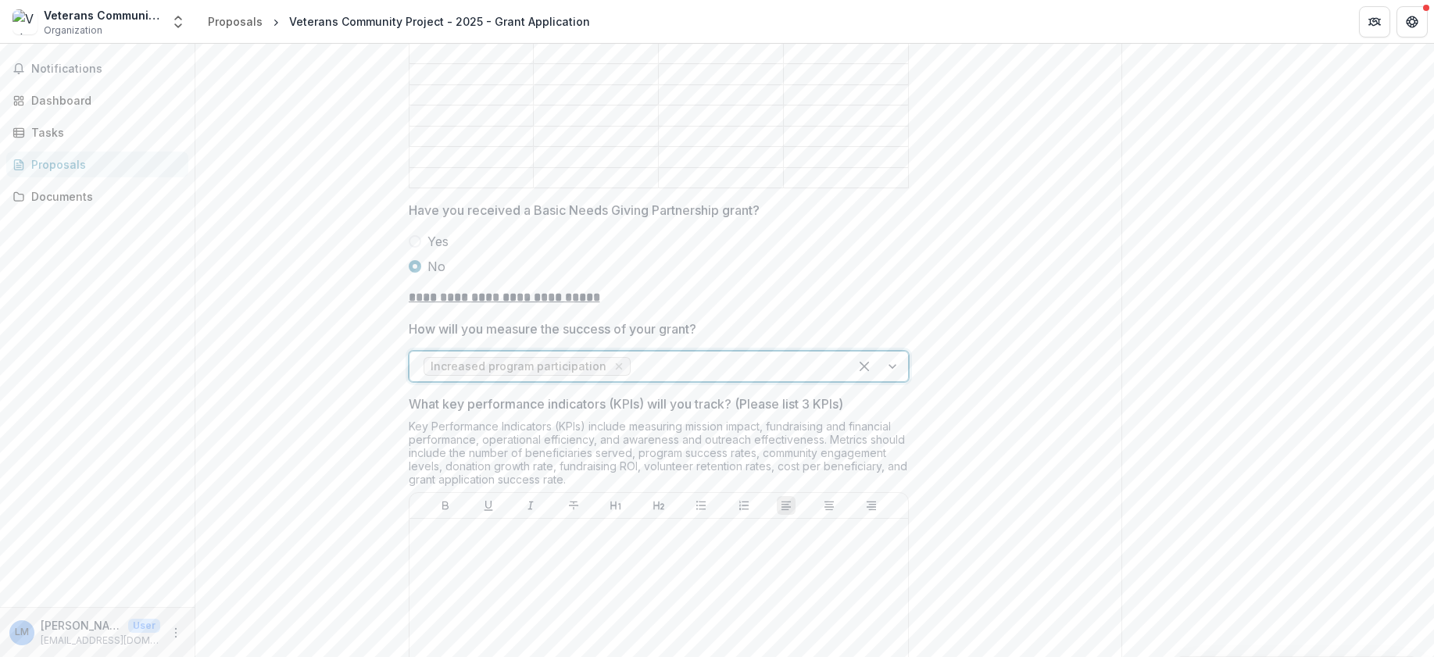
click at [667, 356] on div at bounding box center [734, 367] width 201 height 22
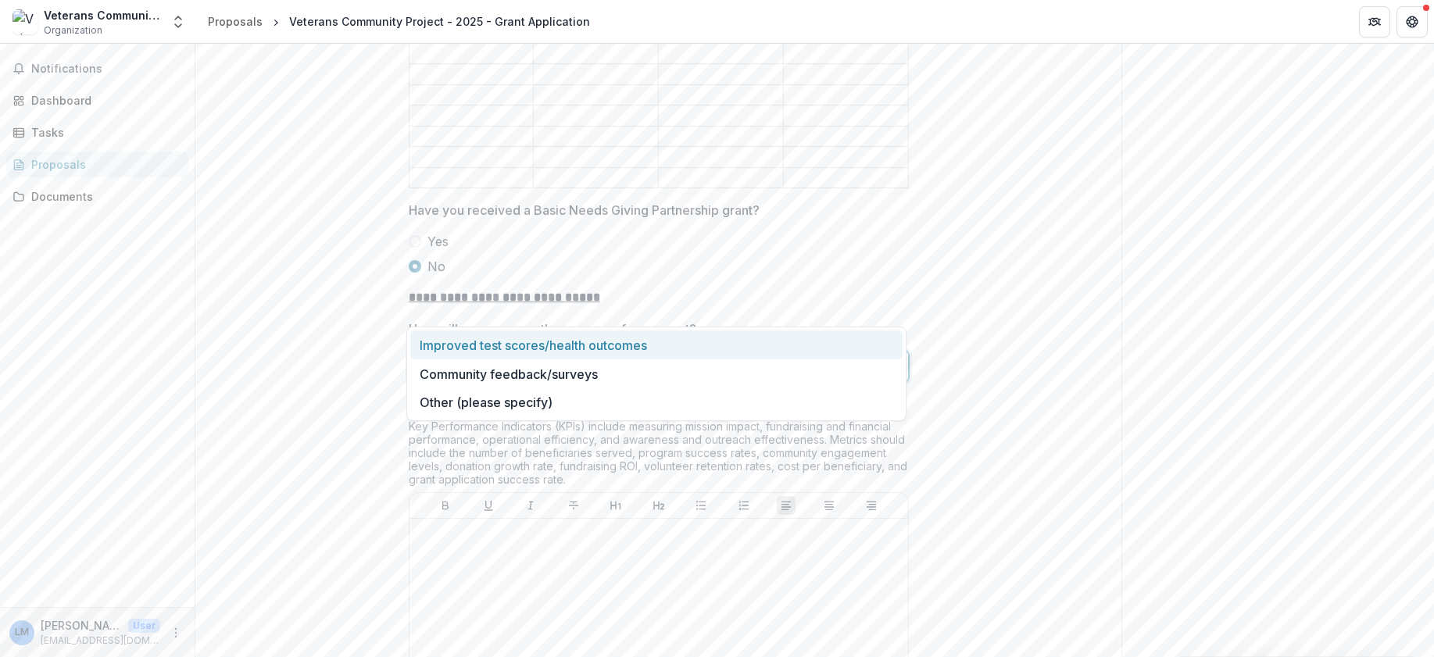
click at [692, 320] on p "How will you measure the success of your grant?" at bounding box center [553, 329] width 288 height 19
click at [638, 357] on input "How will you measure the success of your grant?" at bounding box center [636, 366] width 4 height 19
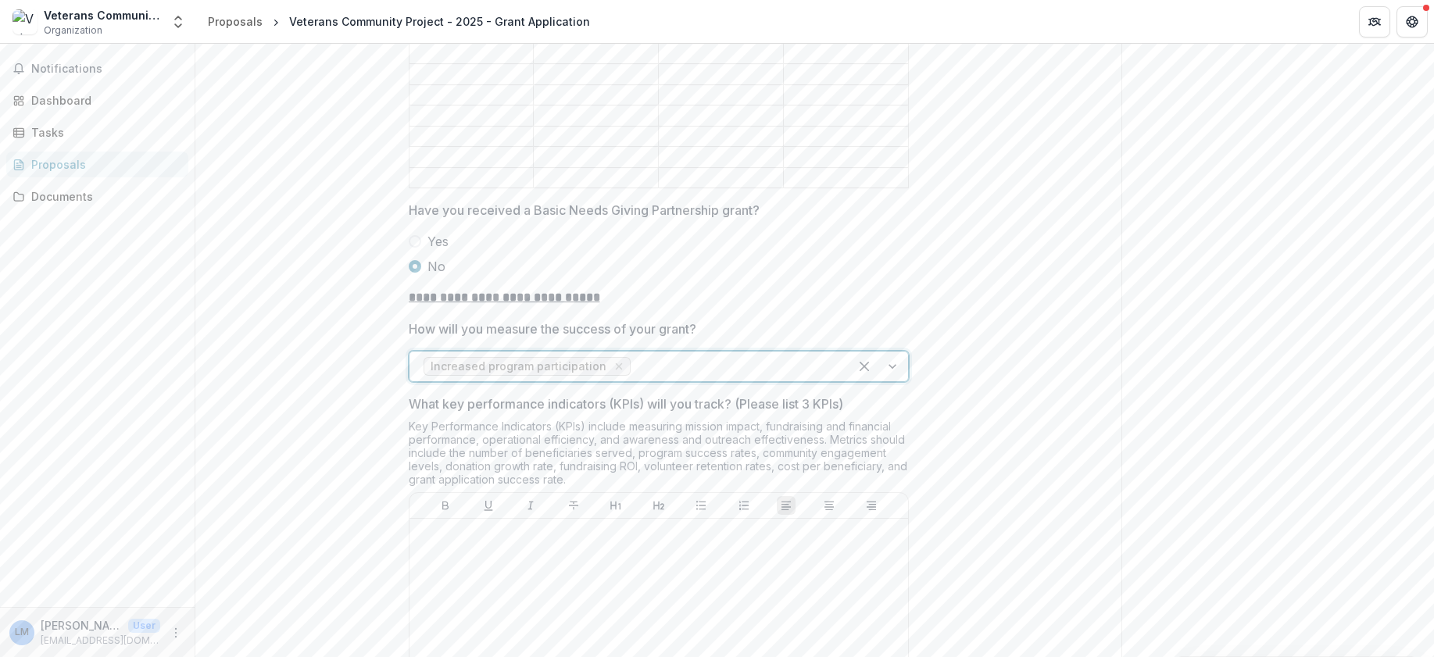
click at [777, 288] on p "**********" at bounding box center [659, 297] width 500 height 19
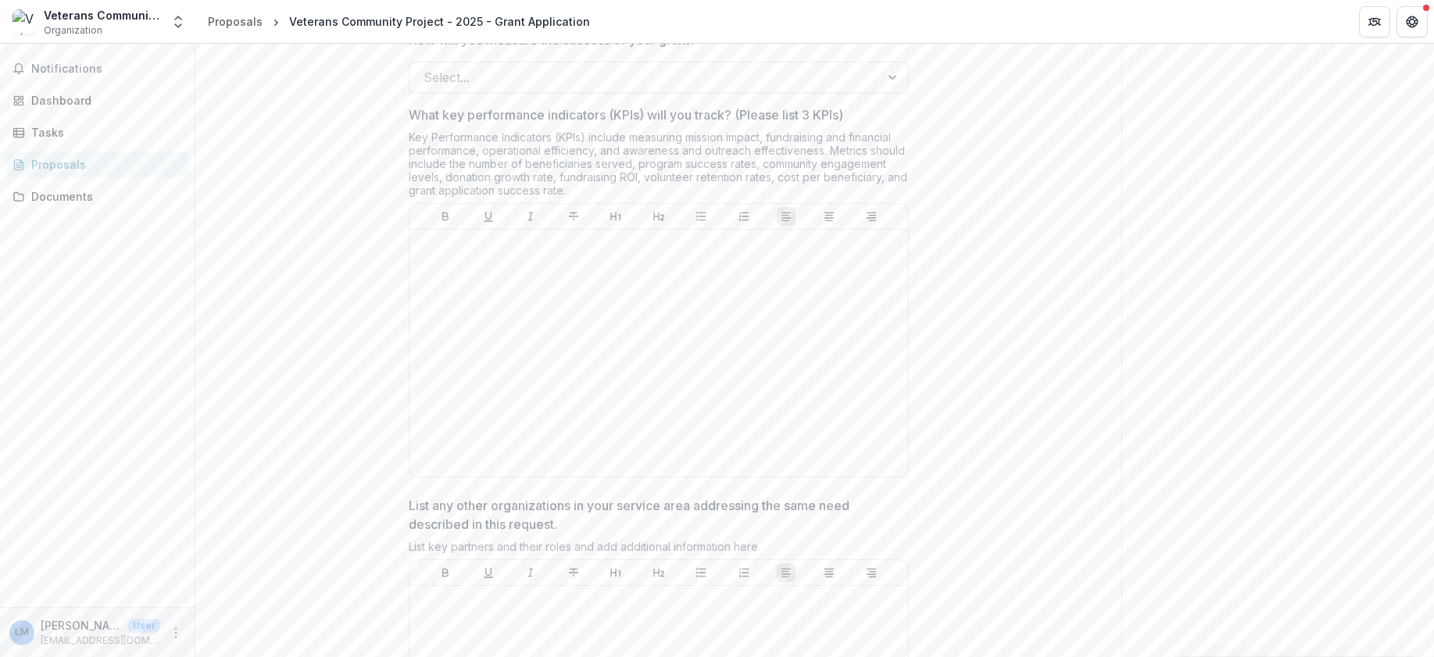
click at [459, 540] on div "List key partners and their roles and add additional information here" at bounding box center [659, 550] width 500 height 20
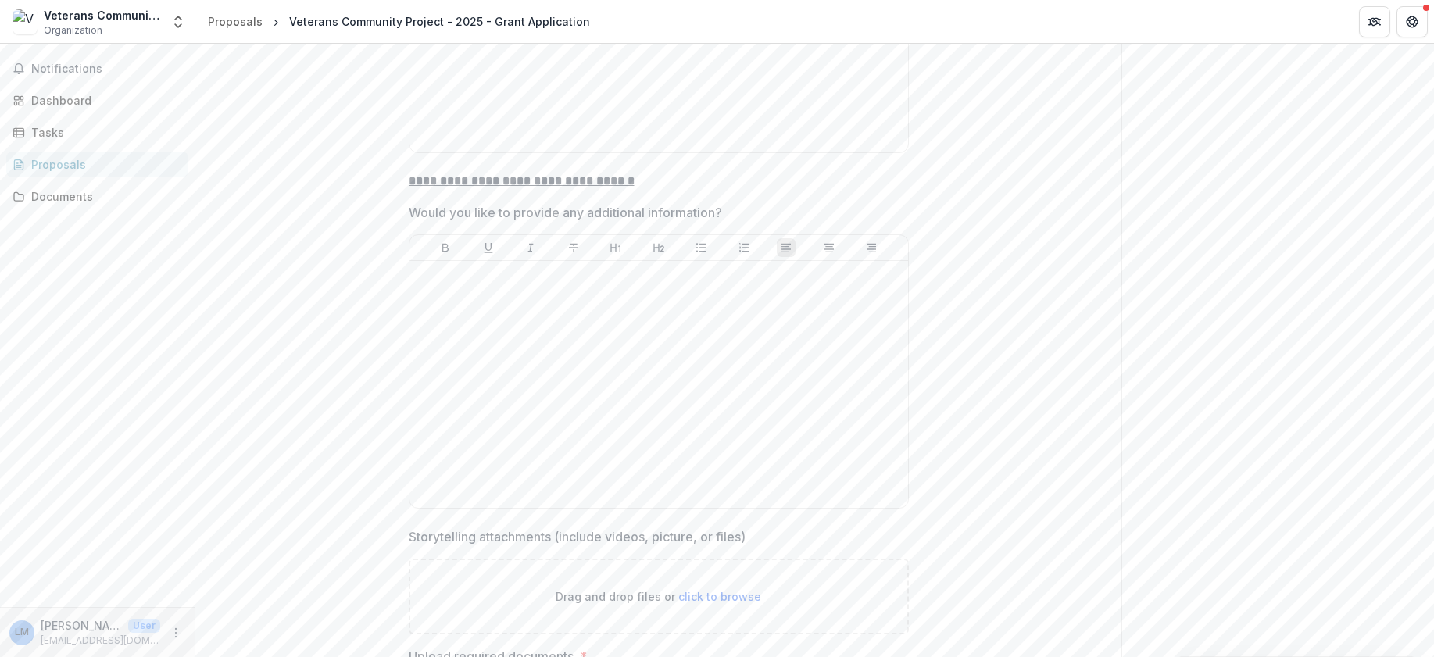
scroll to position [4687, 0]
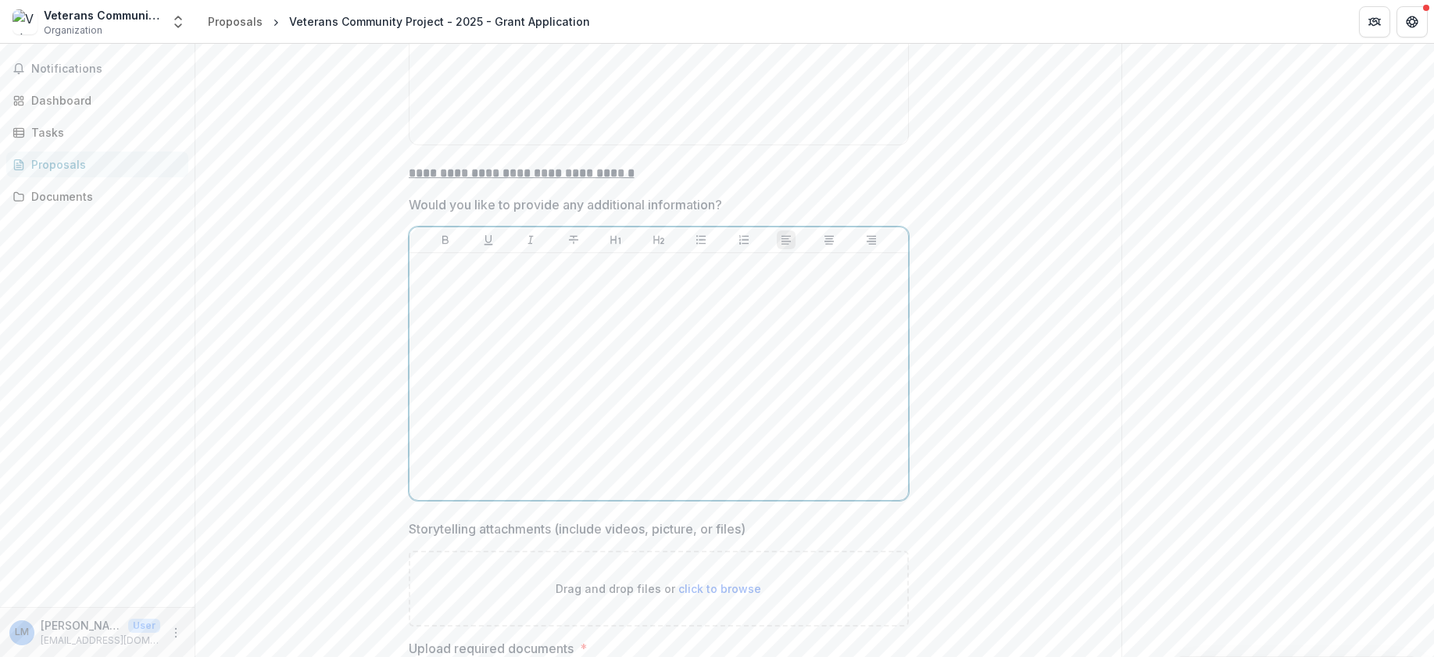
click at [795, 293] on div at bounding box center [659, 376] width 486 height 234
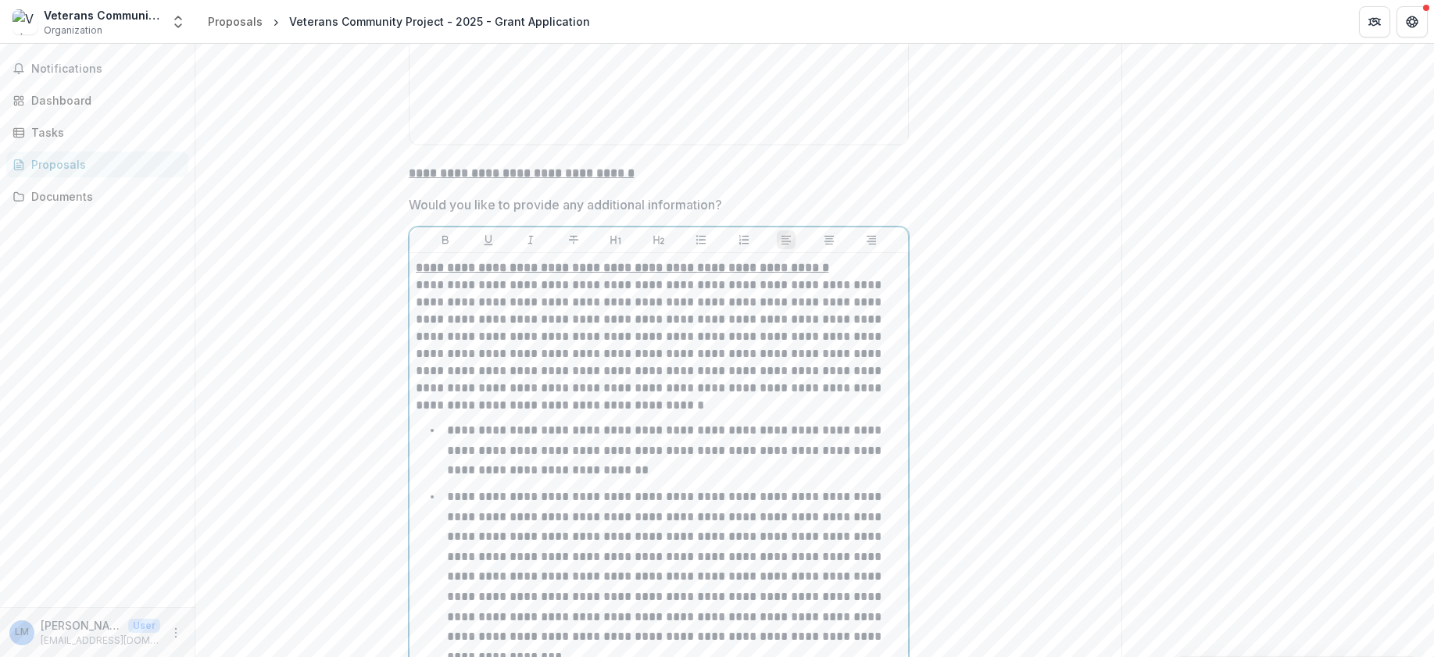
scroll to position [7669, 0]
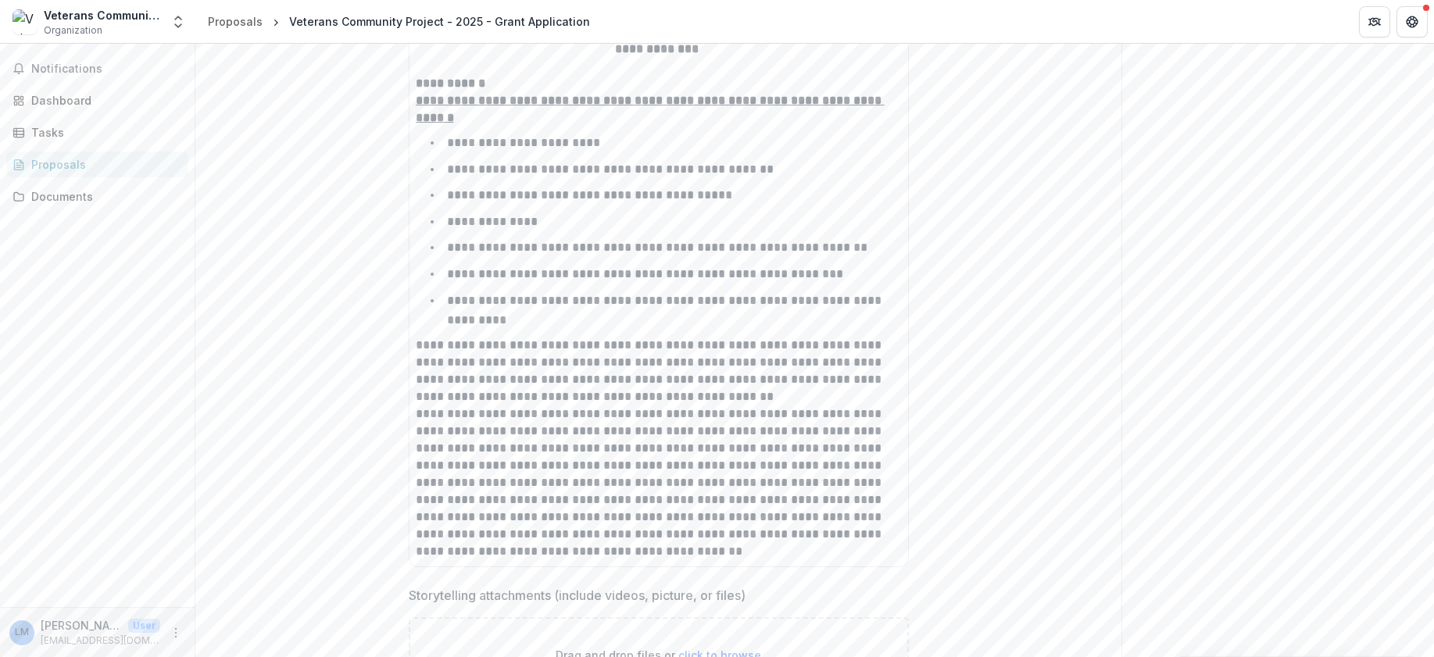
scroll to position [7857, 0]
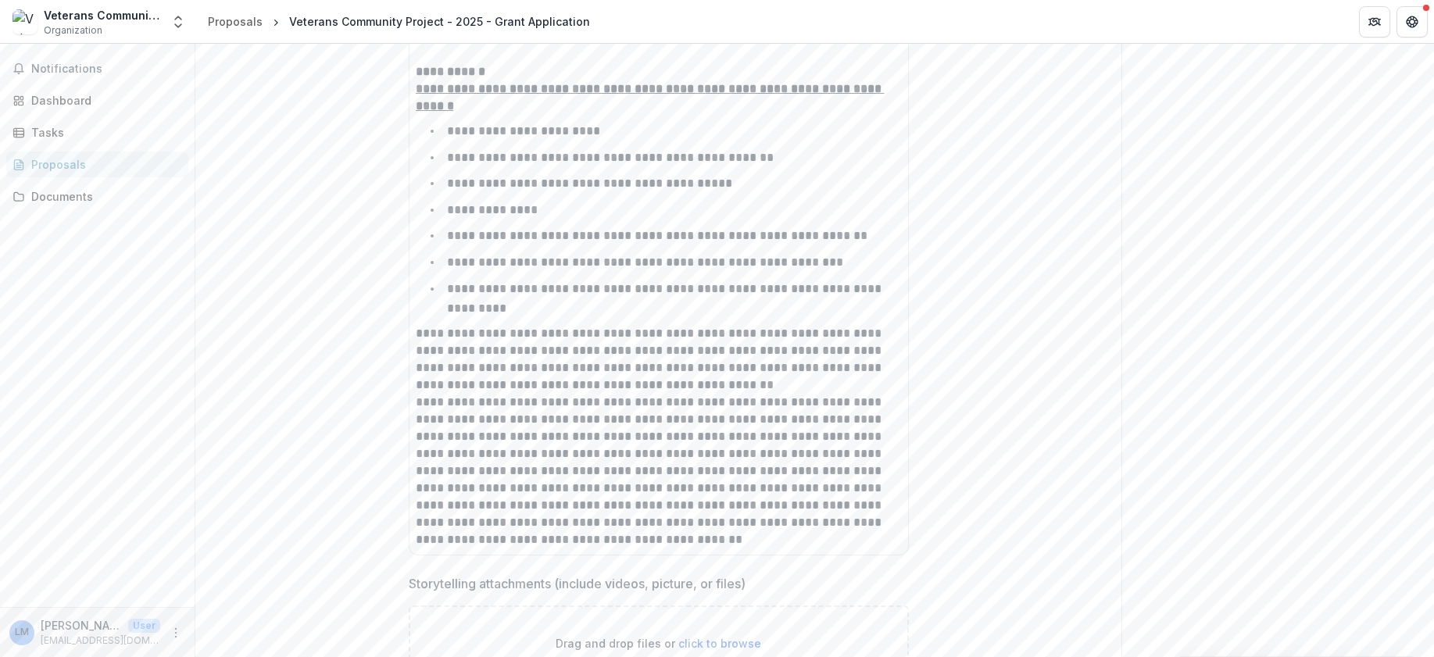
click at [748, 446] on p "**********" at bounding box center [659, 471] width 486 height 155
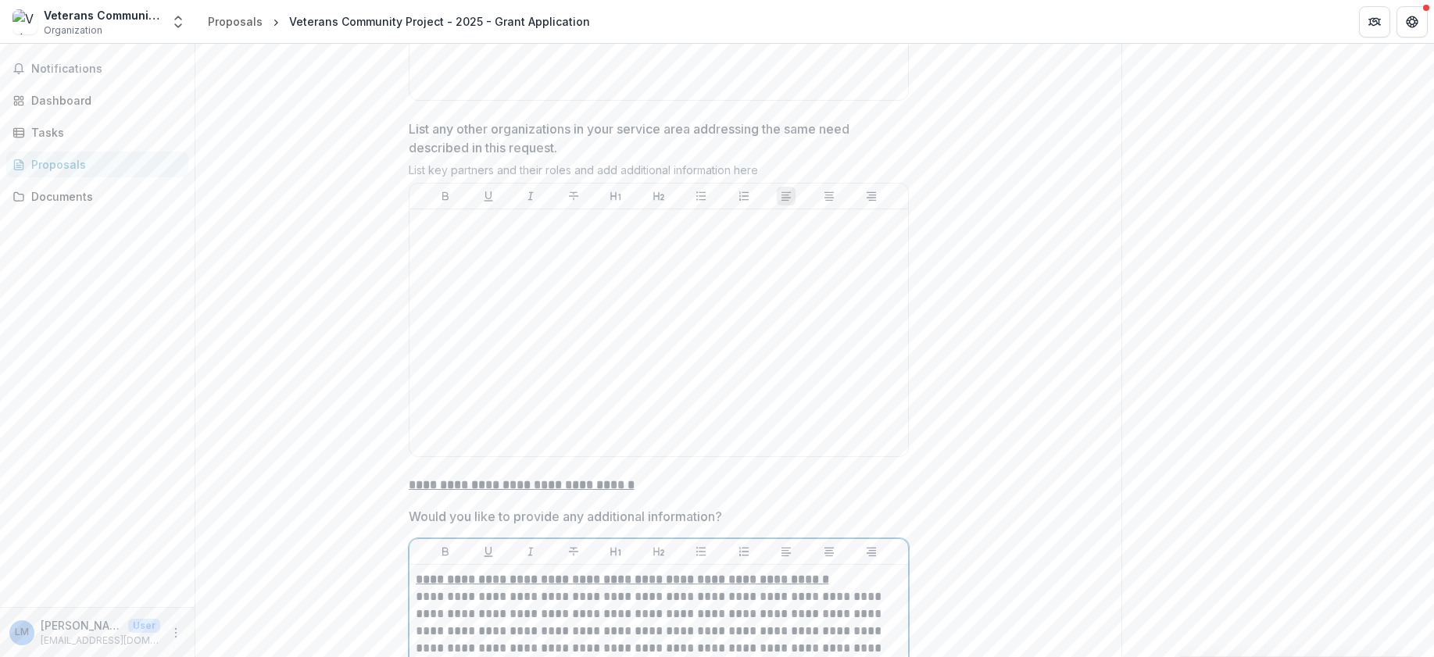
scroll to position [4398, 0]
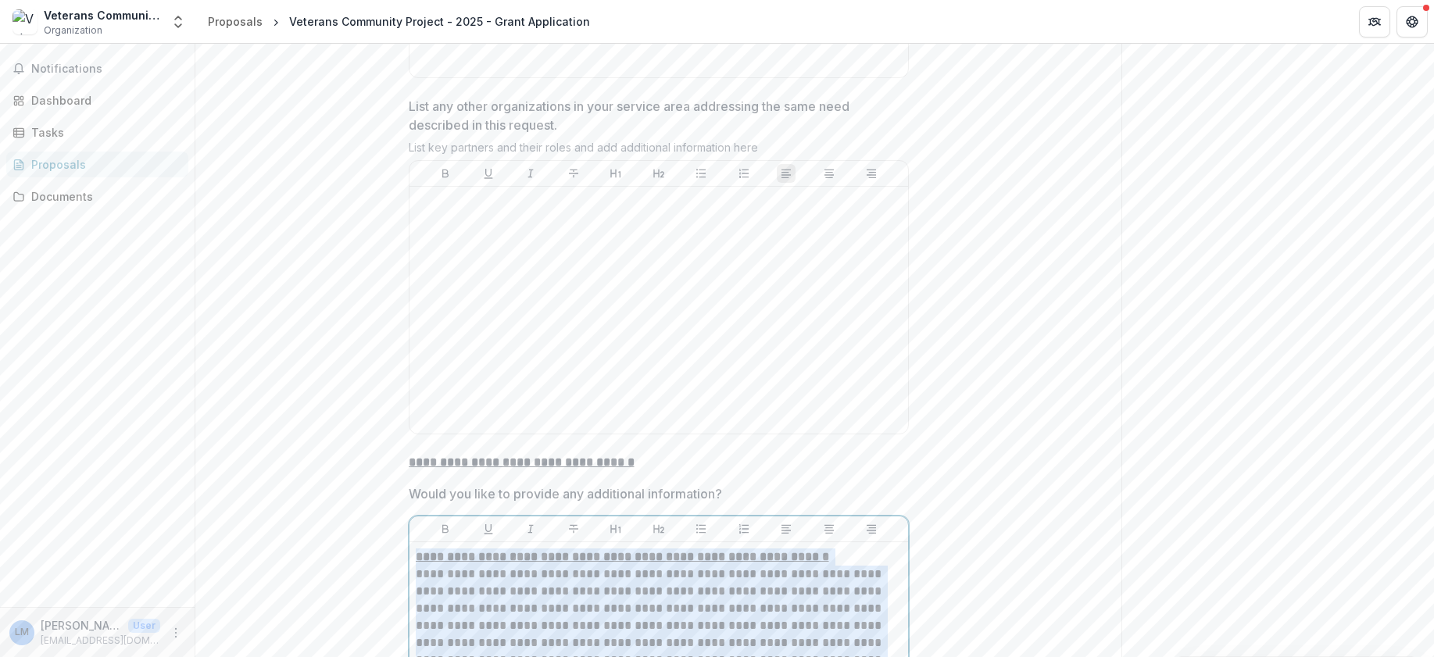
drag, startPoint x: 748, startPoint y: 446, endPoint x: 367, endPoint y: 410, distance: 382.3
click at [368, 412] on div "**********" at bounding box center [658, 163] width 926 height 8459
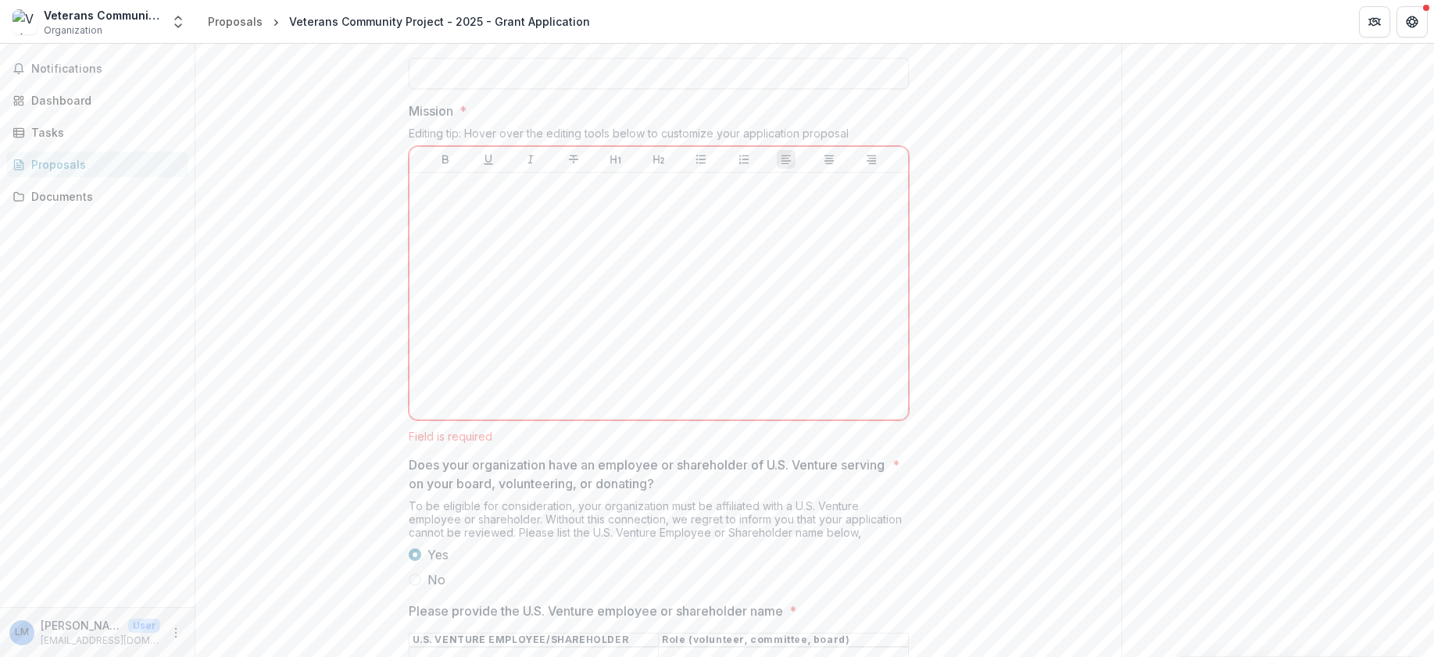
scroll to position [956, 0]
click at [803, 285] on div at bounding box center [659, 289] width 486 height 234
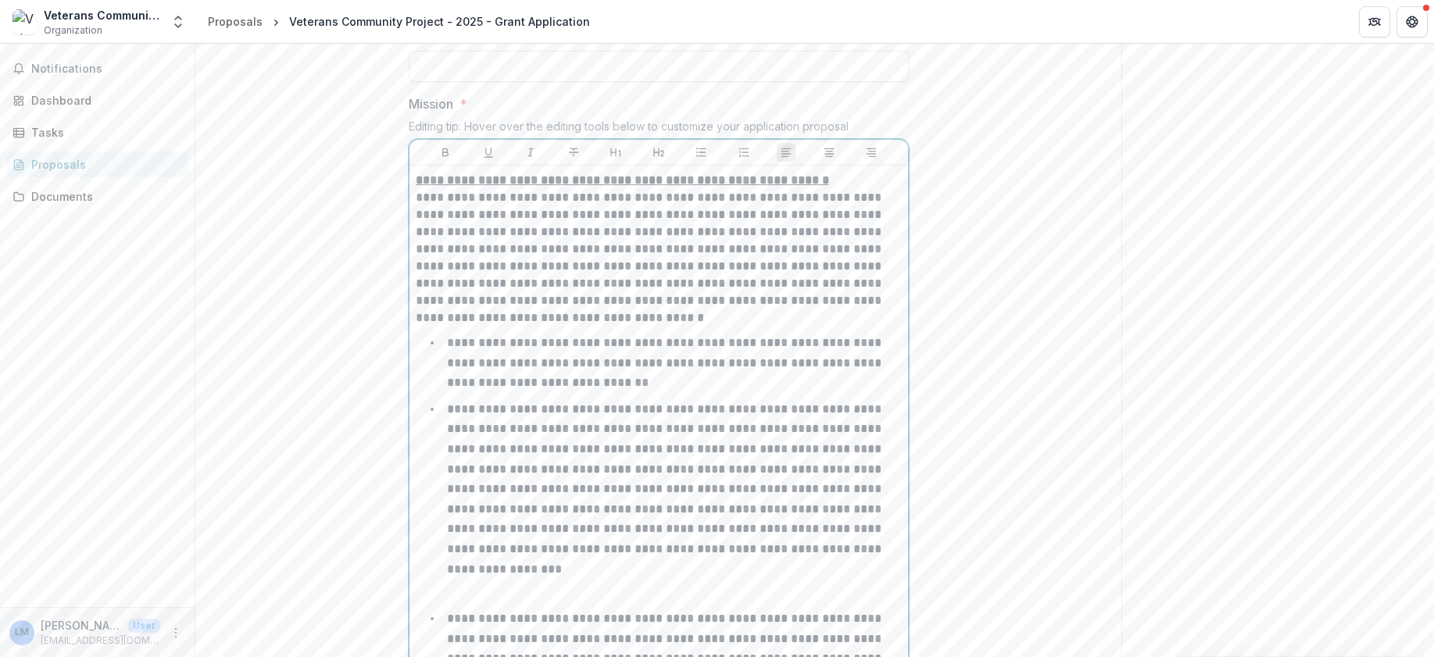
scroll to position [3927, 0]
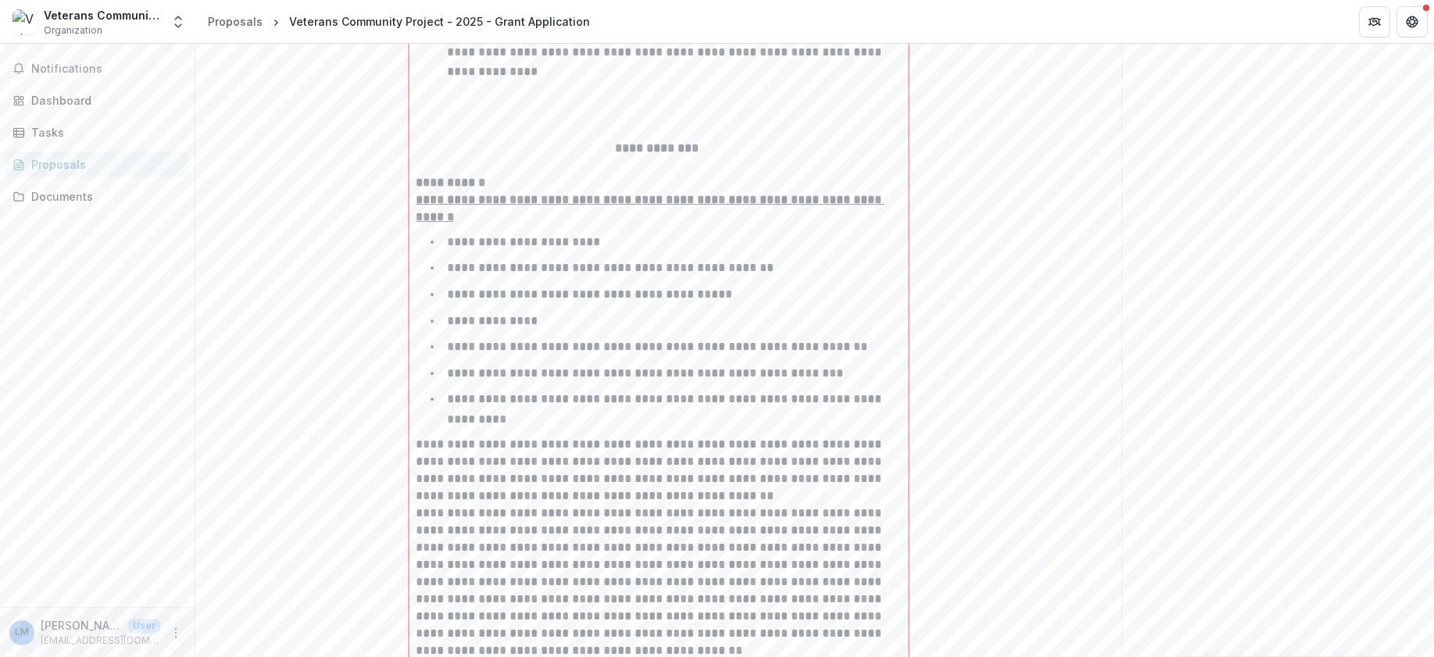
click at [1320, 353] on div "Send comments or questions to US Venture/[PERSON_NAME] Family Foundation in the…" at bounding box center [1277, 519] width 313 height 8804
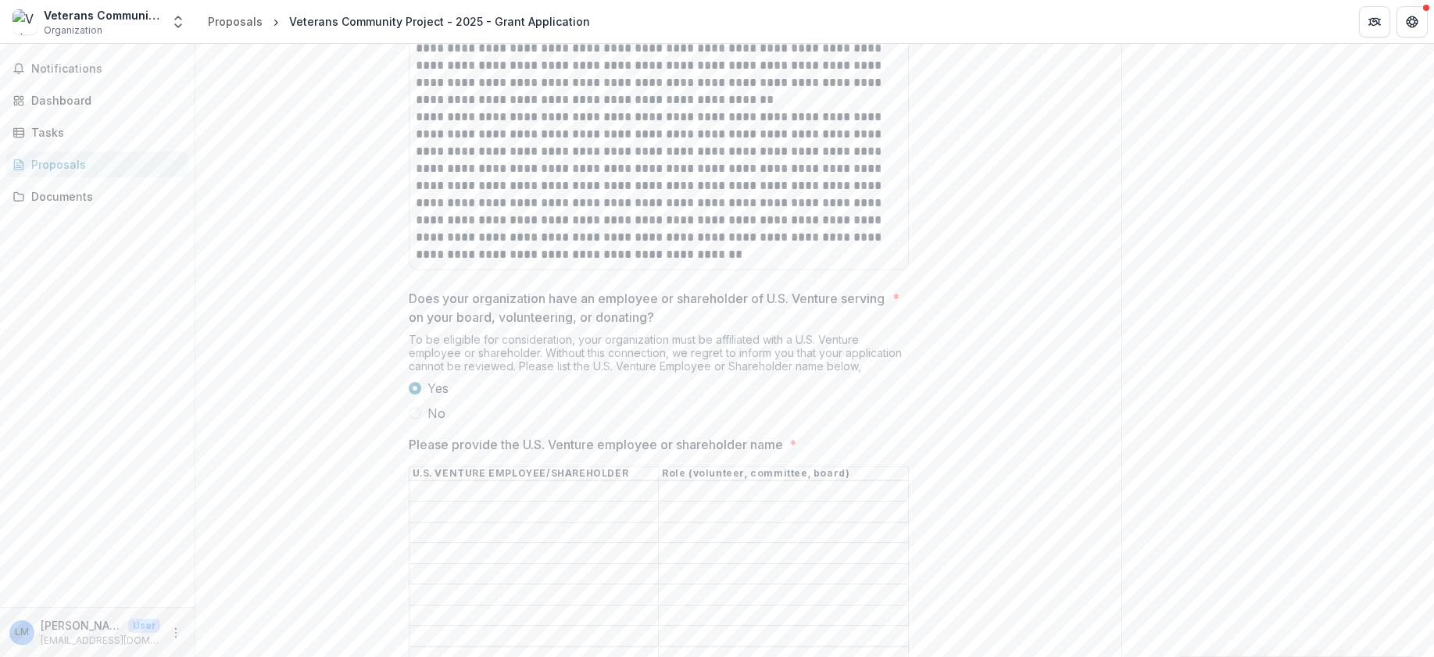
scroll to position [4234, 0]
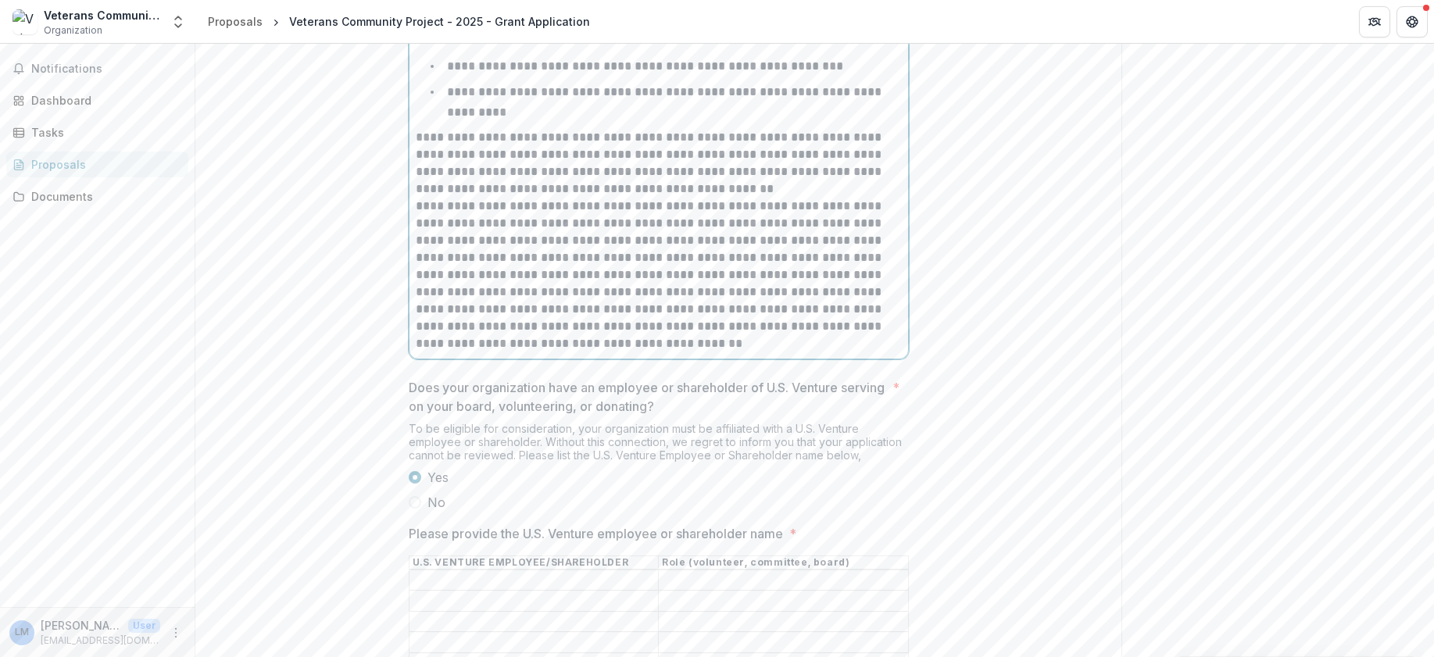
click at [765, 329] on p "**********" at bounding box center [659, 275] width 486 height 155
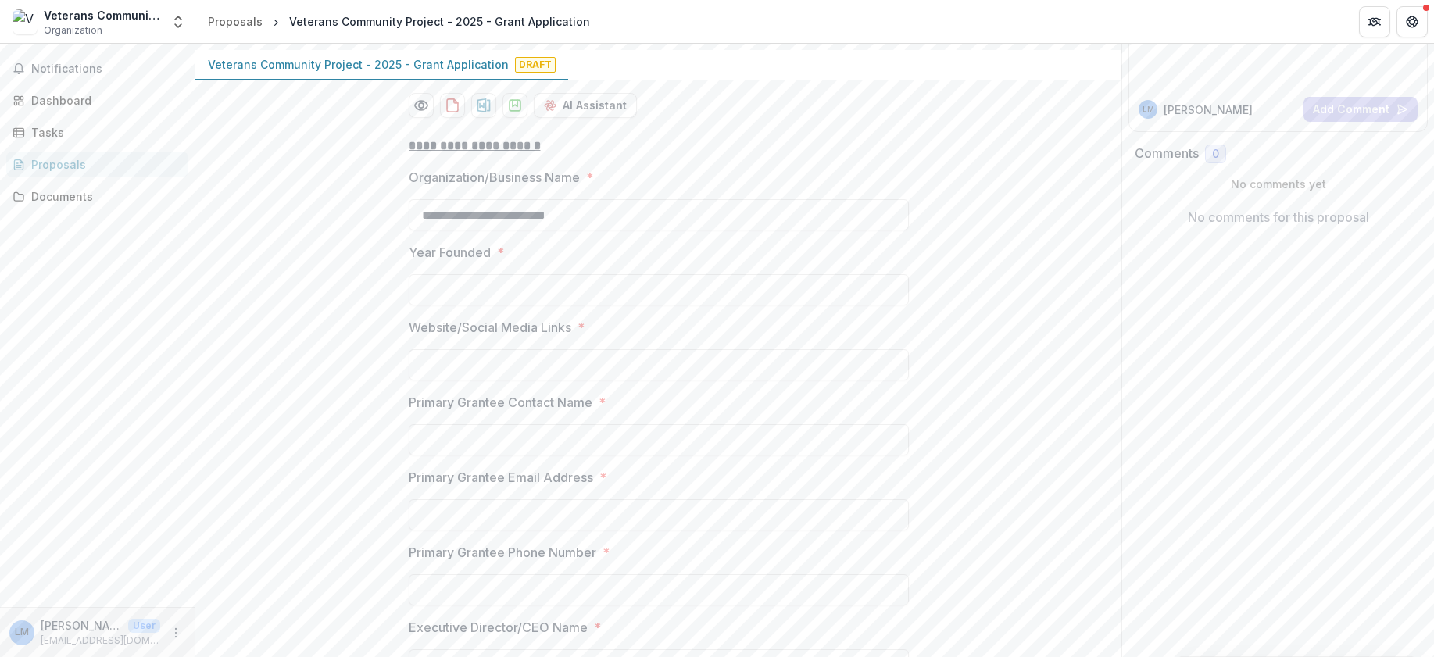
scroll to position [0, 0]
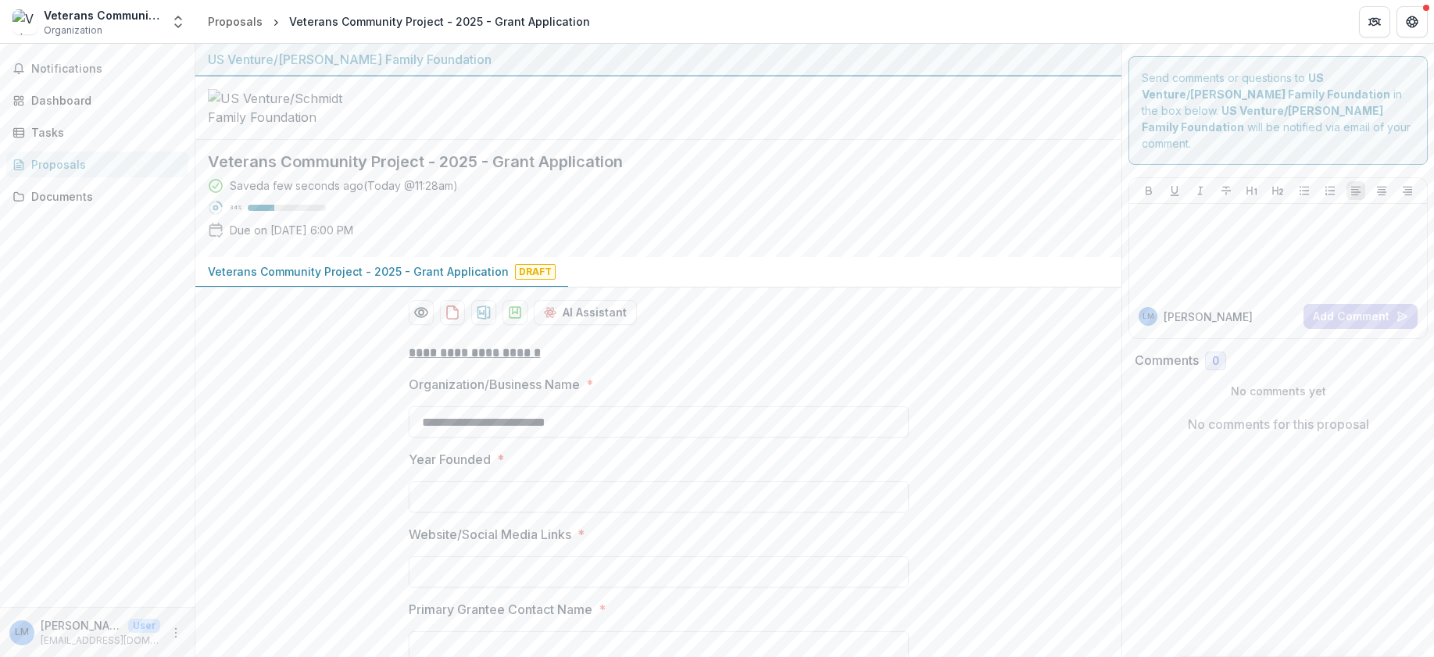
drag, startPoint x: 765, startPoint y: 329, endPoint x: 288, endPoint y: 473, distance: 497.9
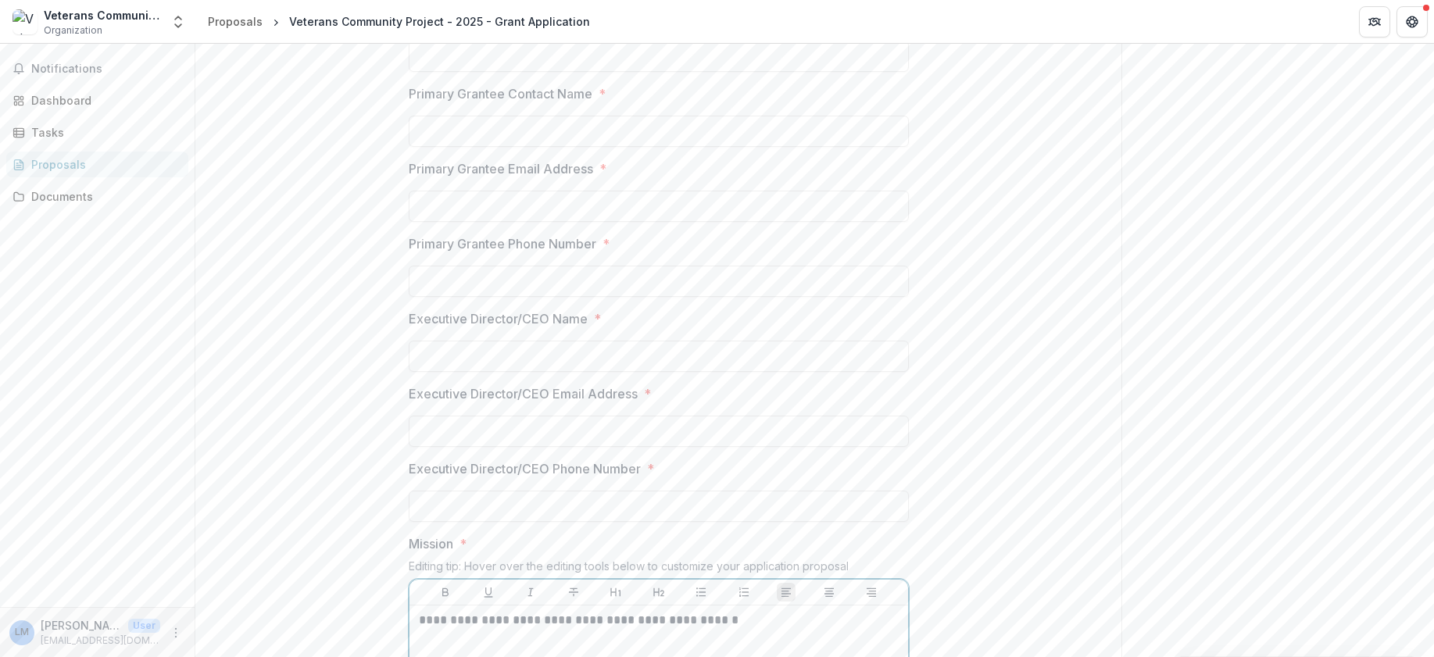
scroll to position [527, 0]
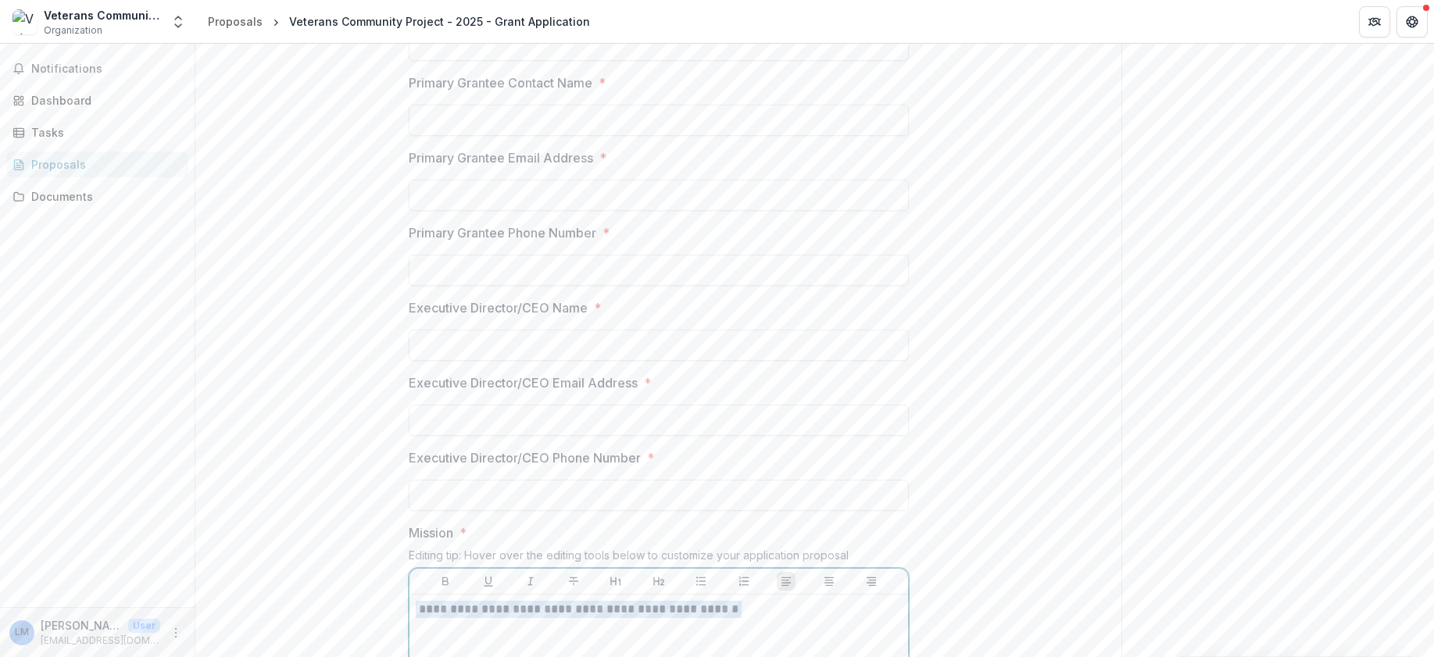
drag, startPoint x: 755, startPoint y: 642, endPoint x: 281, endPoint y: 627, distance: 474.6
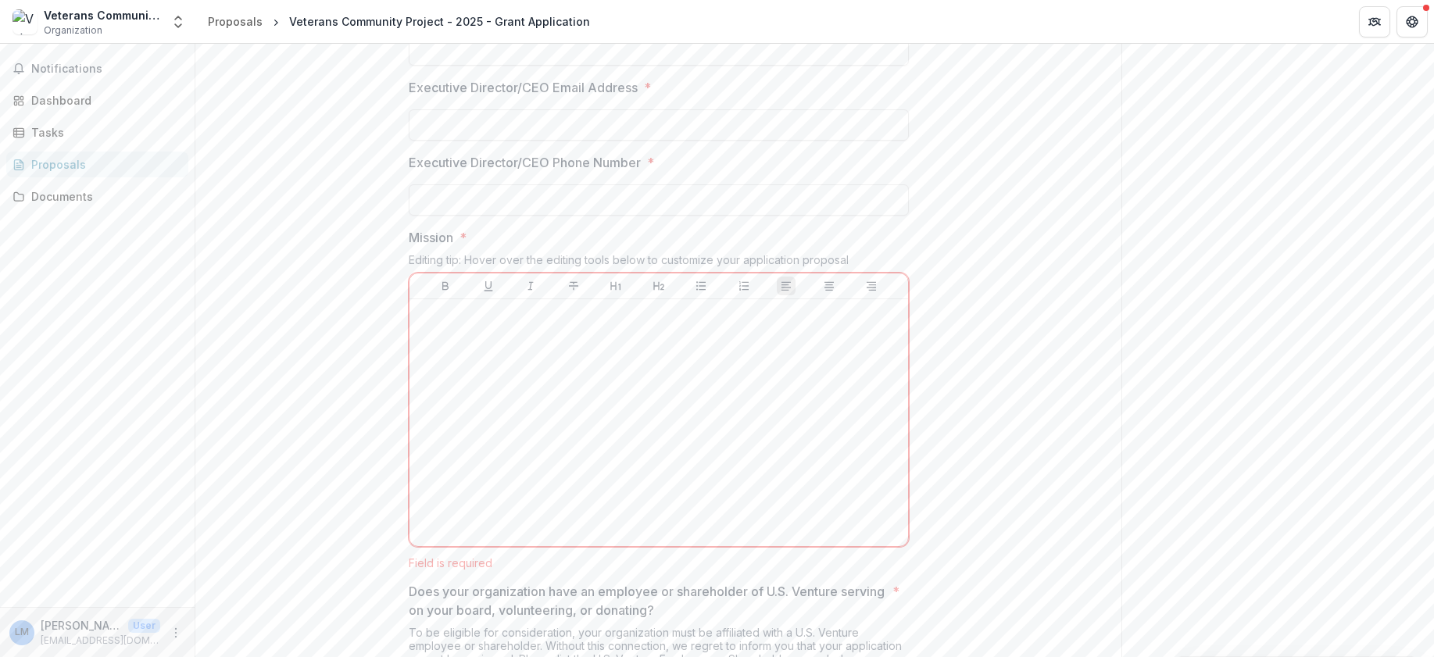
scroll to position [864, 0]
